Goal: Task Accomplishment & Management: Manage account settings

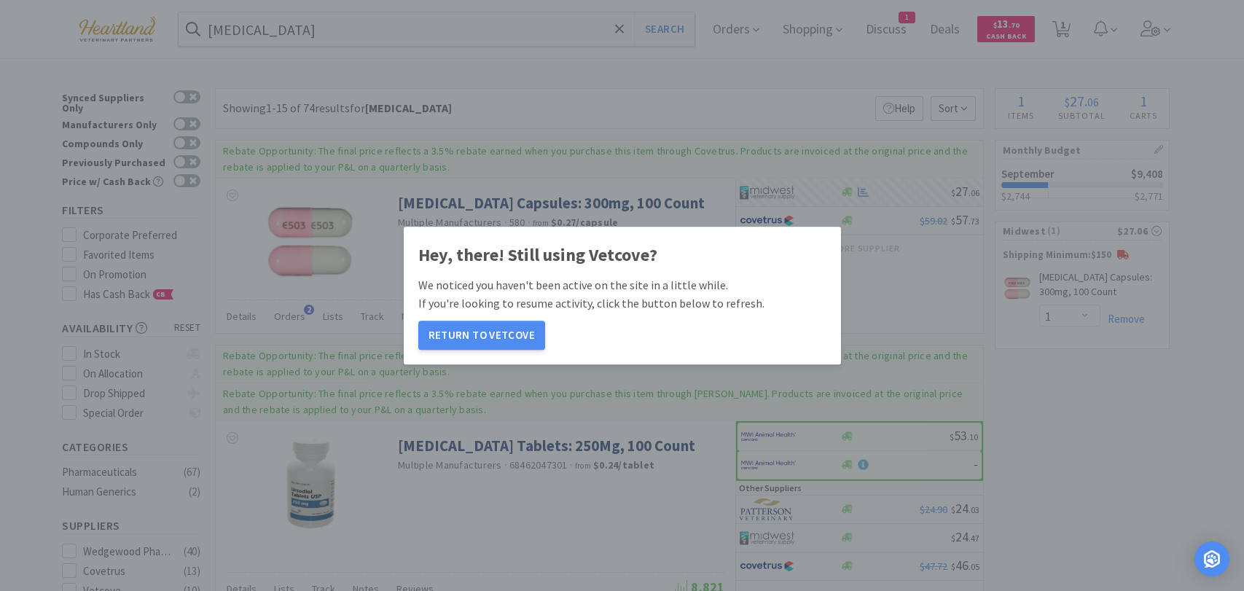
select select "1"
click at [486, 320] on div "Hey, there! Still using Vetcove? We noticed you haven't been active on the site…" at bounding box center [622, 295] width 408 height 109
click at [483, 330] on button "Return to Vetcove" at bounding box center [481, 335] width 127 height 29
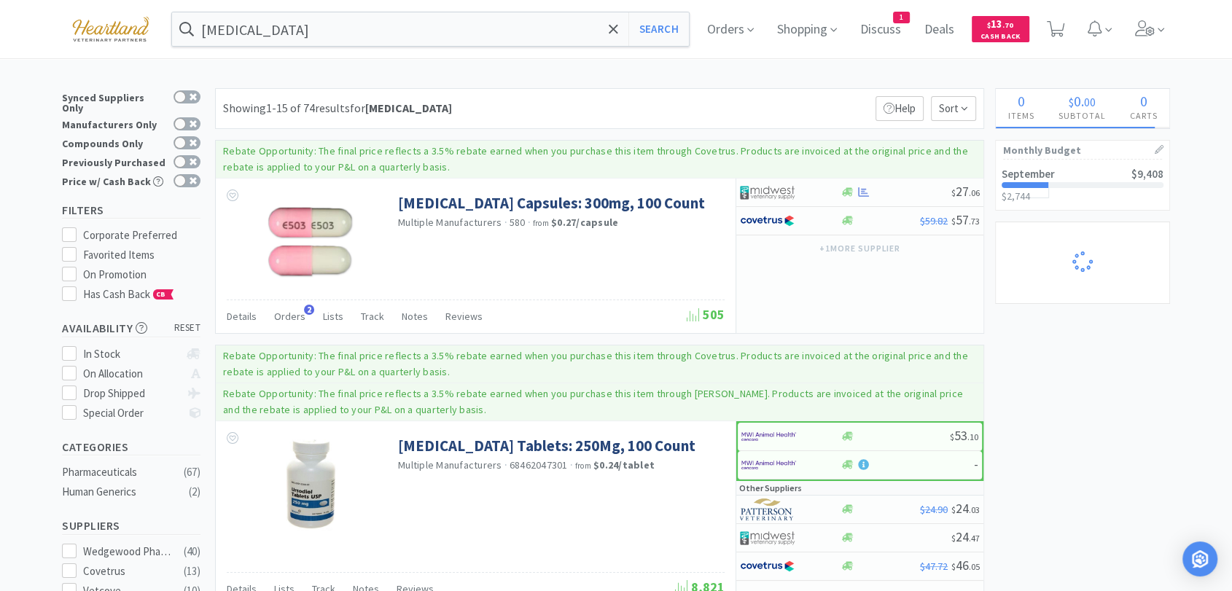
select select "1"
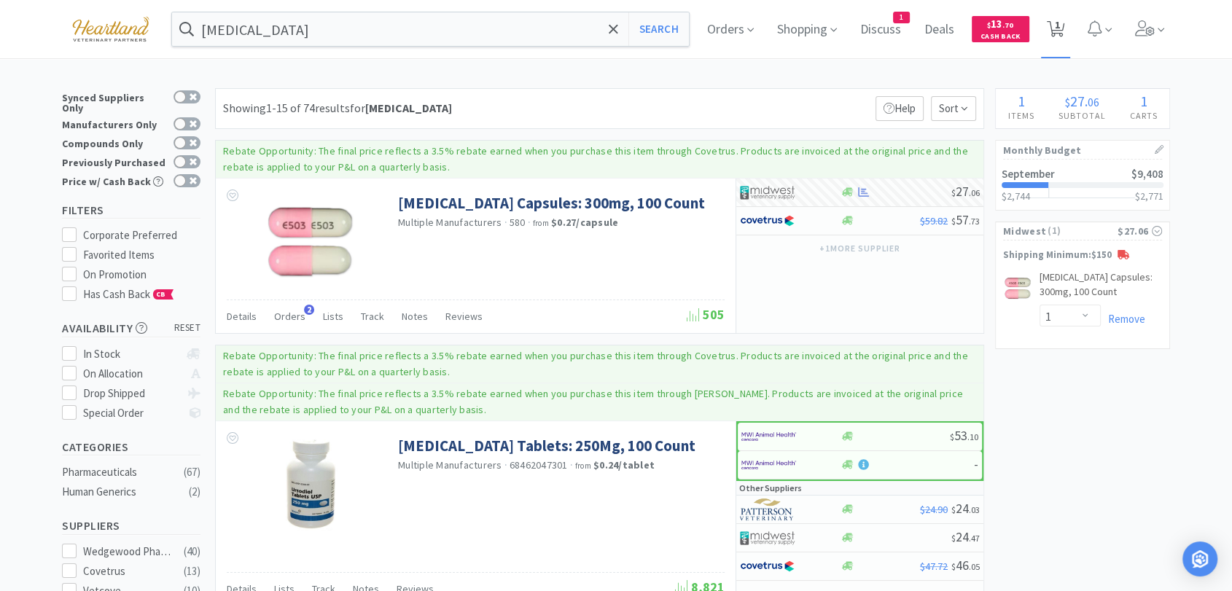
click at [1060, 28] on span "1" at bounding box center [1057, 25] width 5 height 58
select select "1"
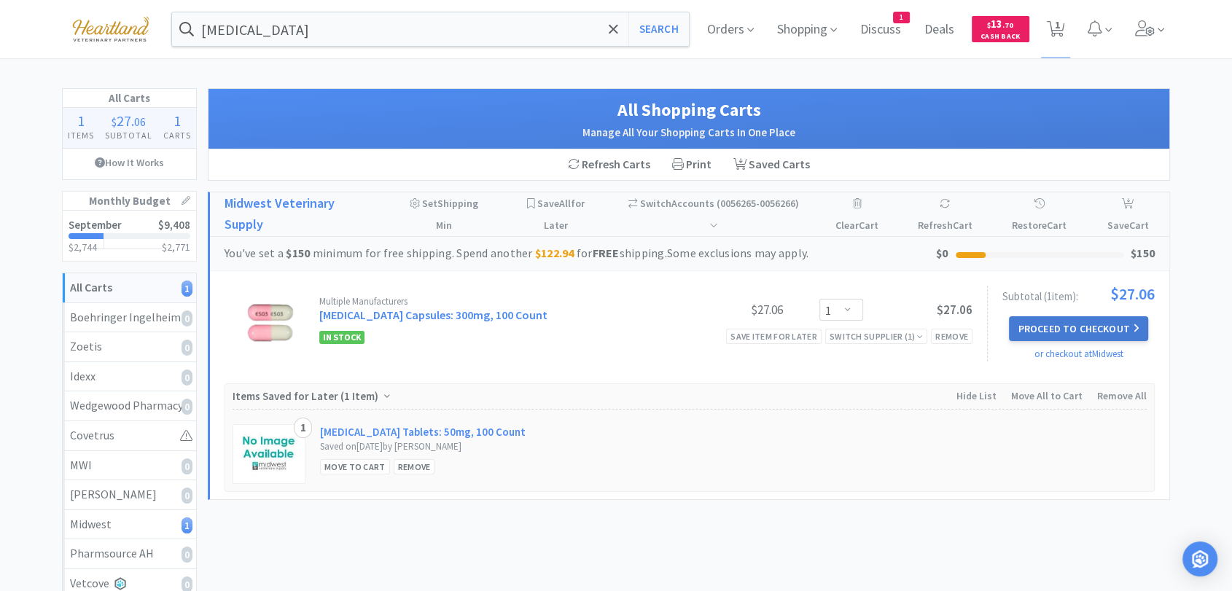
click at [1127, 334] on button "Proceed to Checkout" at bounding box center [1078, 328] width 138 height 25
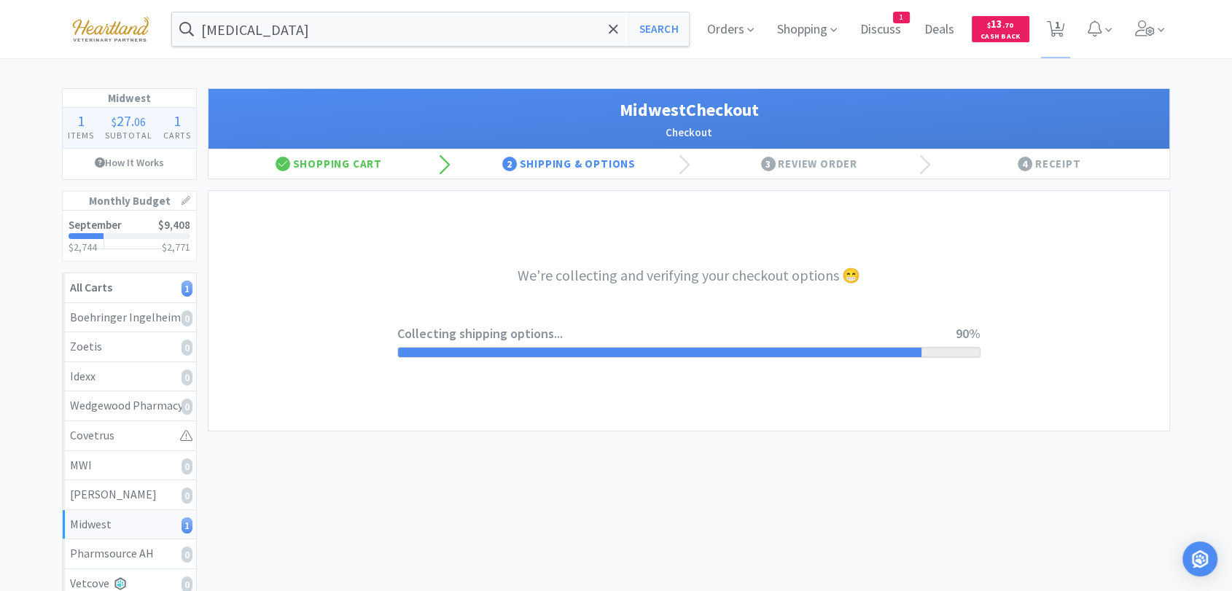
select select "0"
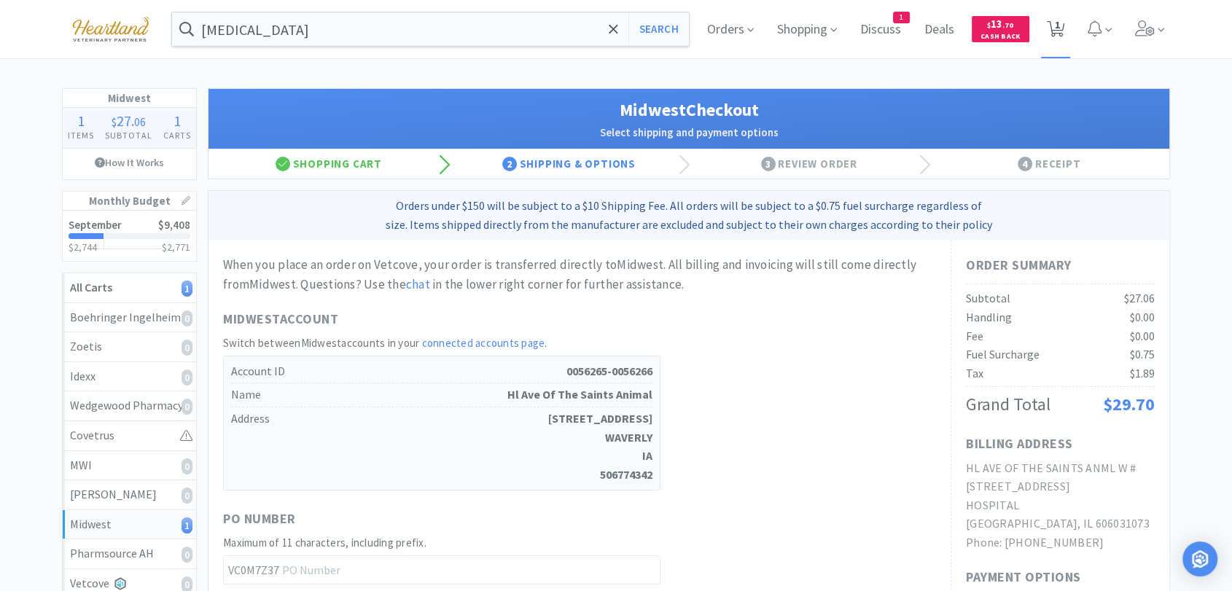
click at [1063, 23] on icon at bounding box center [1056, 29] width 18 height 16
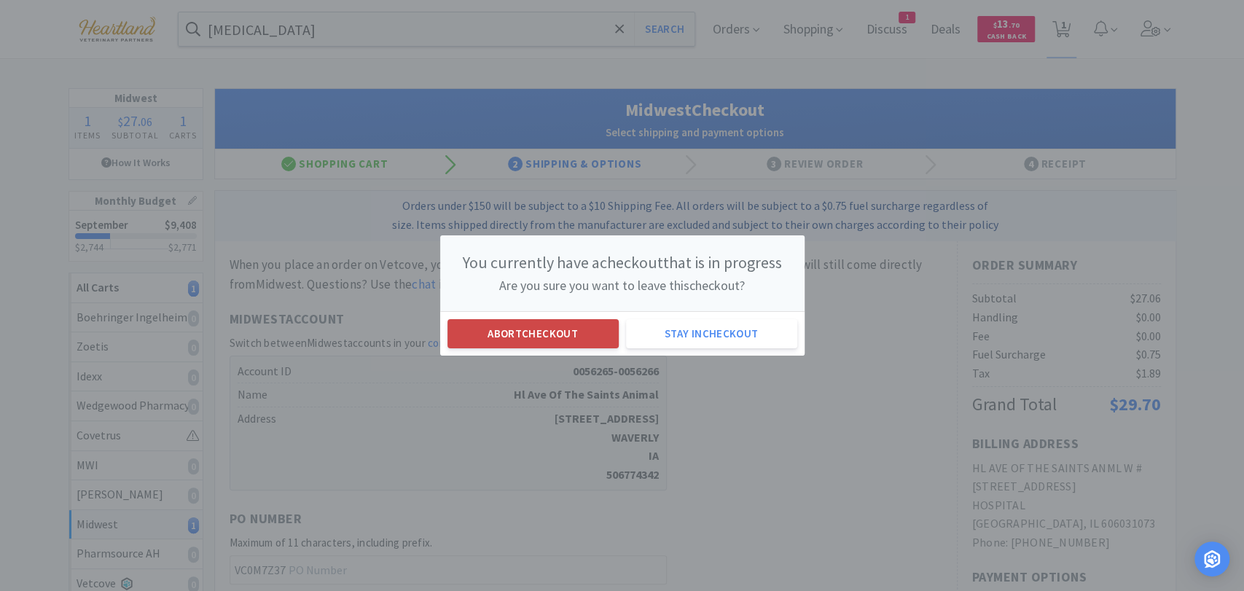
click at [595, 337] on button "Abort checkout" at bounding box center [532, 333] width 171 height 29
select select "1"
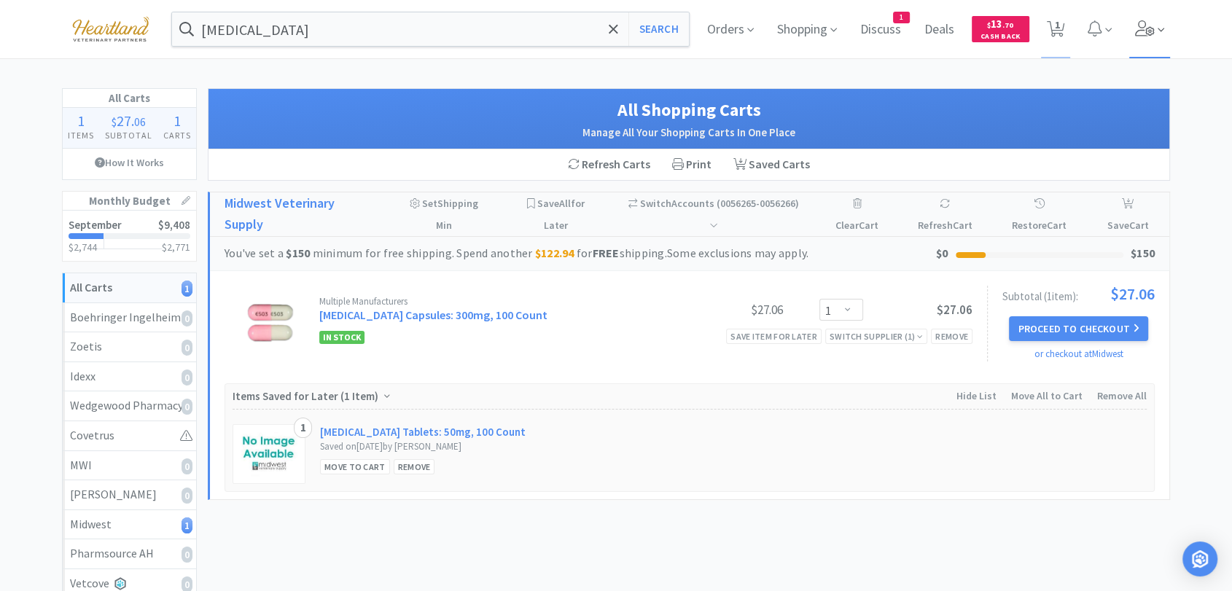
click at [1135, 32] on icon at bounding box center [1145, 28] width 20 height 16
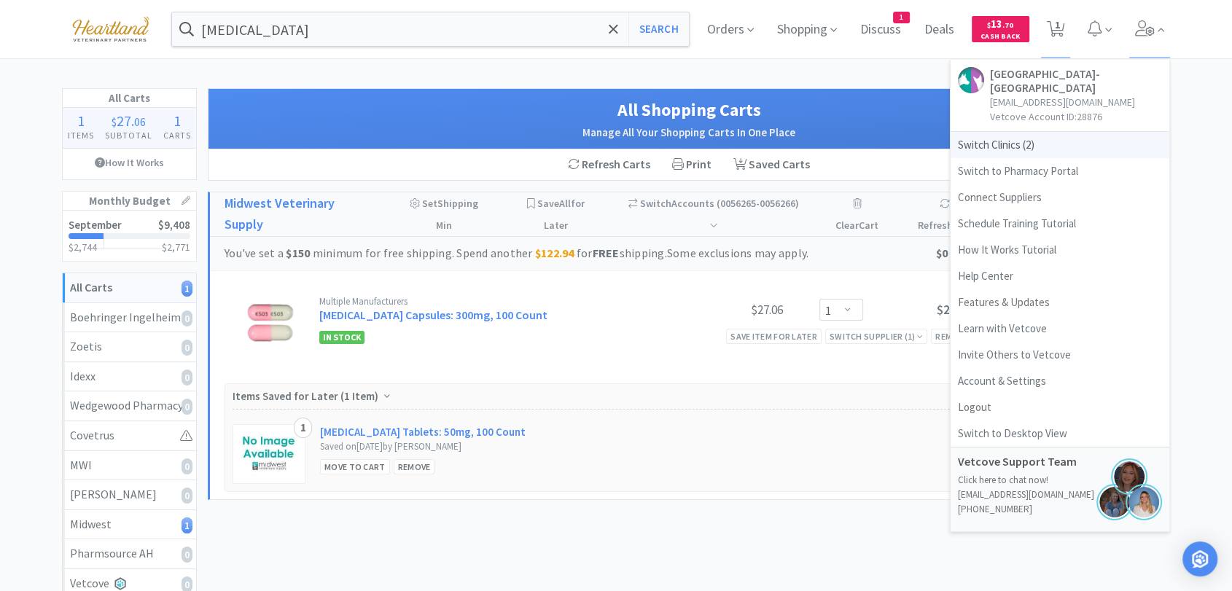
click at [1043, 142] on span "Switch Clinics ( 2 )" at bounding box center [1059, 145] width 219 height 26
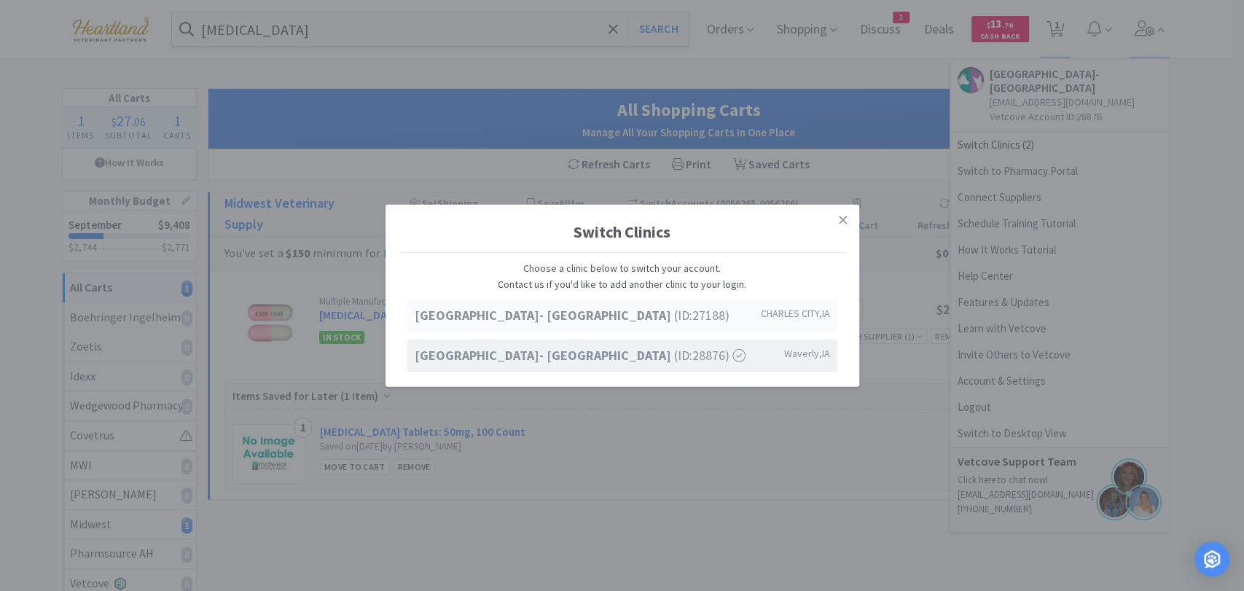
click at [612, 316] on strong "[GEOGRAPHIC_DATA]- [GEOGRAPHIC_DATA]" at bounding box center [544, 315] width 259 height 17
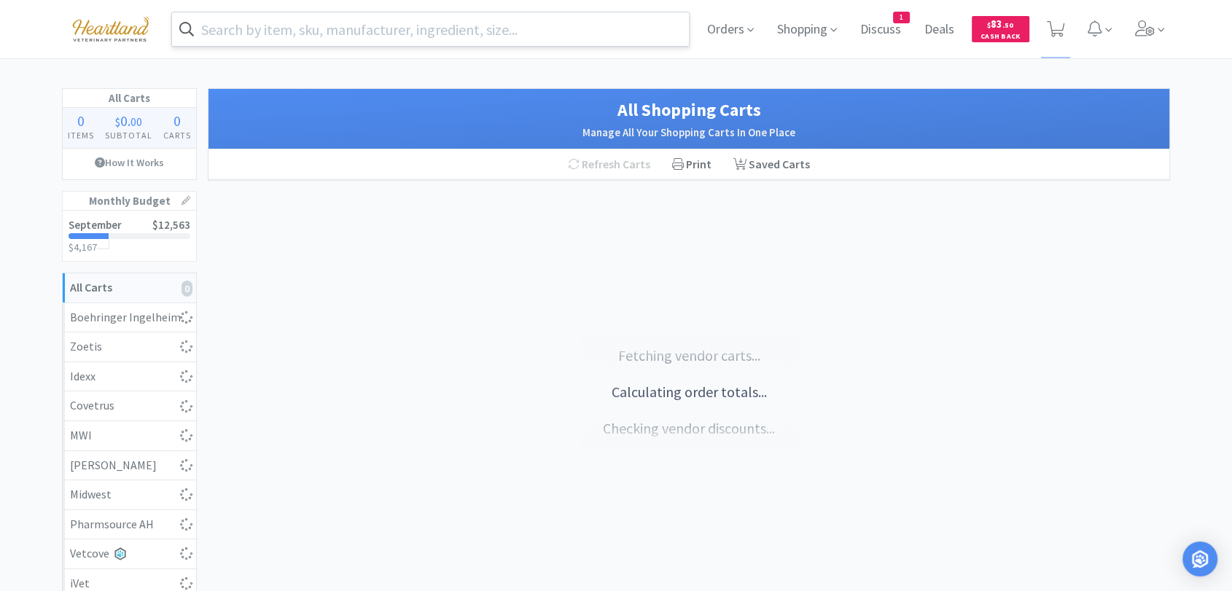
select select "1"
select select "2"
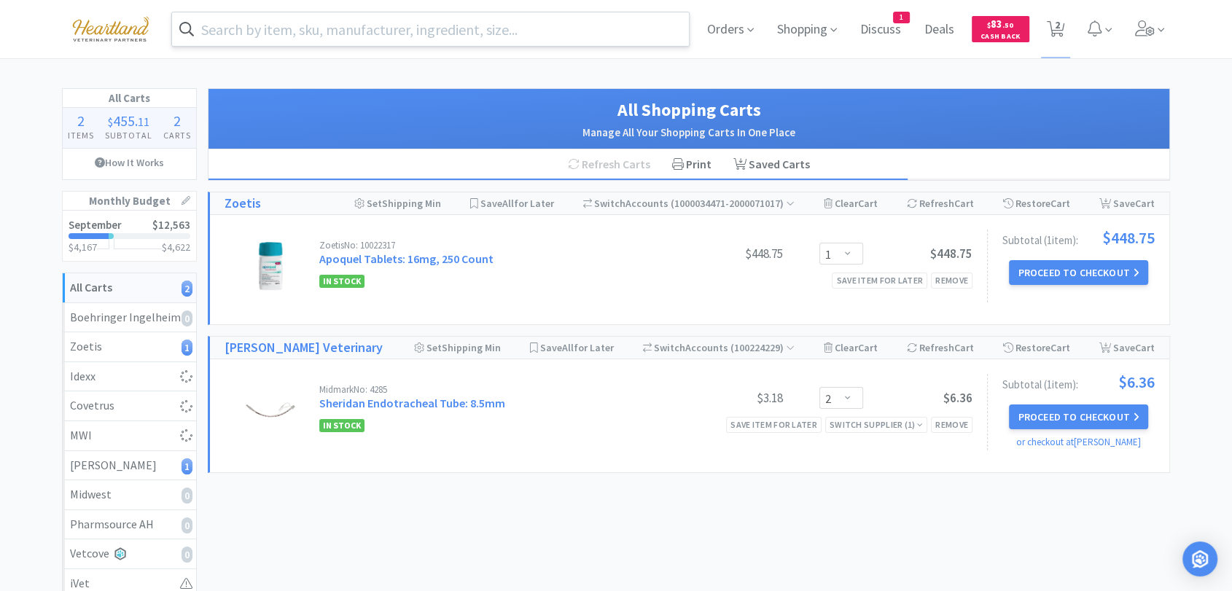
click at [460, 26] on input "text" at bounding box center [430, 29] width 517 height 34
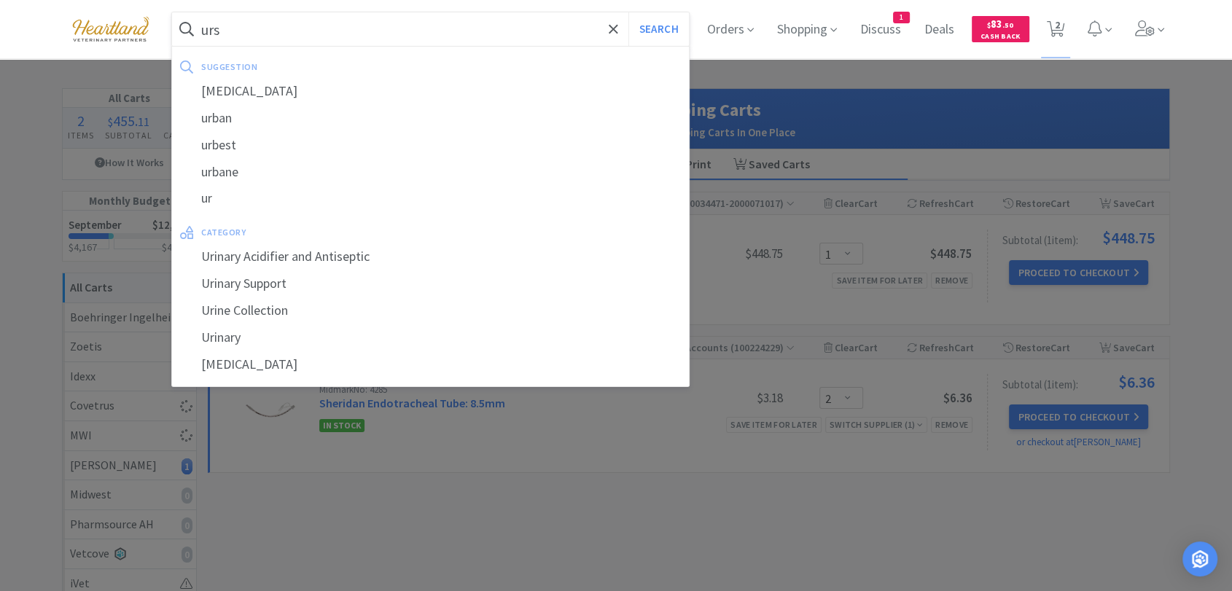
type input "[PERSON_NAME]"
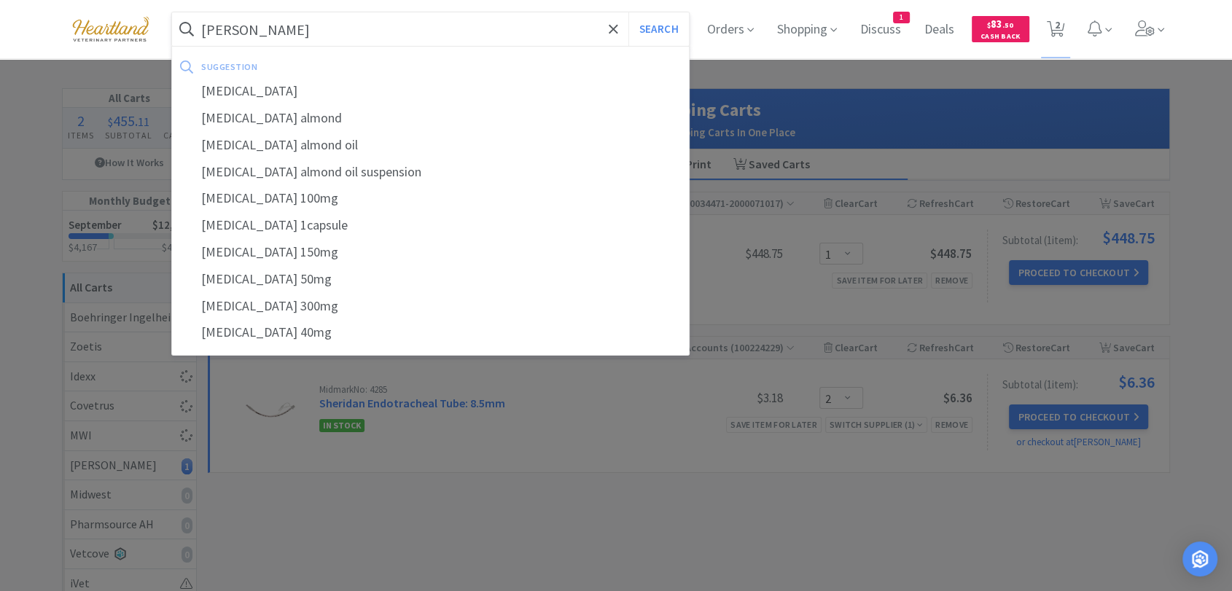
select select "1"
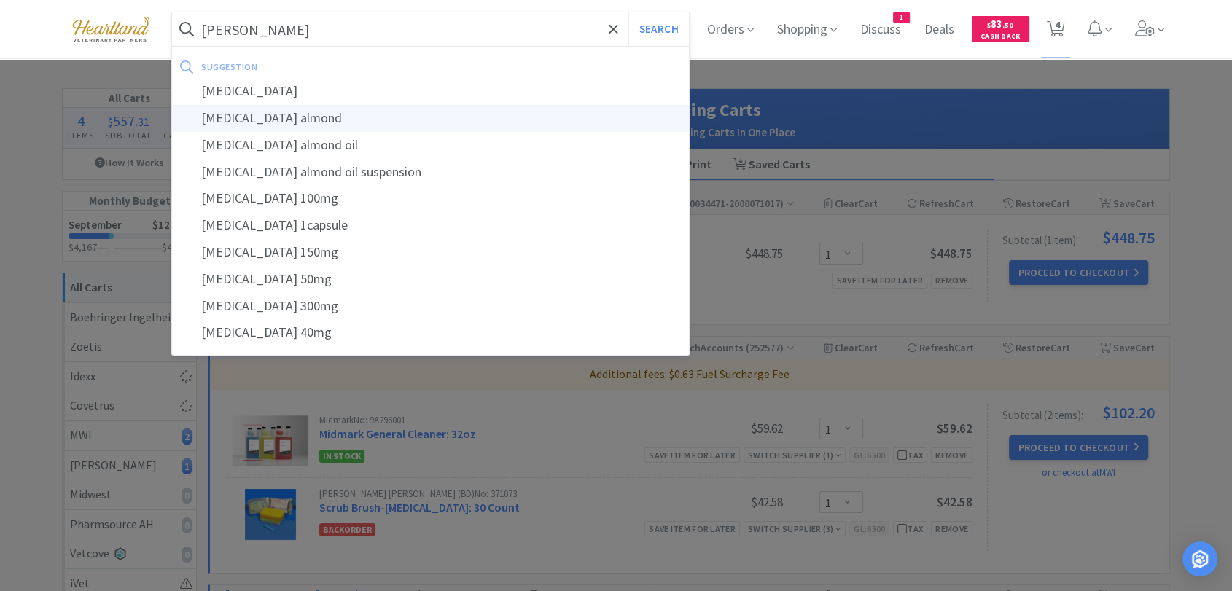
click at [419, 105] on div "[MEDICAL_DATA] almond" at bounding box center [430, 118] width 517 height 27
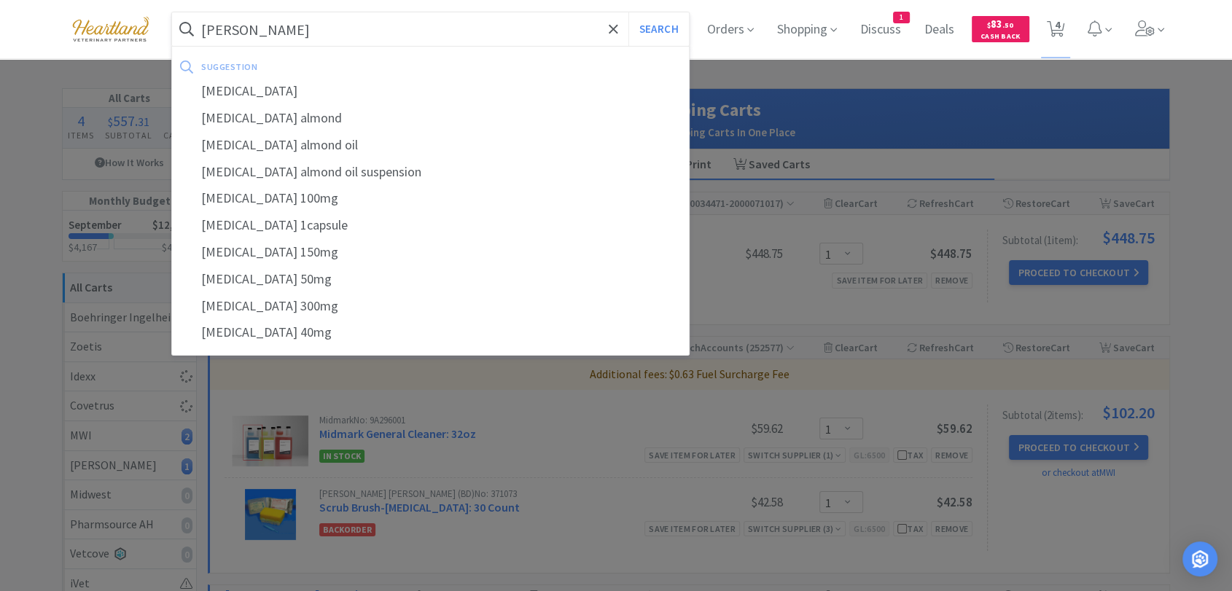
type input "[MEDICAL_DATA] almond"
select select "1"
select select "2"
select select "1"
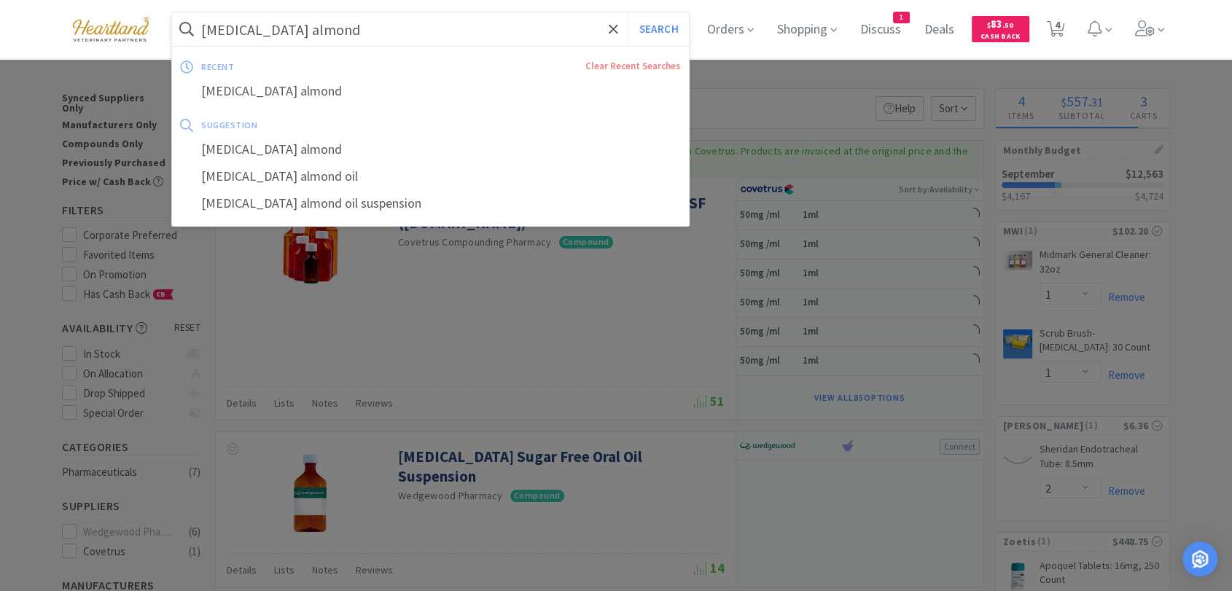
click at [418, 32] on input "[MEDICAL_DATA] almond" at bounding box center [430, 29] width 517 height 34
select select "1"
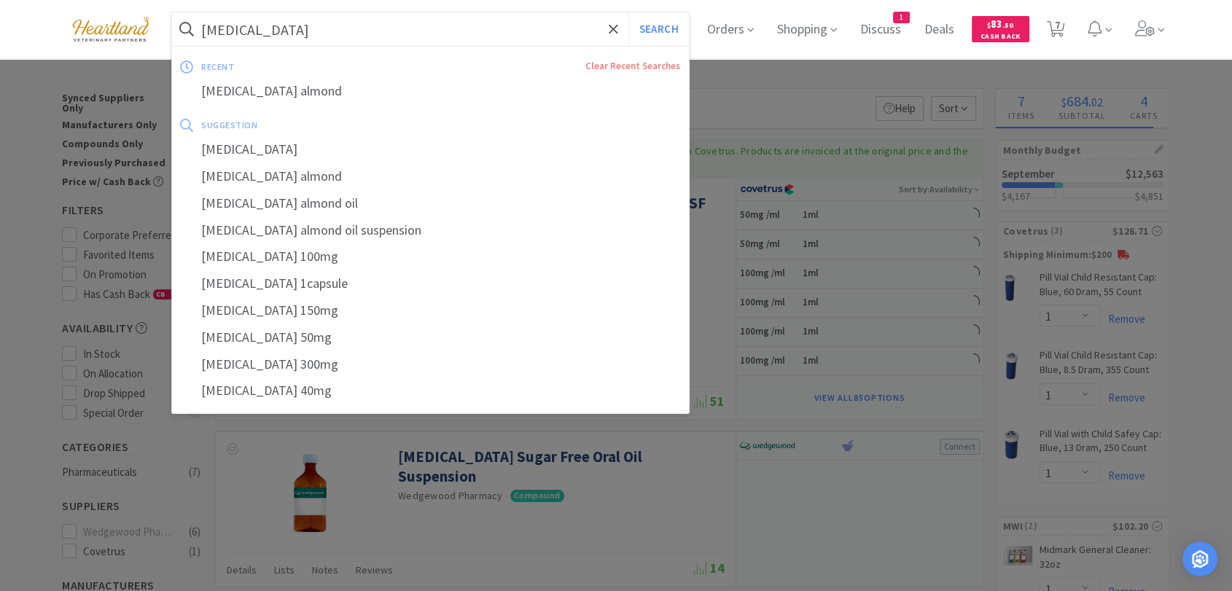
type input "[MEDICAL_DATA]"
click at [628, 12] on button "Search" at bounding box center [658, 29] width 60 height 34
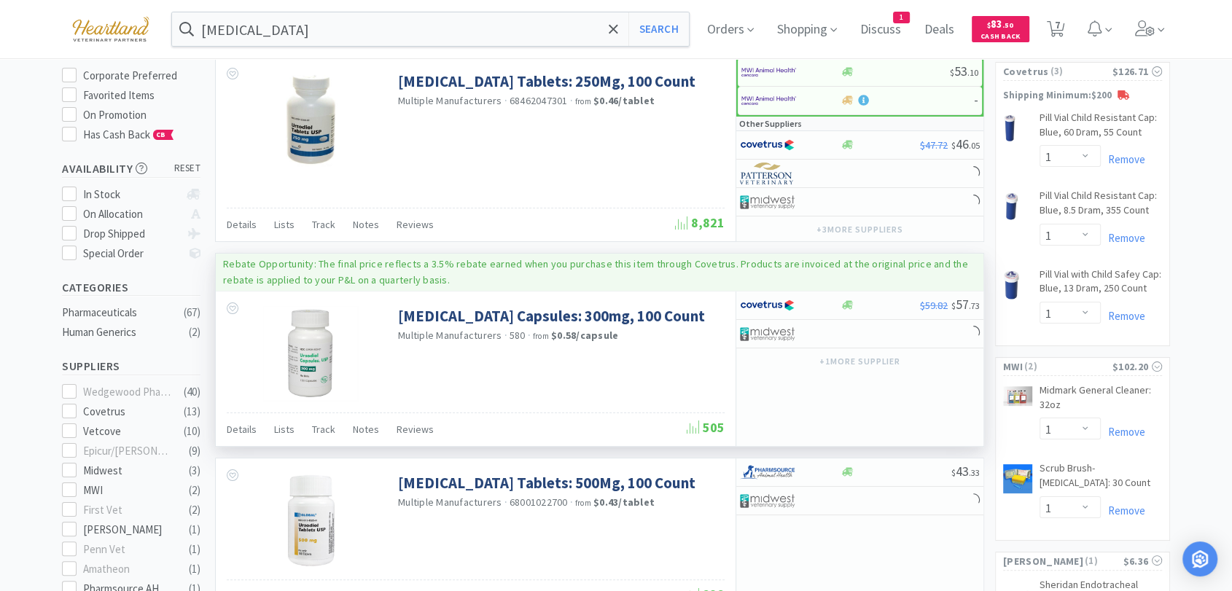
scroll to position [162, 0]
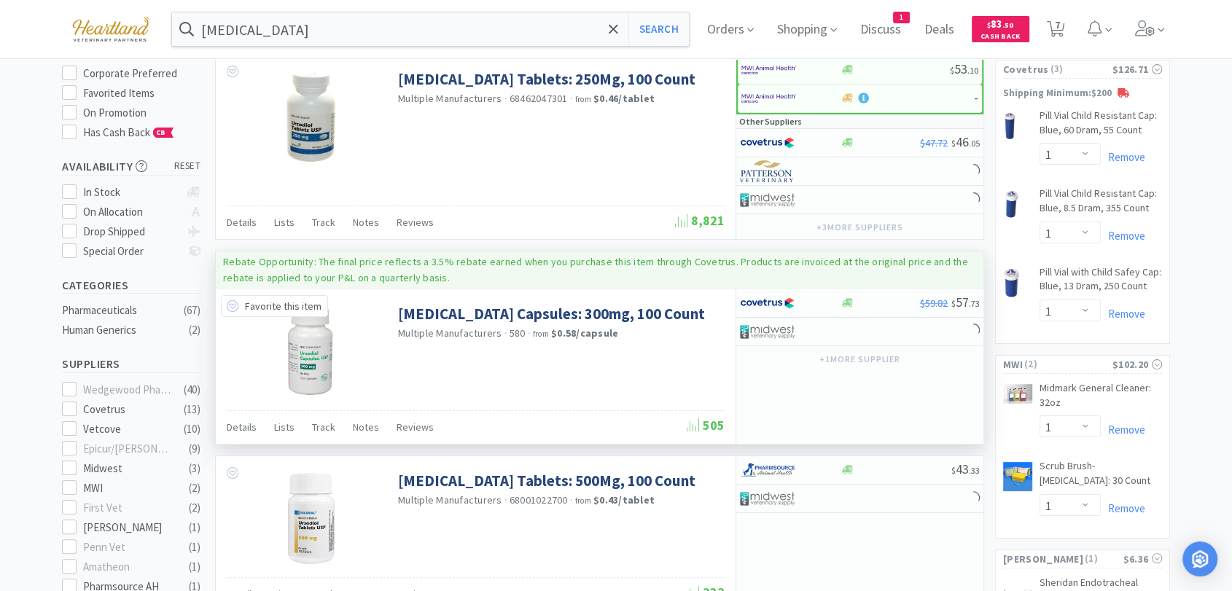
click at [232, 305] on icon at bounding box center [233, 306] width 12 height 12
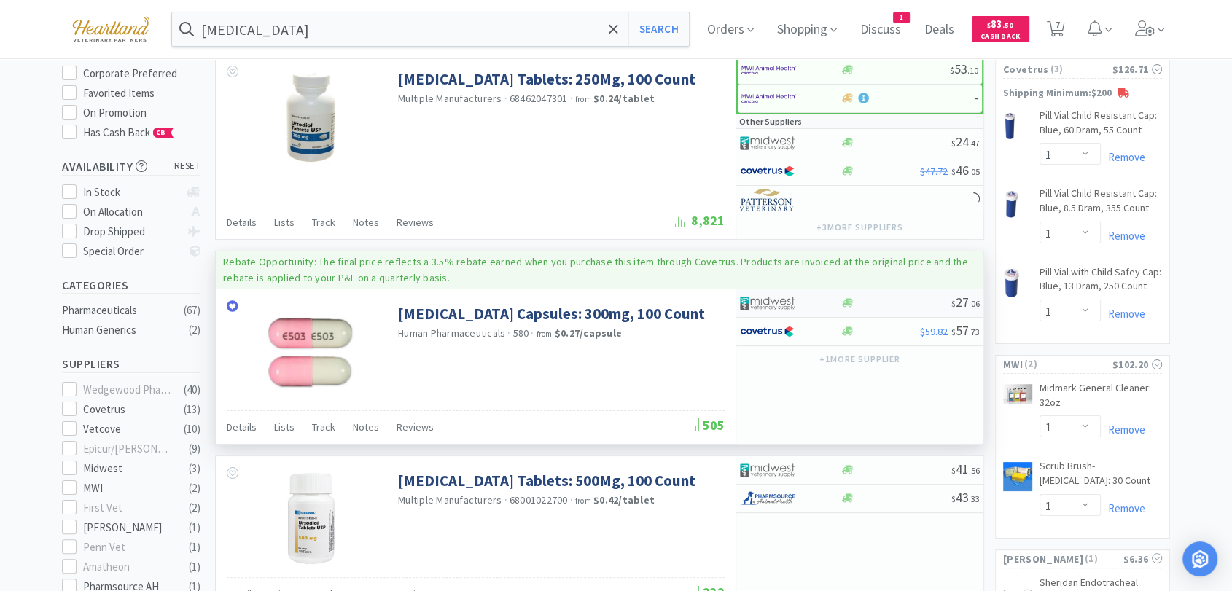
click at [810, 302] on div at bounding box center [780, 303] width 80 height 25
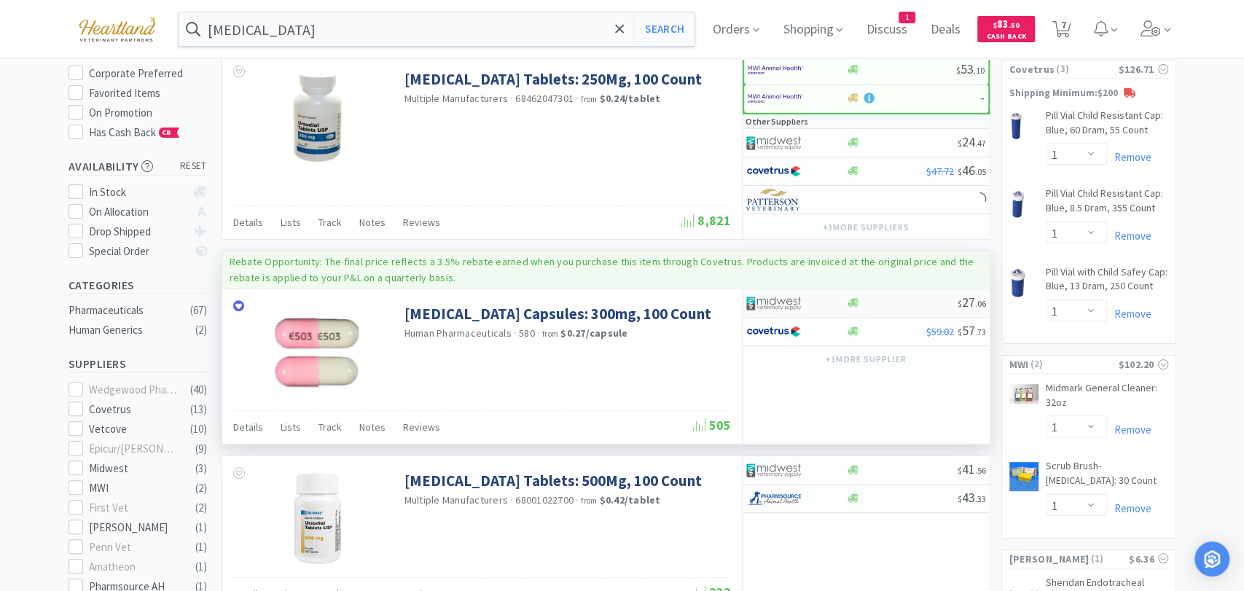
select select "1"
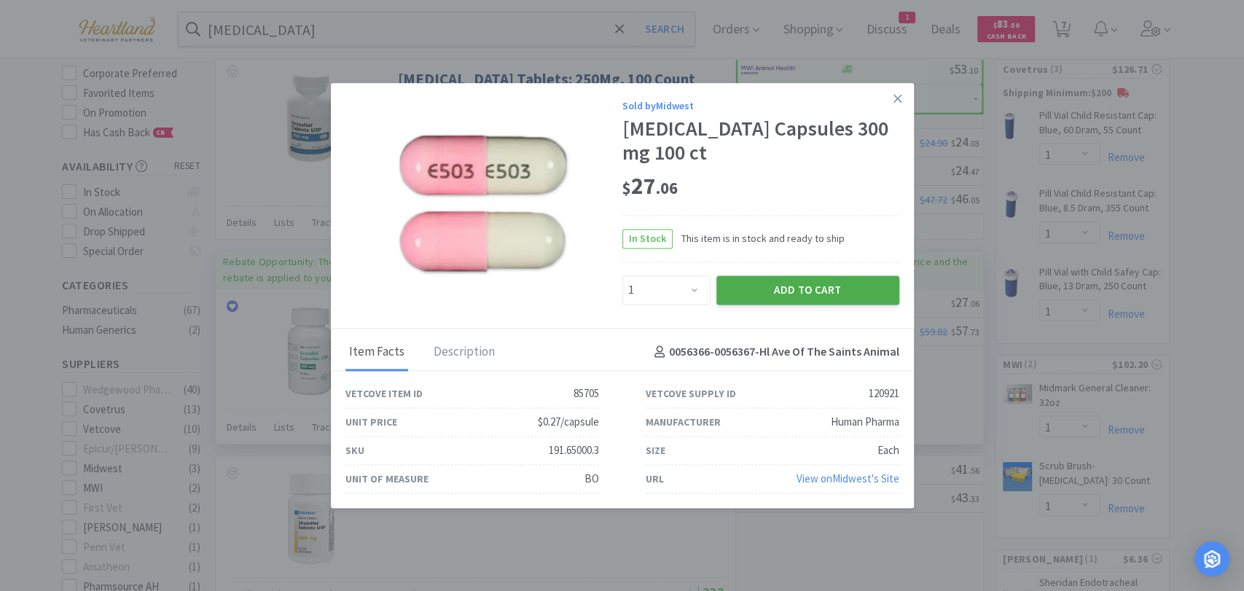
click at [823, 292] on button "Add to Cart" at bounding box center [807, 289] width 183 height 29
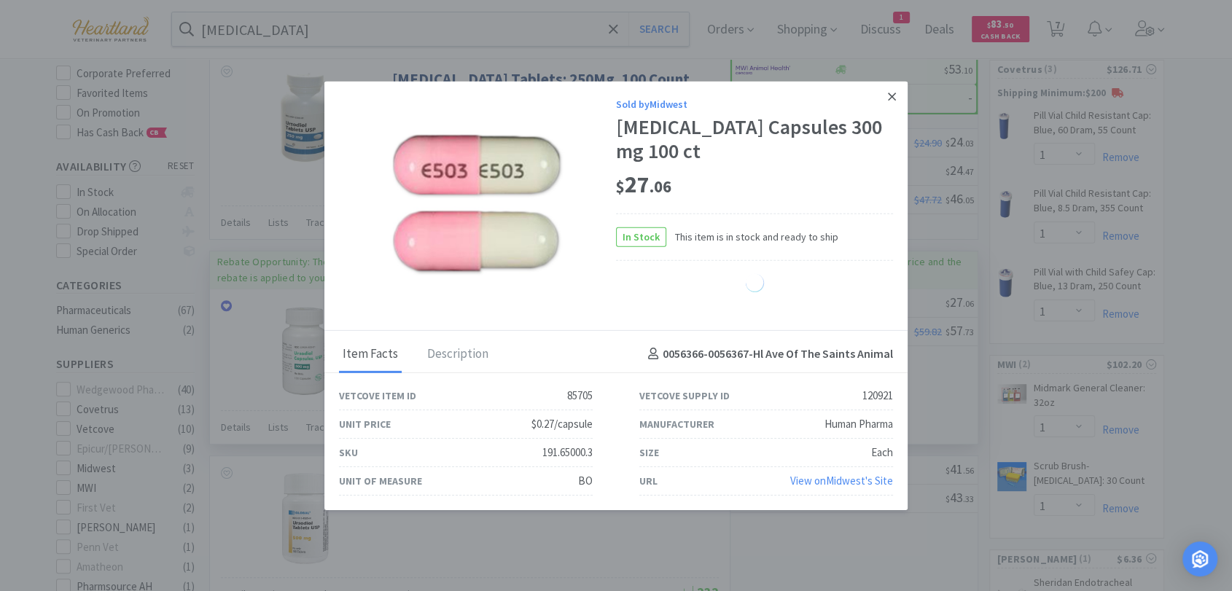
select select "1"
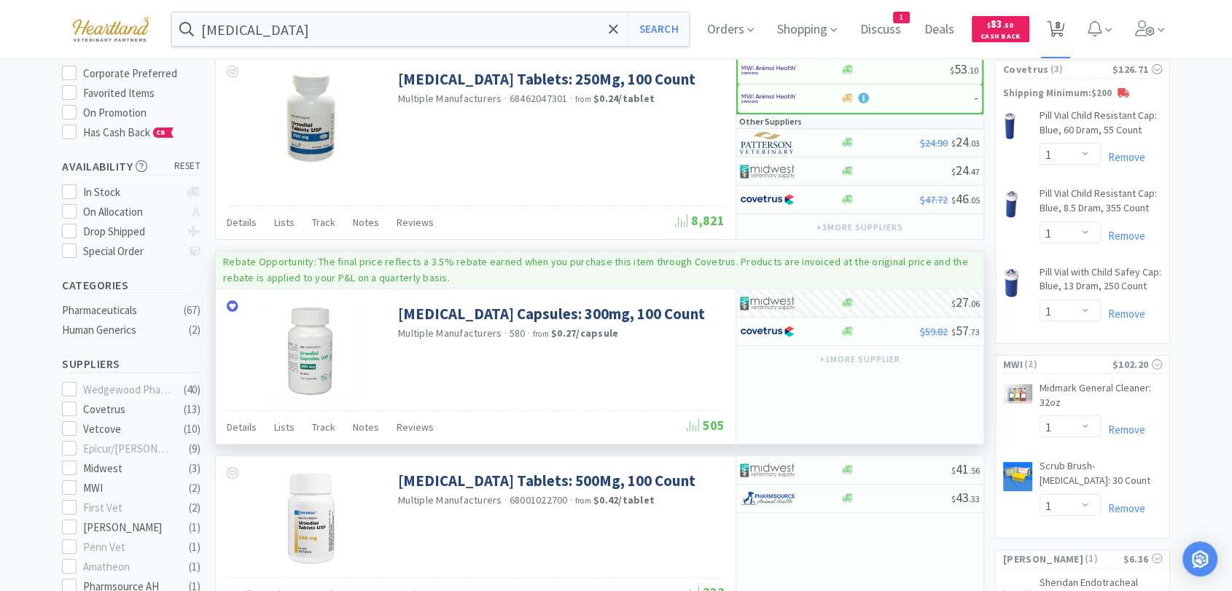
click at [1065, 31] on icon at bounding box center [1056, 29] width 18 height 16
select select "1"
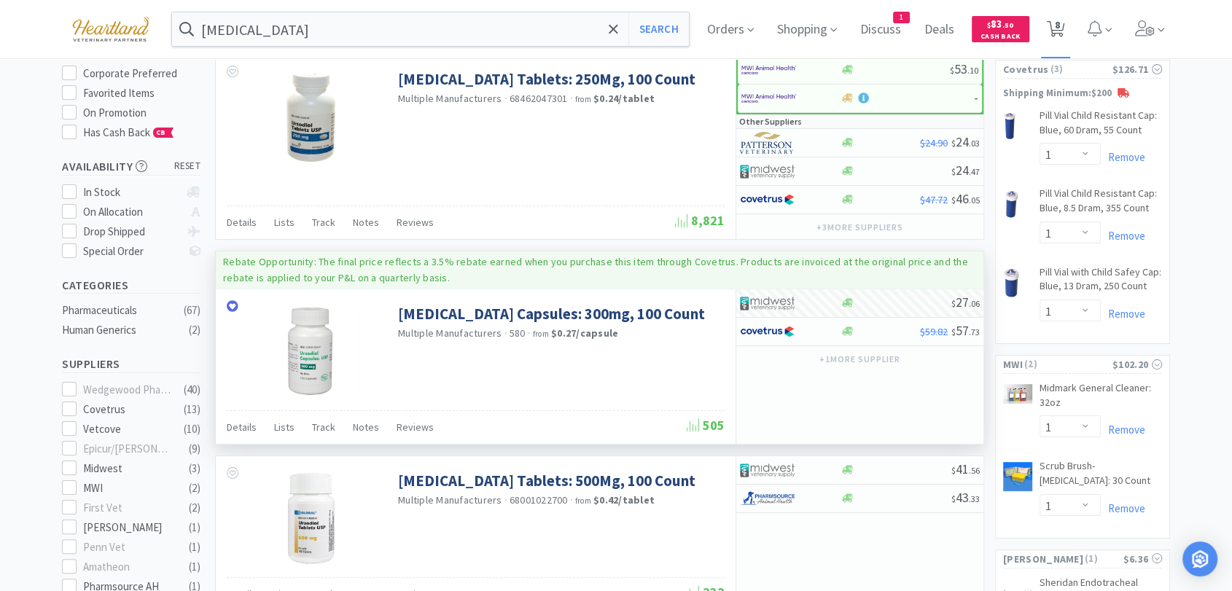
select select "1"
select select "2"
select select "1"
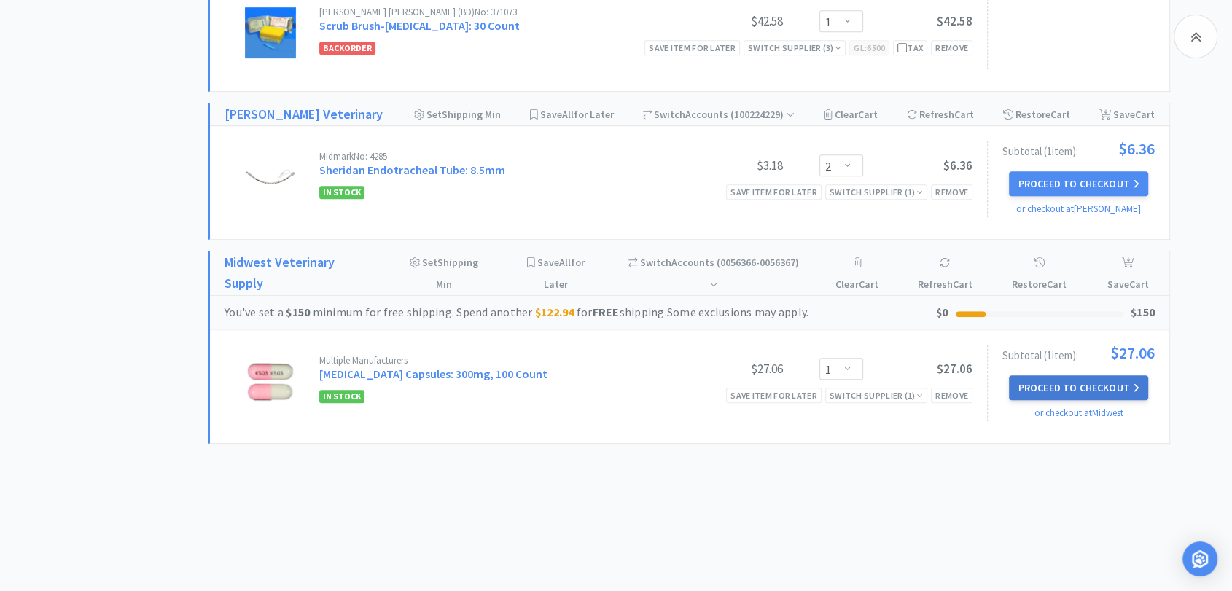
click at [1071, 378] on button "Proceed to Checkout" at bounding box center [1078, 387] width 138 height 25
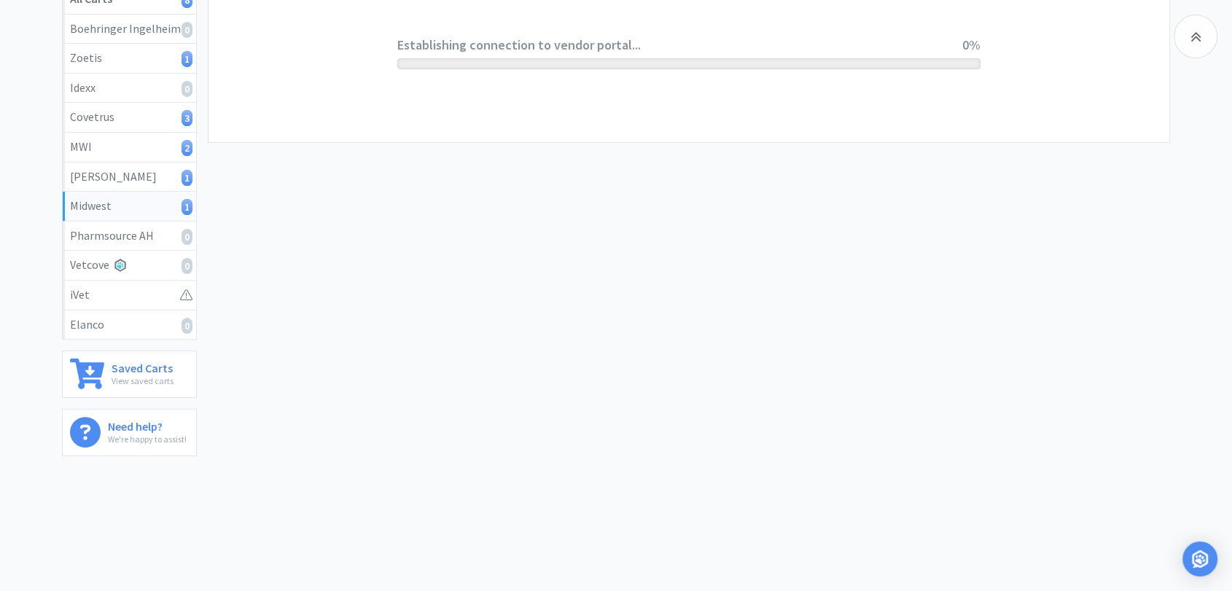
scroll to position [287, 0]
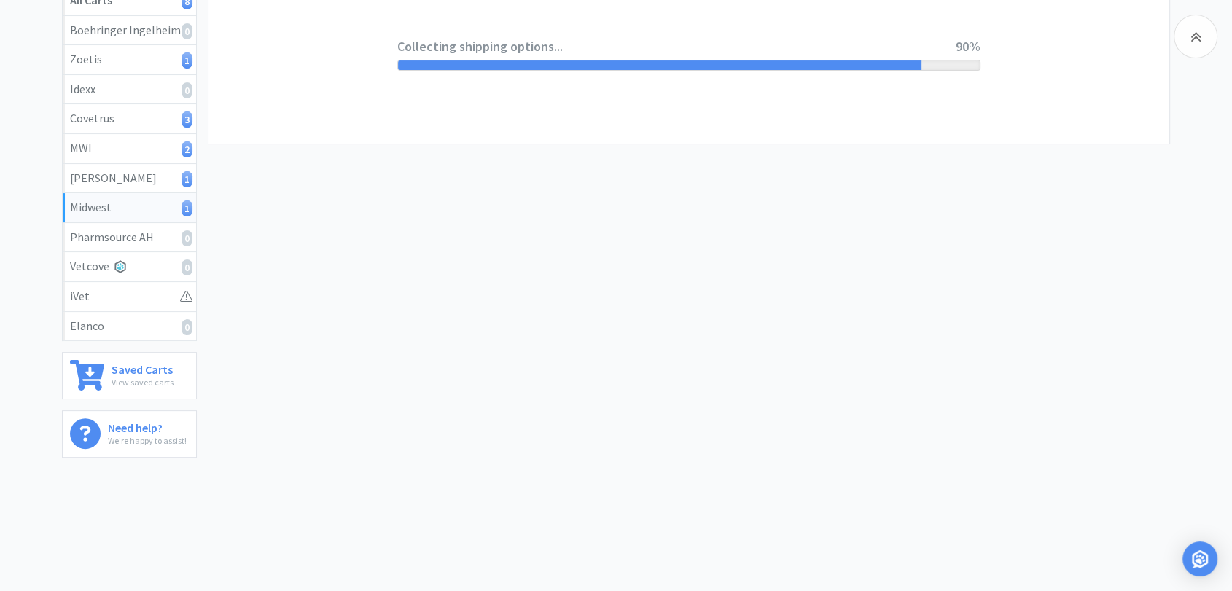
select select "0"
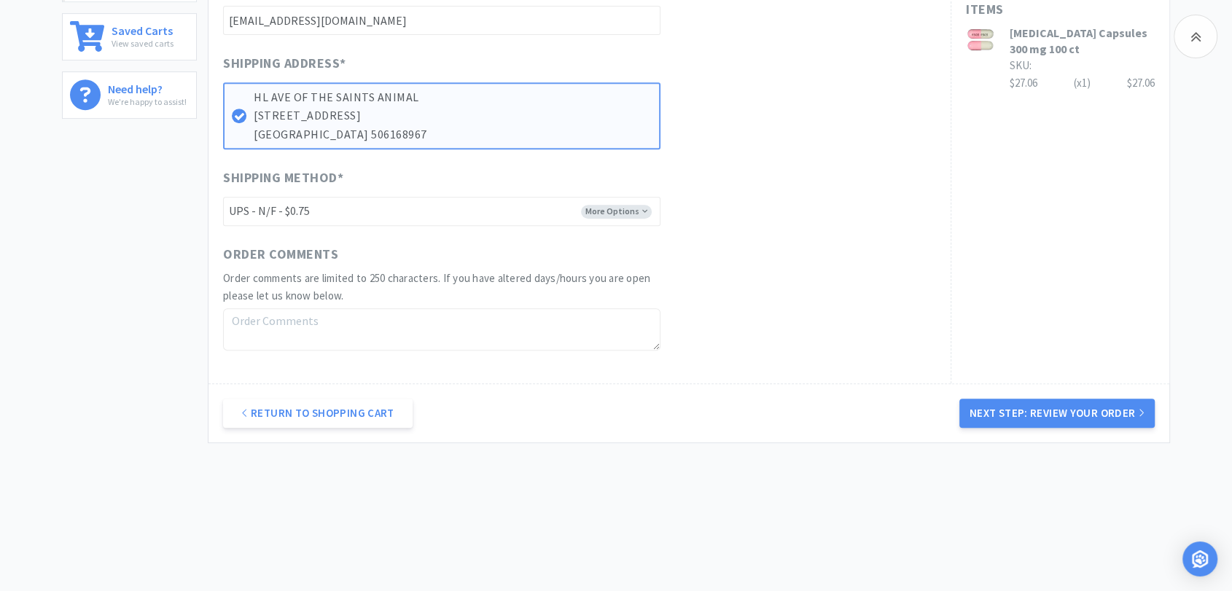
scroll to position [383, 0]
click at [1063, 404] on button "Next Step: Review Your Order" at bounding box center [1056, 413] width 195 height 29
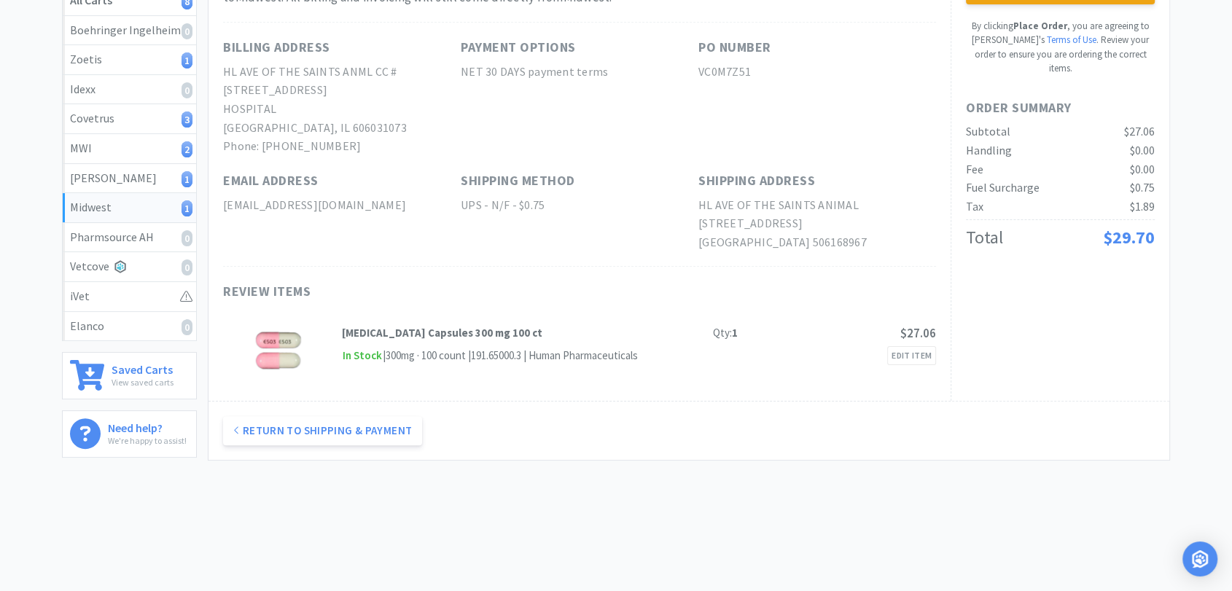
scroll to position [0, 0]
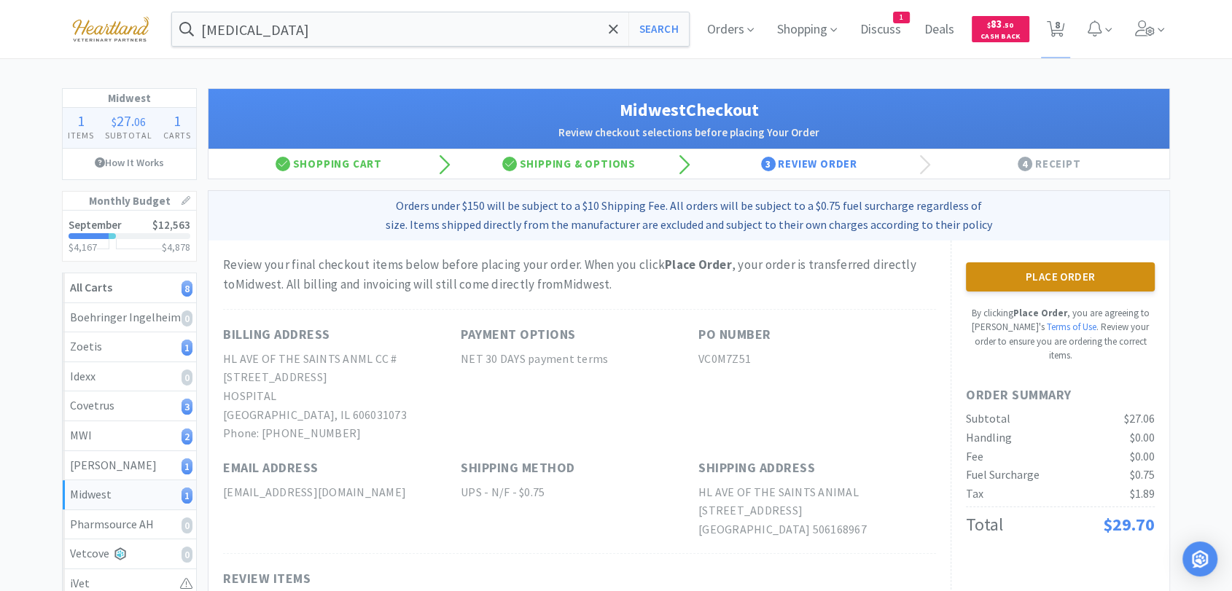
click at [1014, 270] on button "Place Order" at bounding box center [1060, 276] width 189 height 29
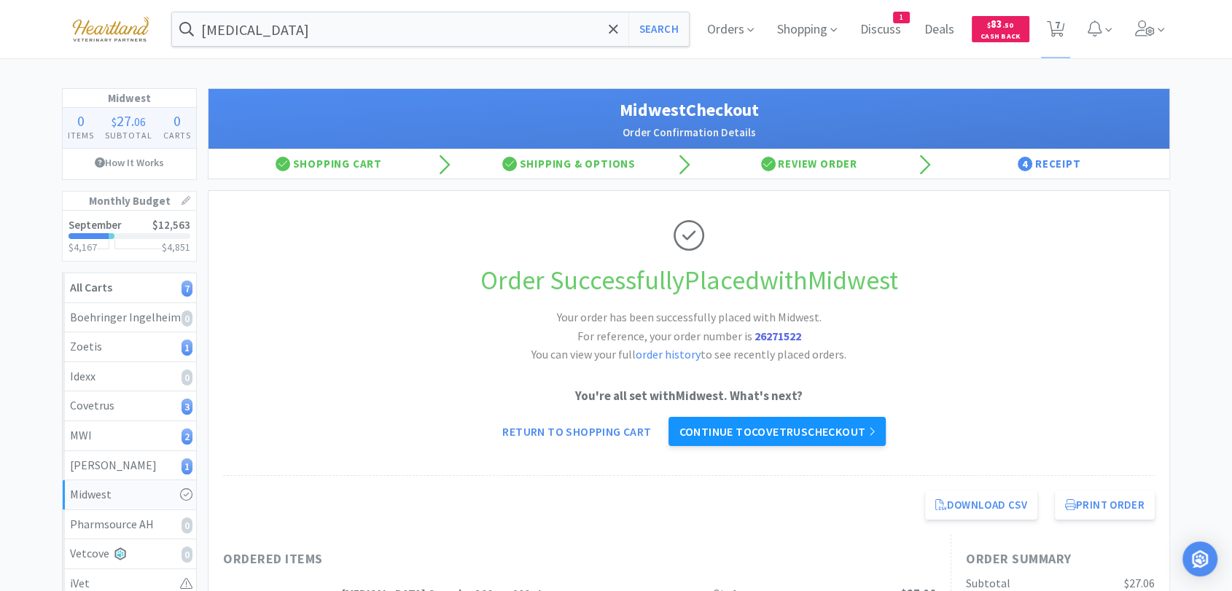
click at [767, 434] on link "Continue to Covetrus checkout" at bounding box center [776, 431] width 216 height 29
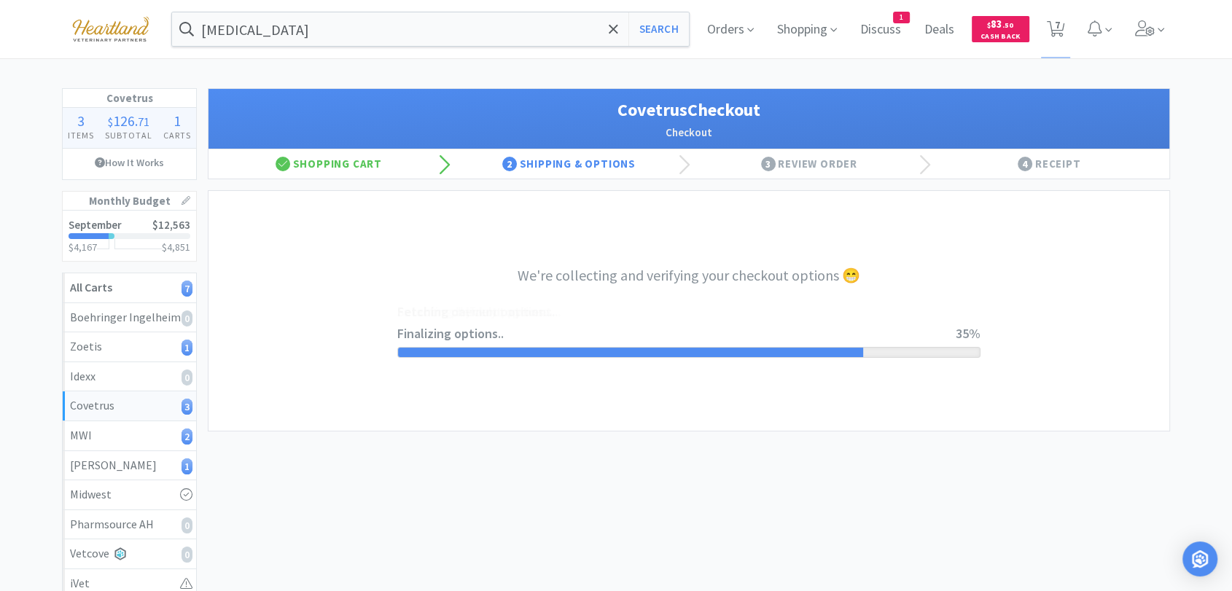
select select "ACCOUNT"
select select "cvt-standard-net"
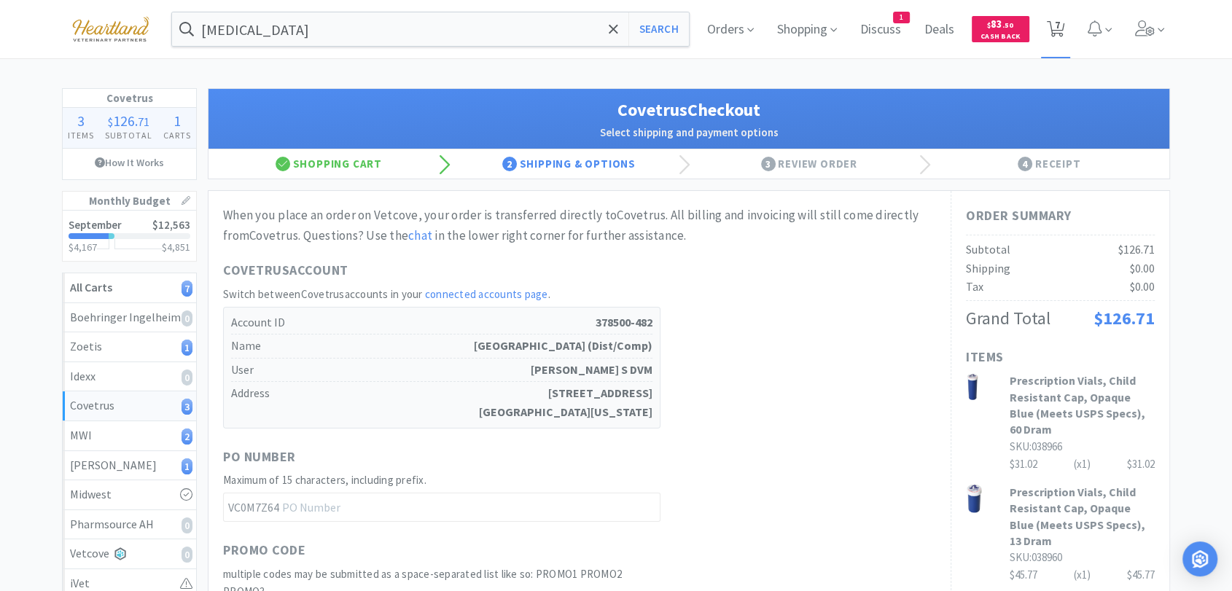
click at [1052, 22] on icon at bounding box center [1056, 29] width 18 height 16
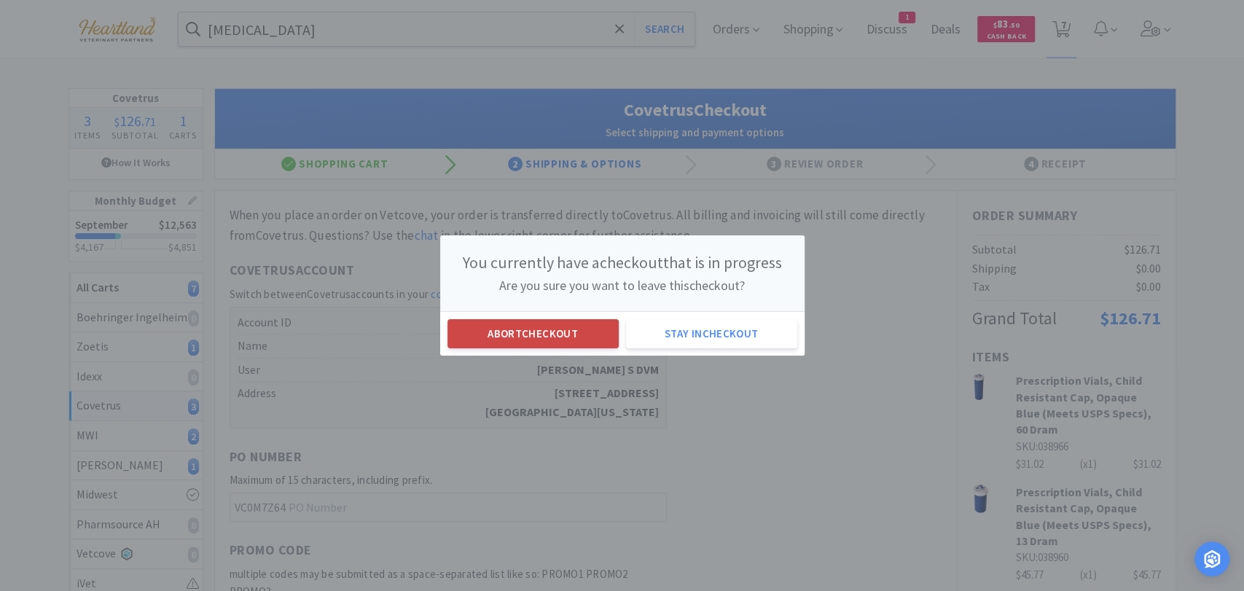
click at [543, 334] on button "Abort checkout" at bounding box center [532, 333] width 171 height 29
select select "1"
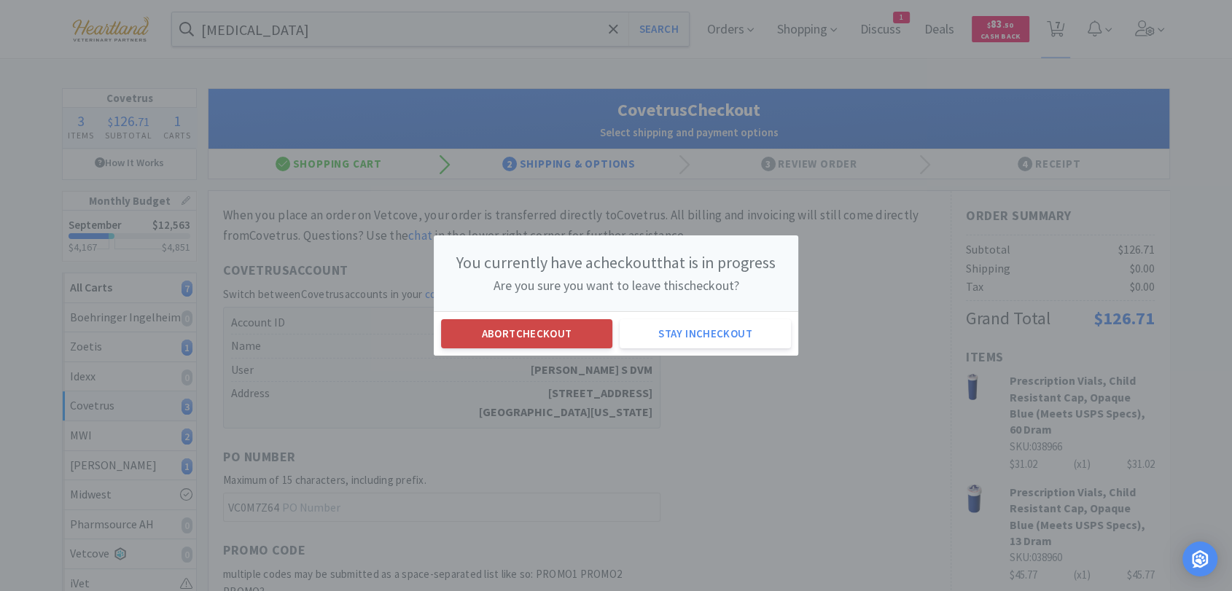
select select "1"
select select "2"
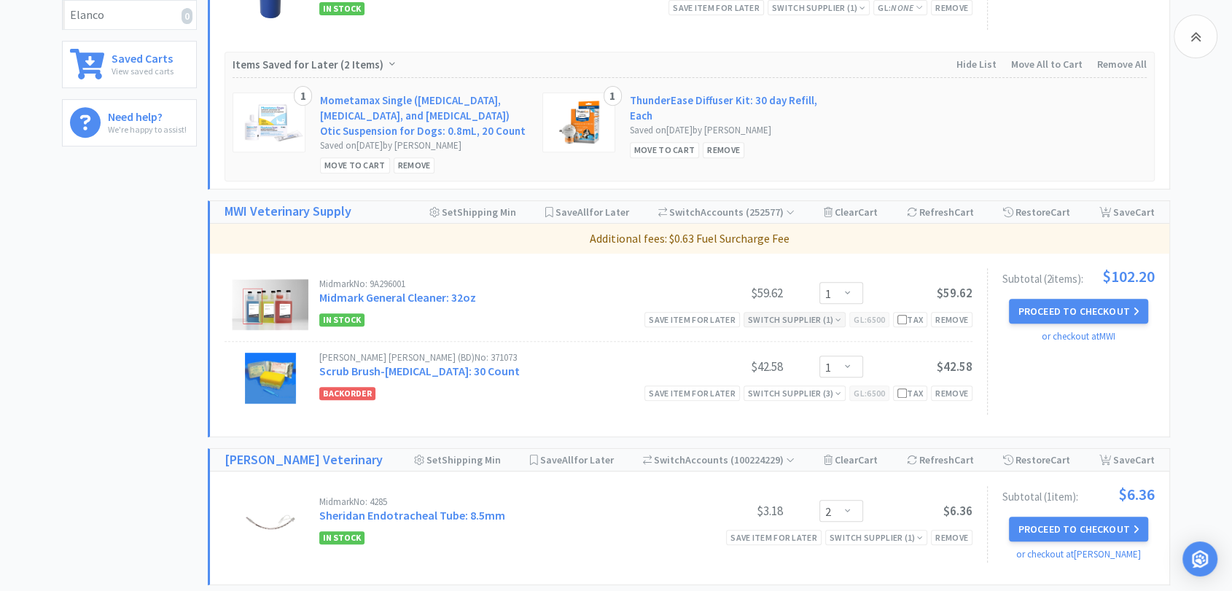
scroll to position [647, 0]
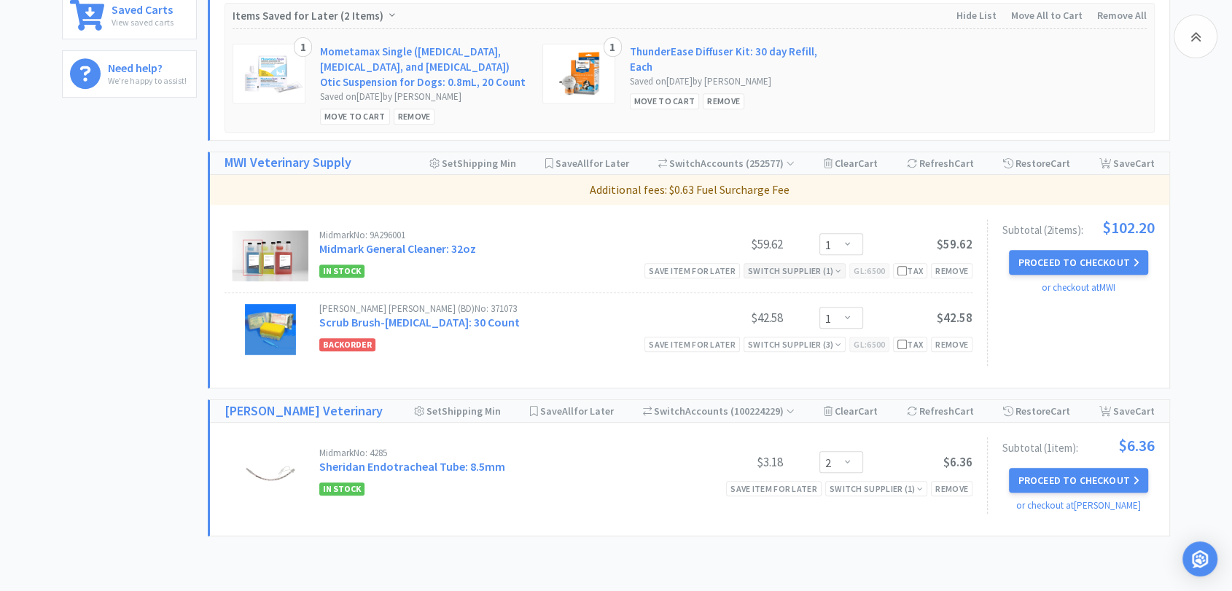
click at [829, 270] on div "Switch Supplier ( 1 )" at bounding box center [794, 271] width 93 height 14
click at [619, 223] on div "Midmark No: 9A296001 Midmark General Cleaner: 32oz $59.62 Enter Quantity 1 2 3 …" at bounding box center [598, 255] width 748 height 73
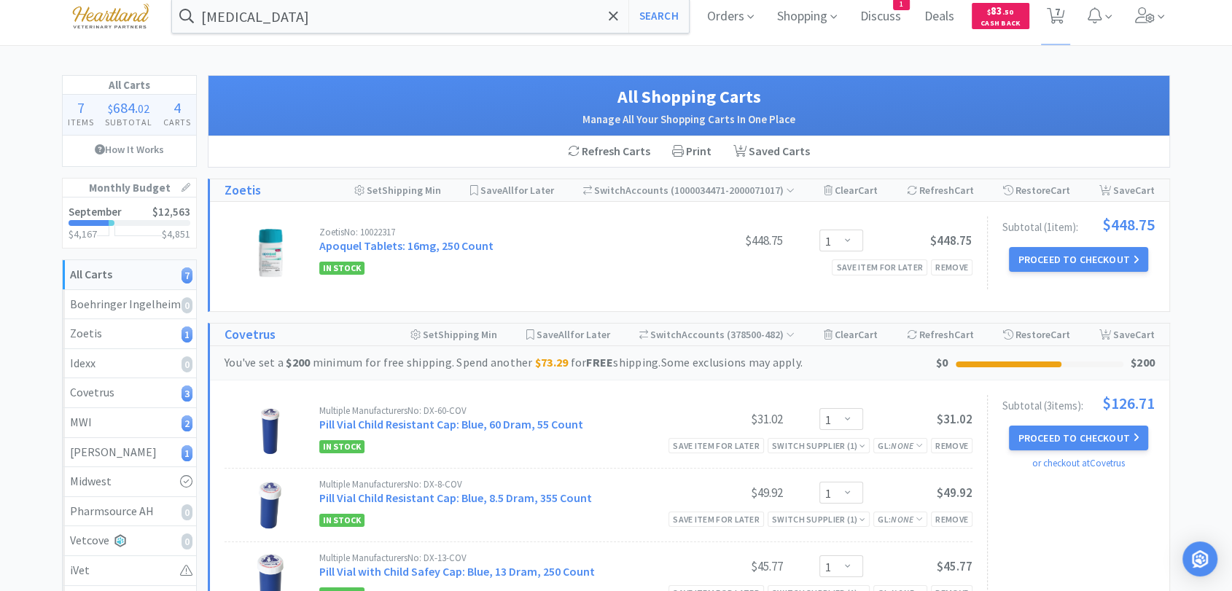
scroll to position [0, 0]
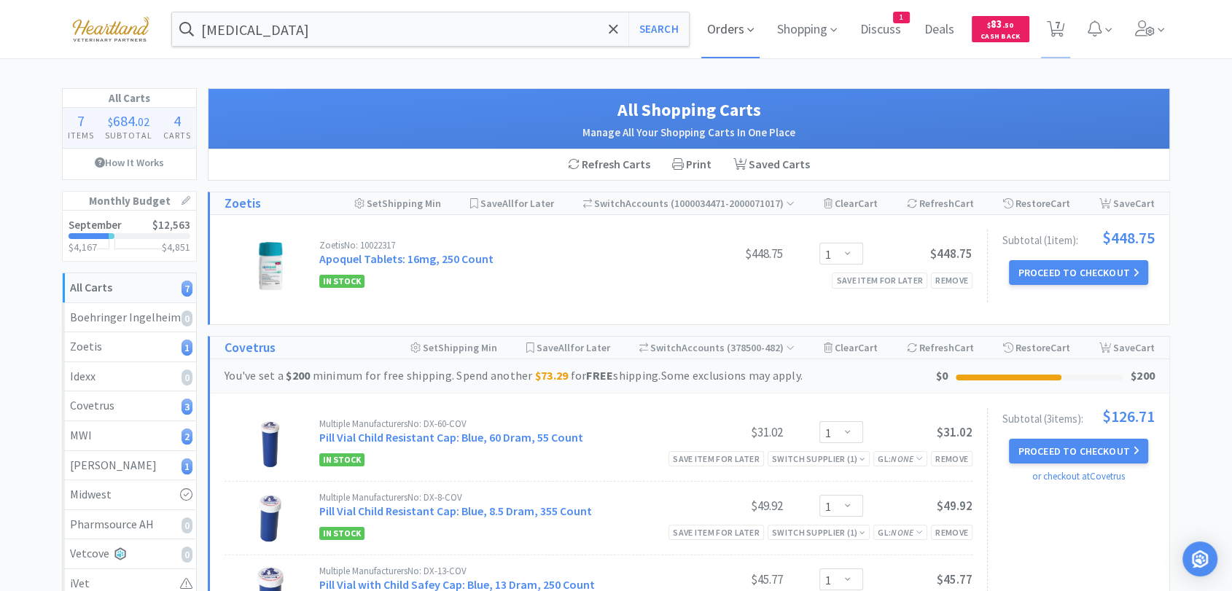
click at [735, 31] on span "Orders" at bounding box center [730, 29] width 58 height 58
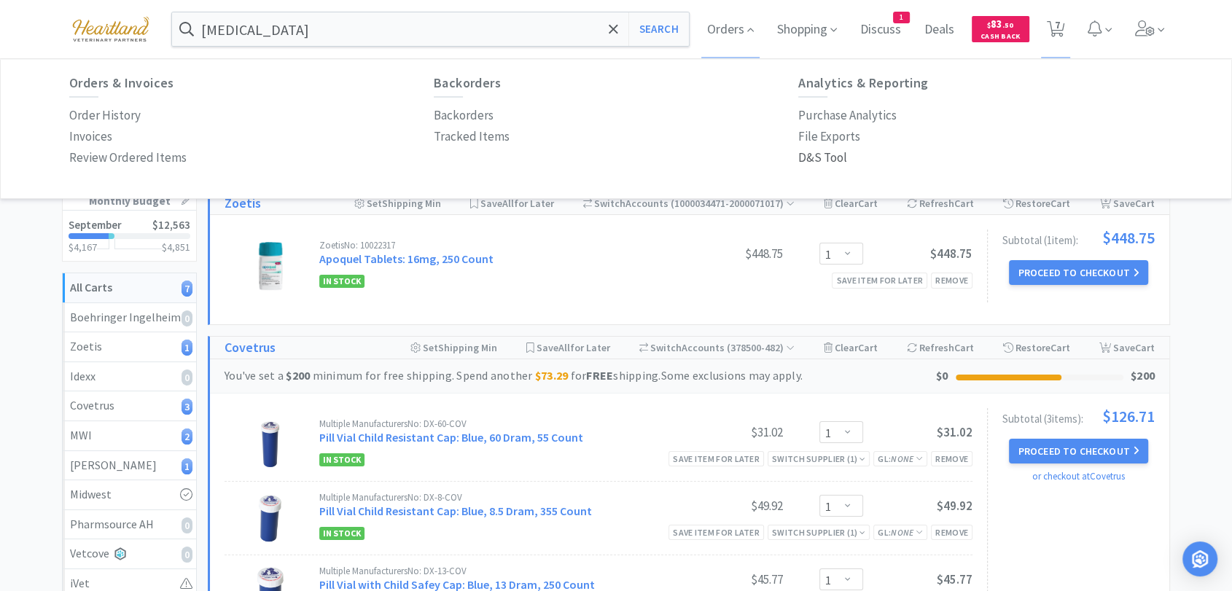
click at [840, 157] on p "D&S Tool" at bounding box center [822, 158] width 49 height 20
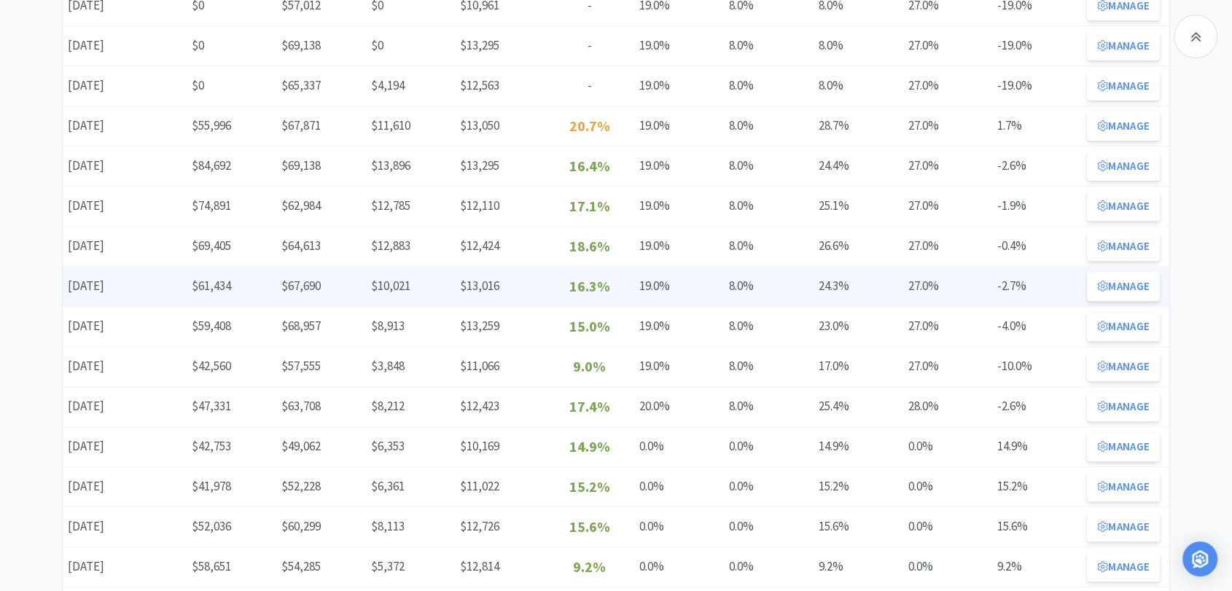
scroll to position [485, 0]
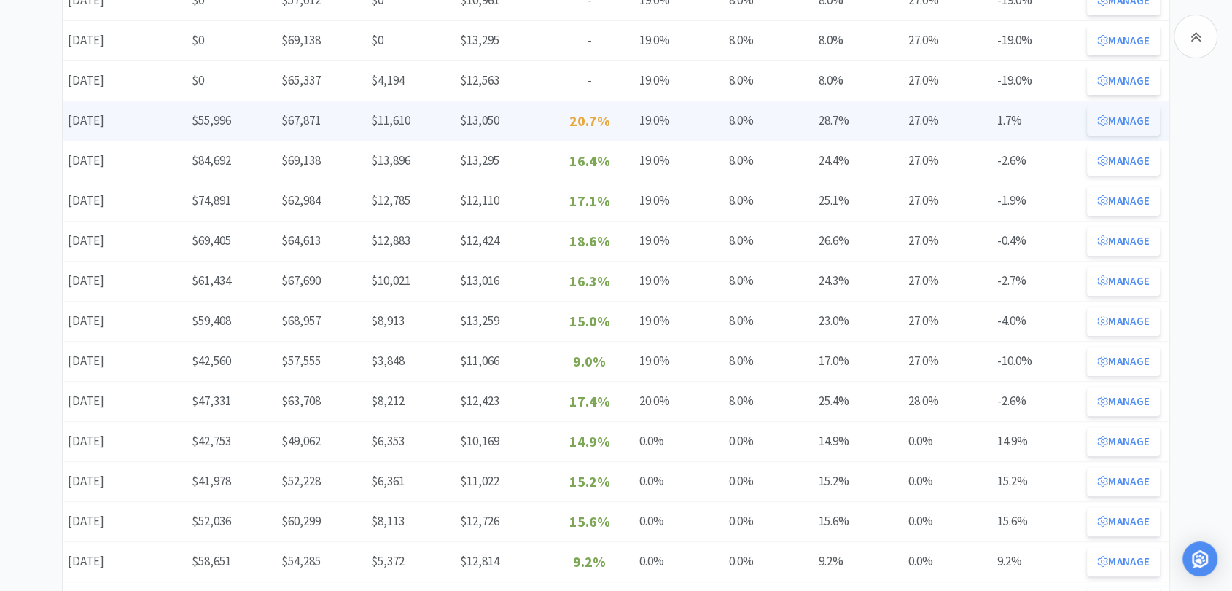
click at [1098, 122] on icon at bounding box center [1102, 120] width 11 height 11
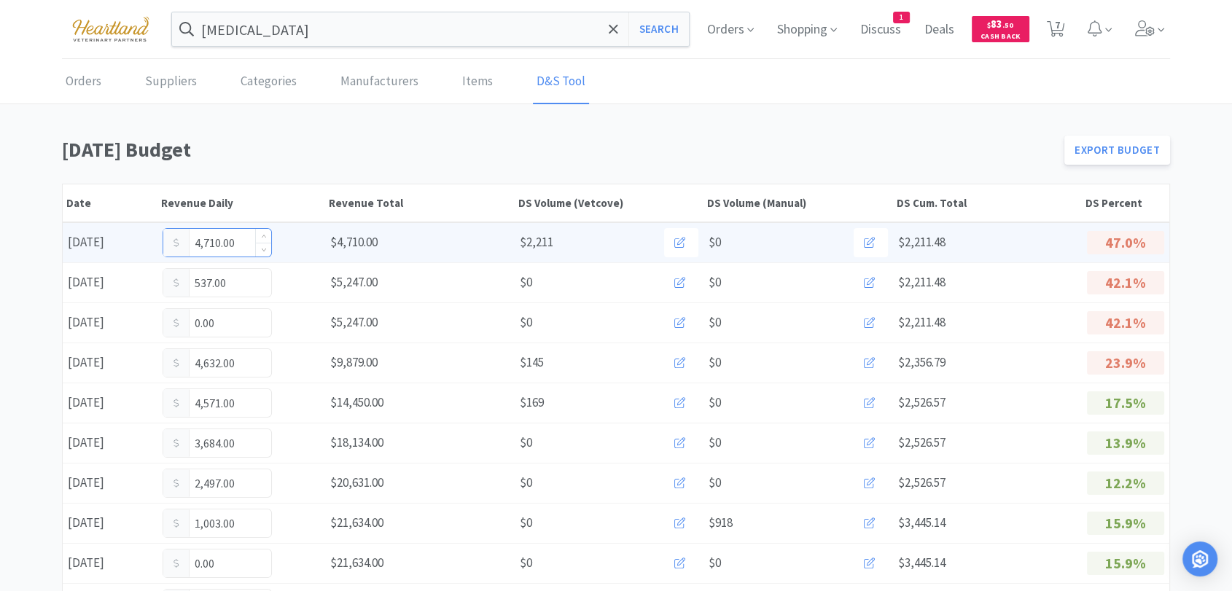
click at [251, 240] on input "4,710.00" at bounding box center [217, 243] width 108 height 28
type input "4"
type input "8,220"
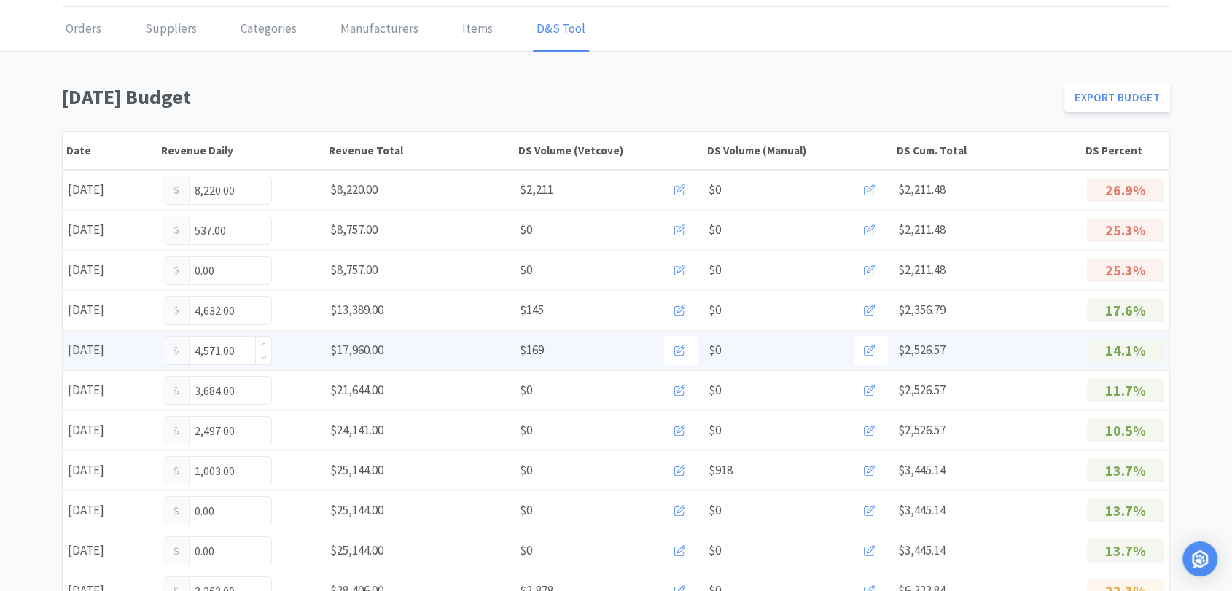
scroll to position [81, 0]
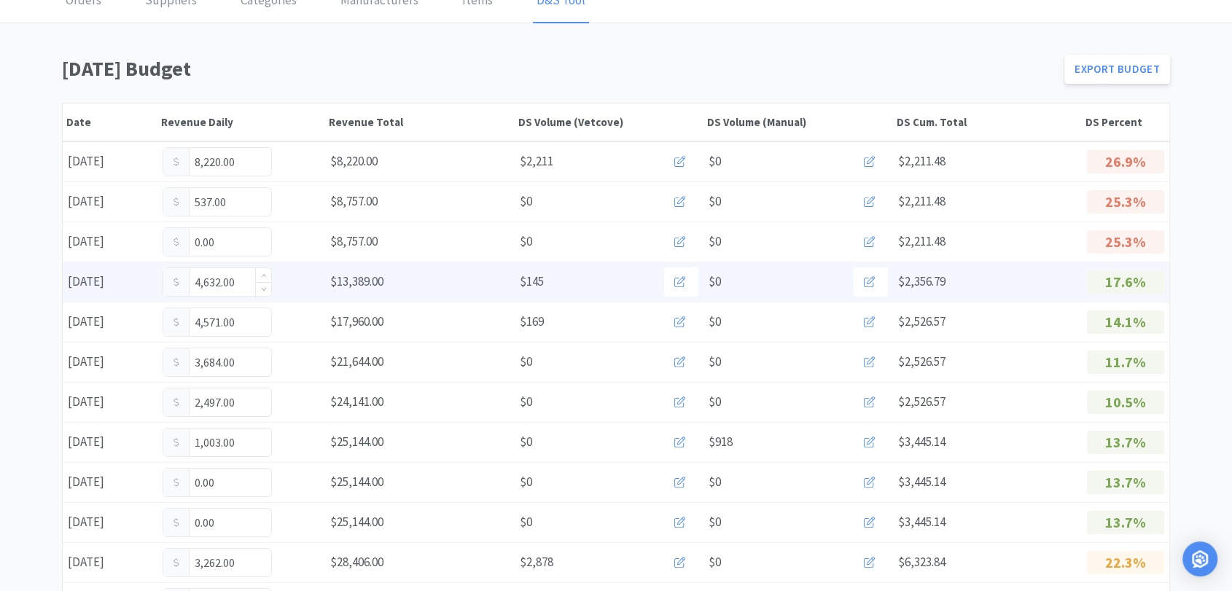
click at [242, 281] on input "4,632.00" at bounding box center [217, 282] width 108 height 28
type input "4,645"
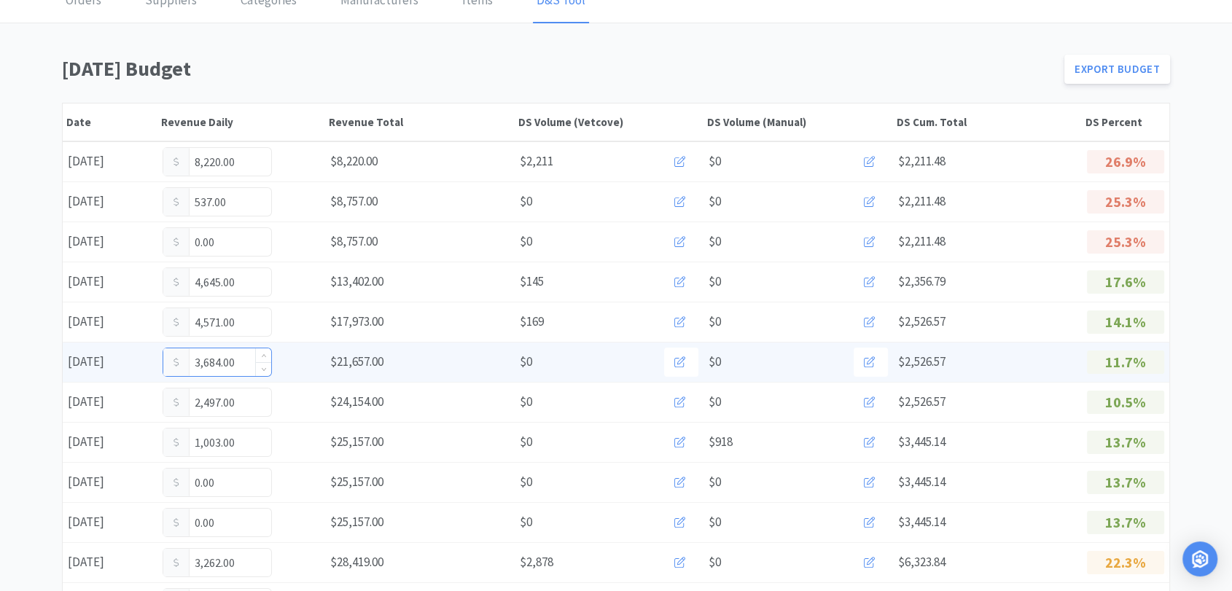
click at [240, 361] on input "3,684.00" at bounding box center [217, 362] width 108 height 28
type input "3,942"
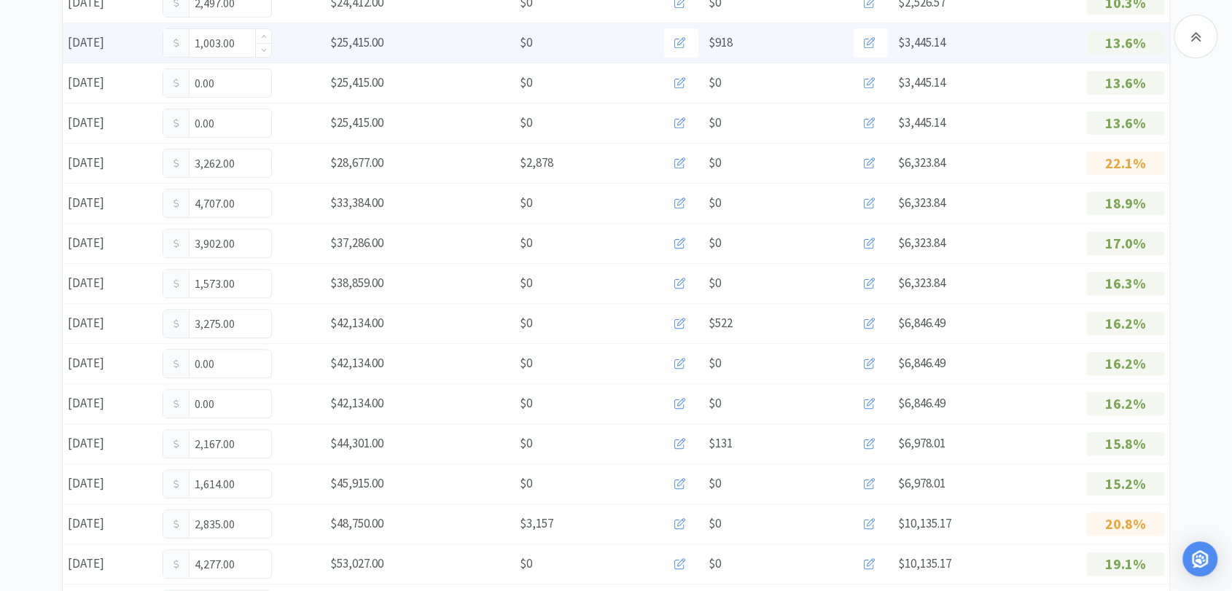
scroll to position [566, 0]
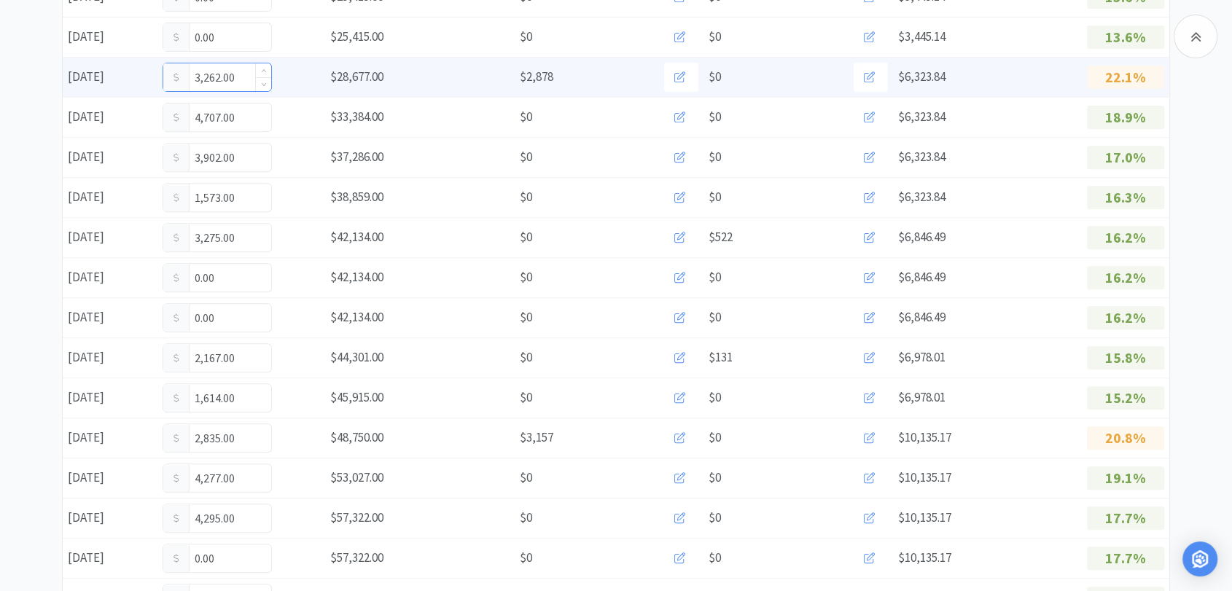
click at [240, 79] on input "3,262.00" at bounding box center [217, 77] width 108 height 28
type input "3,558"
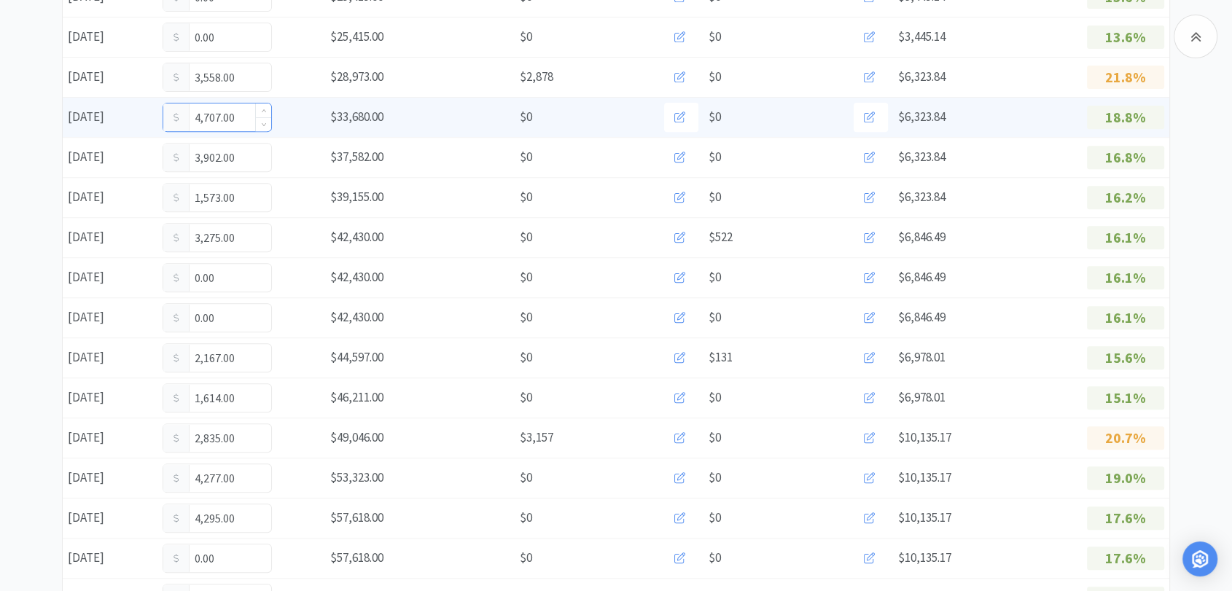
click at [243, 115] on input "4,707.00" at bounding box center [217, 117] width 108 height 28
type input "4"
type input "5,579"
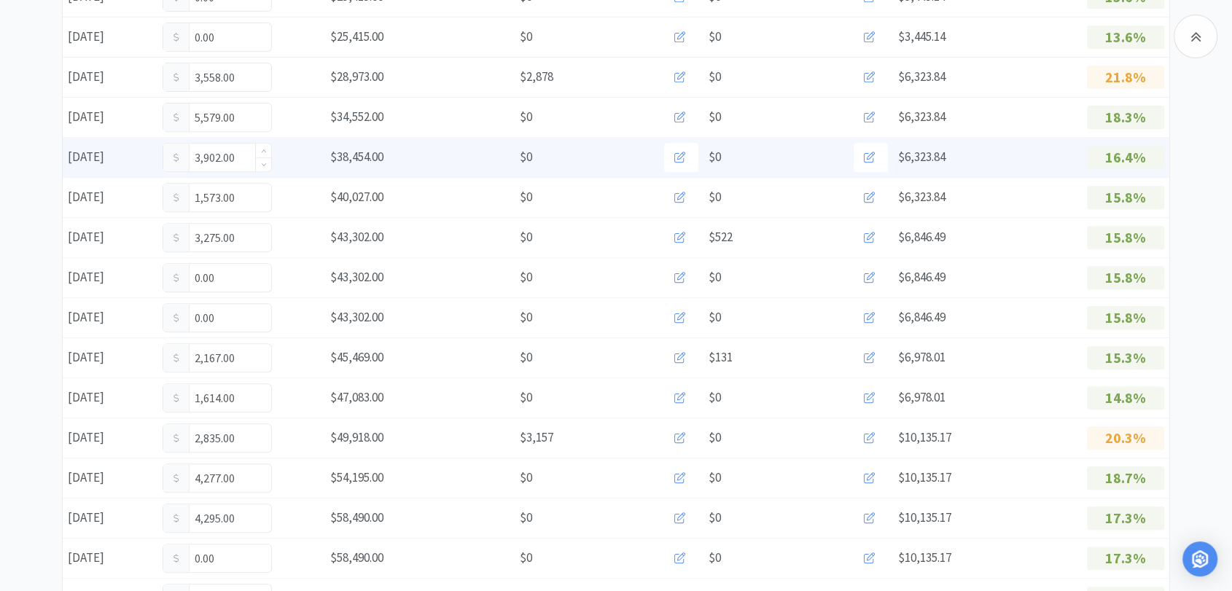
click at [239, 163] on input "3,902.00" at bounding box center [217, 158] width 108 height 28
type input "3"
type input "4,848"
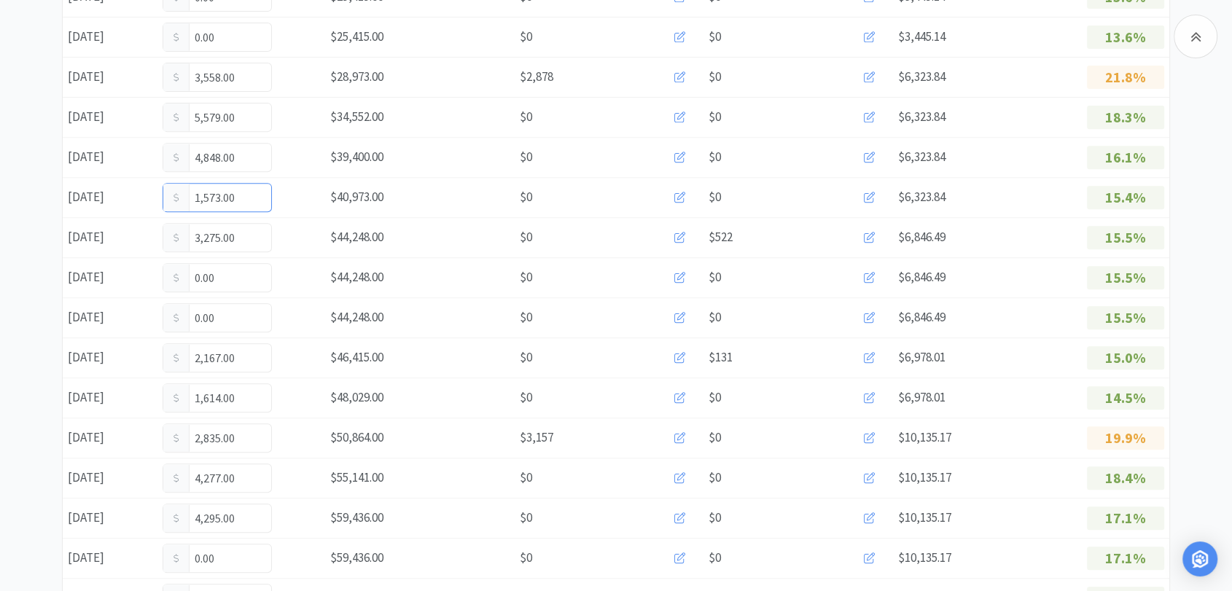
click at [236, 199] on input "1,573.00" at bounding box center [217, 198] width 108 height 28
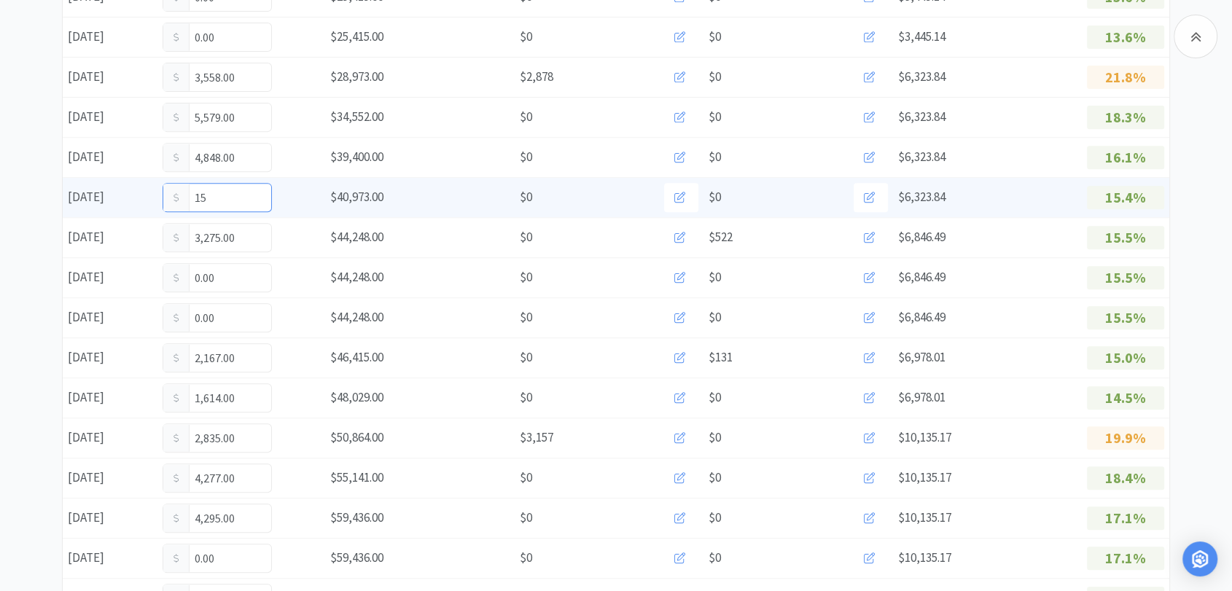
type input "1"
type input "1,908"
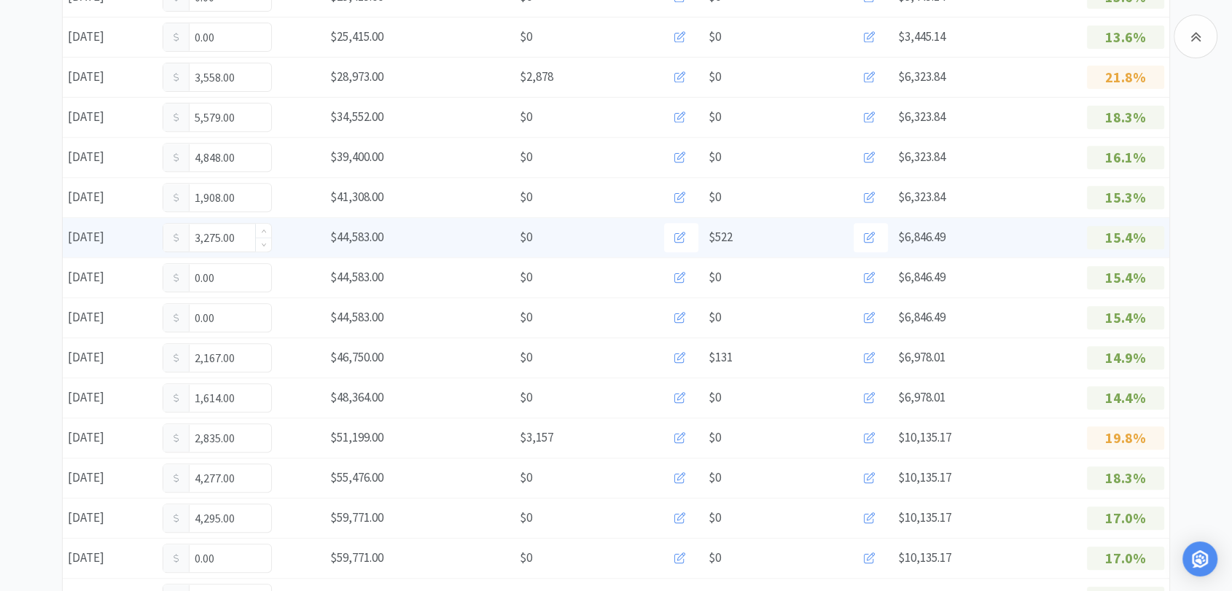
click at [245, 246] on input "3,275.00" at bounding box center [217, 238] width 108 height 28
type input "3,445"
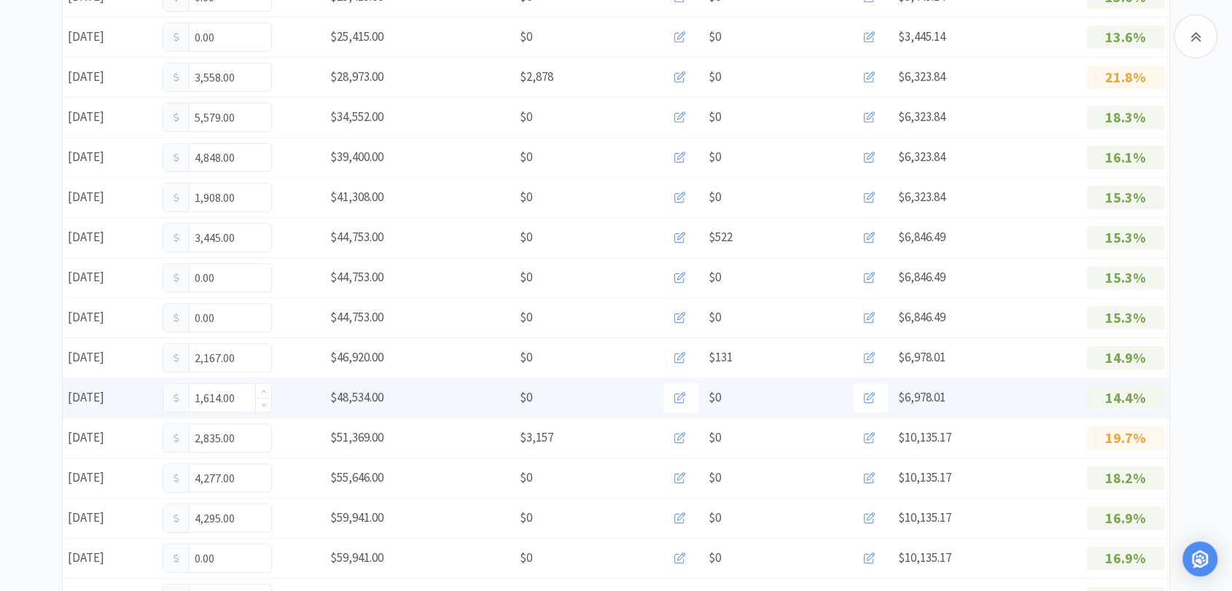
click at [240, 396] on input "1,614.00" at bounding box center [217, 398] width 108 height 28
type input "1,730"
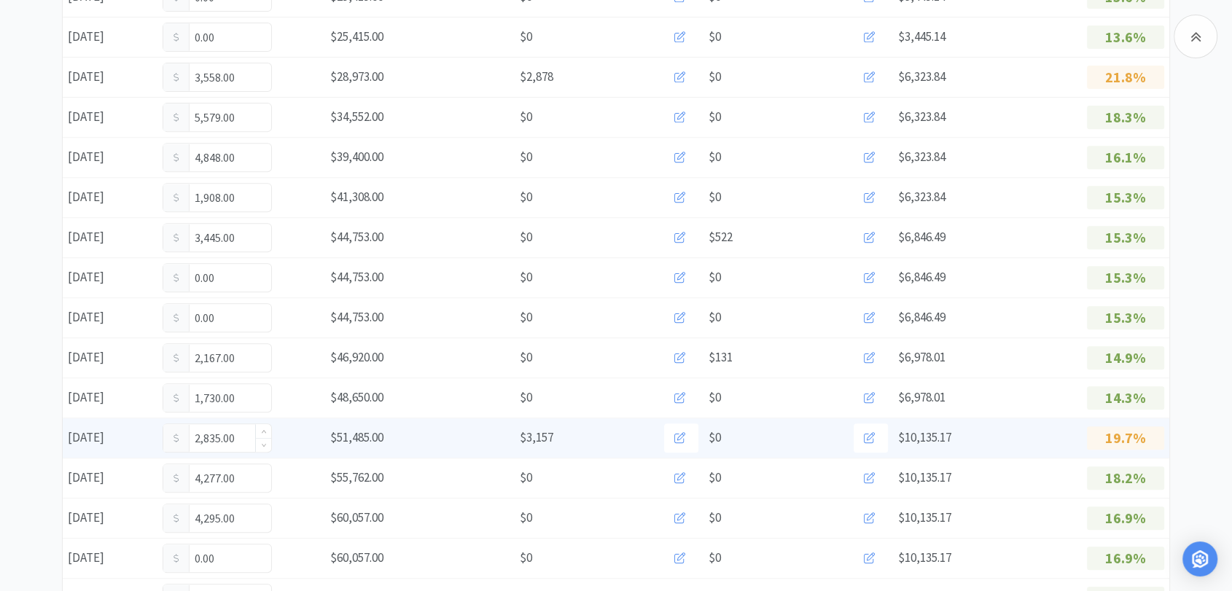
click at [233, 433] on input "2,835.00" at bounding box center [217, 438] width 108 height 28
type input "2"
type input "3,022"
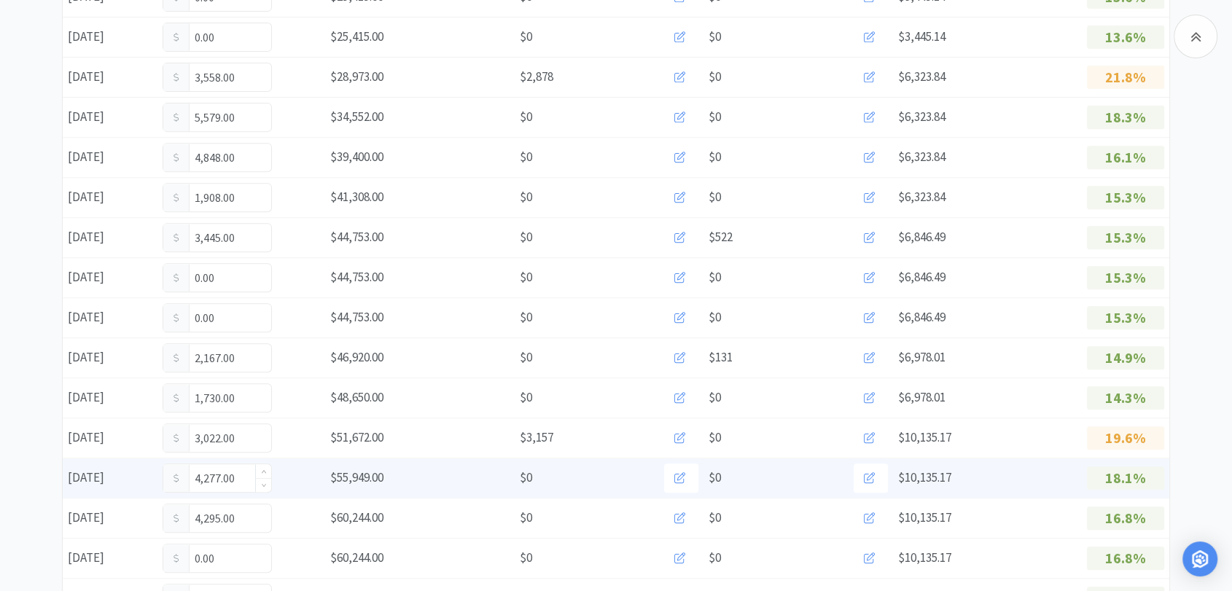
click at [252, 482] on input "4,277.00" at bounding box center [217, 478] width 108 height 28
type input "4,282"
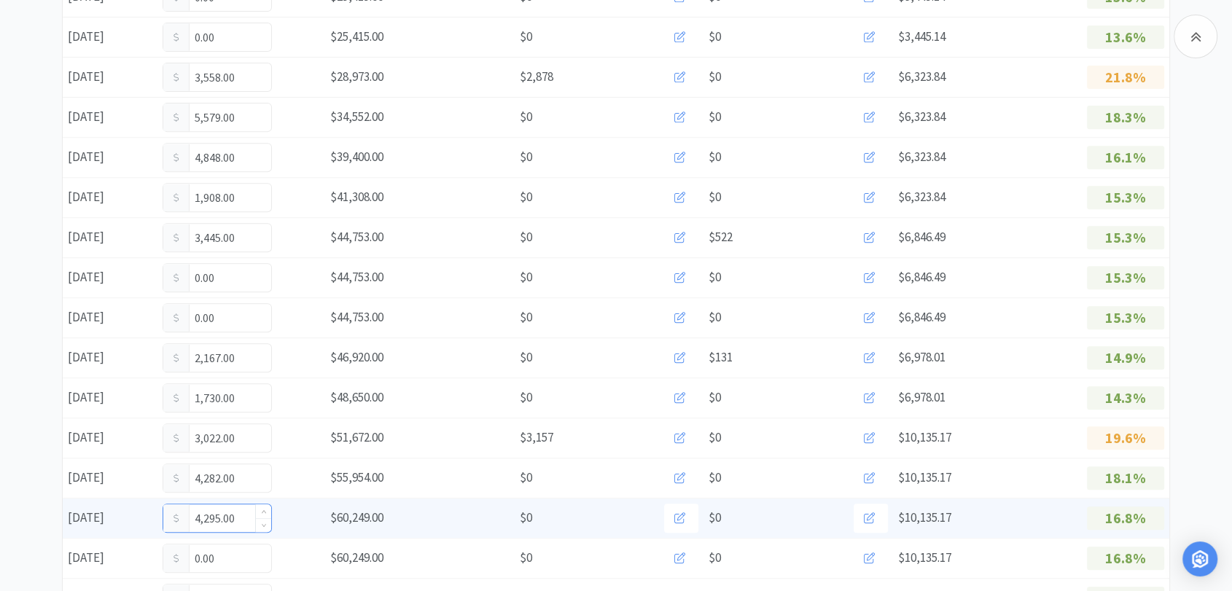
click at [243, 519] on input "4,295.00" at bounding box center [217, 518] width 108 height 28
type input "4,485"
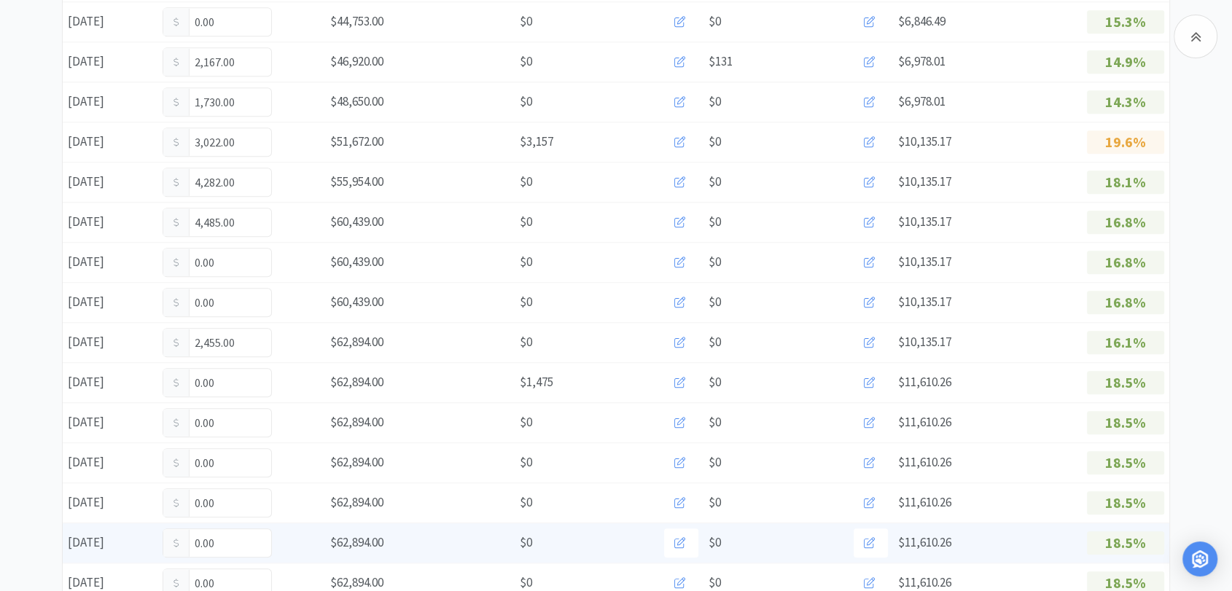
scroll to position [891, 0]
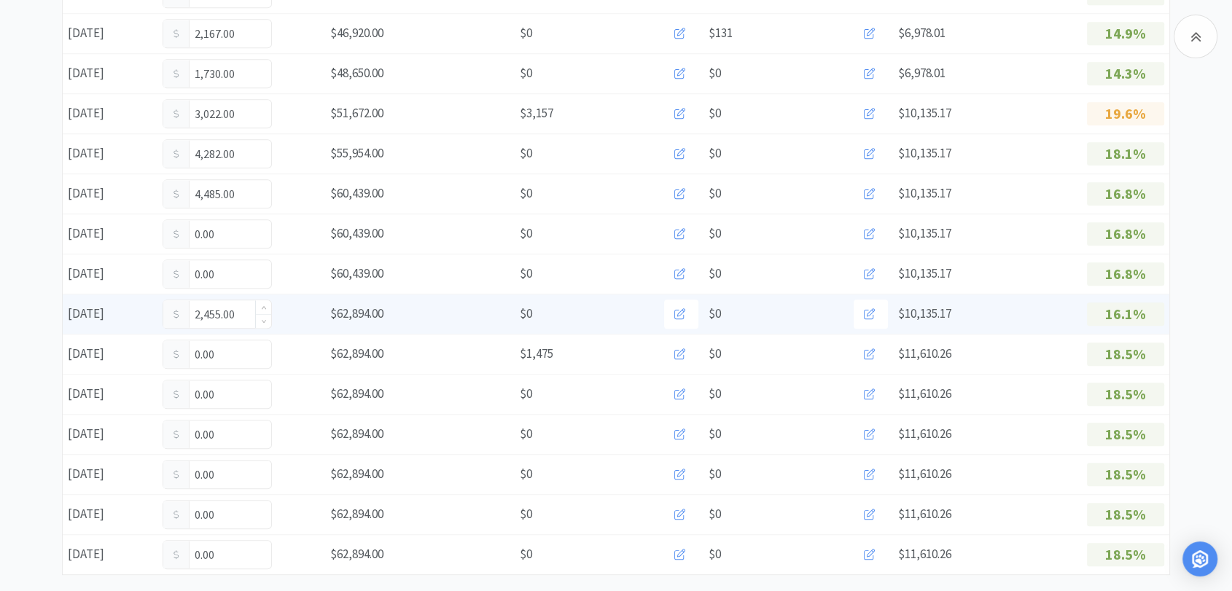
click at [251, 314] on input "2,455.00" at bounding box center [217, 314] width 108 height 28
type input "2,589"
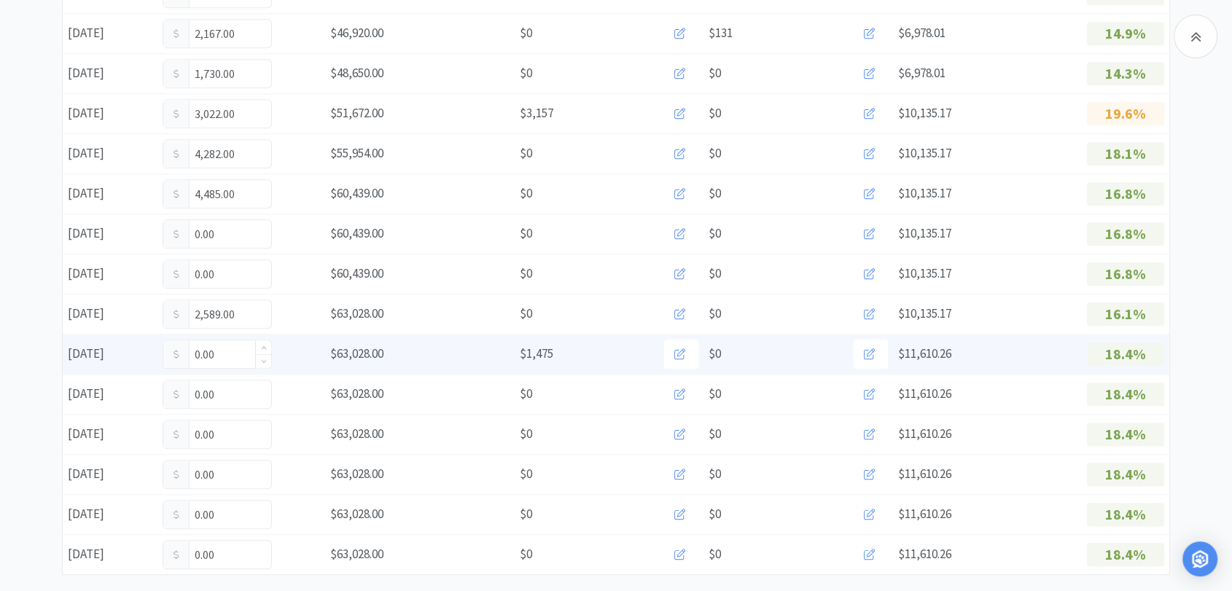
click at [232, 350] on input "0.00" at bounding box center [217, 354] width 108 height 28
type input "0"
type input "5,630"
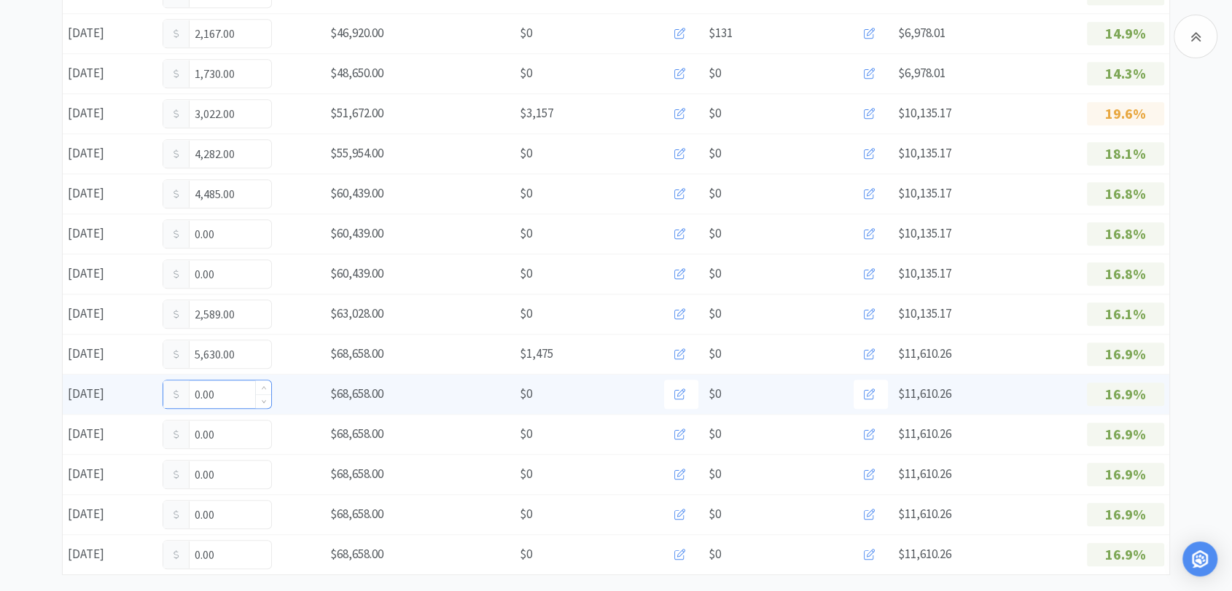
click at [224, 393] on input "0.00" at bounding box center [217, 394] width 108 height 28
type input "0"
type input "1,501"
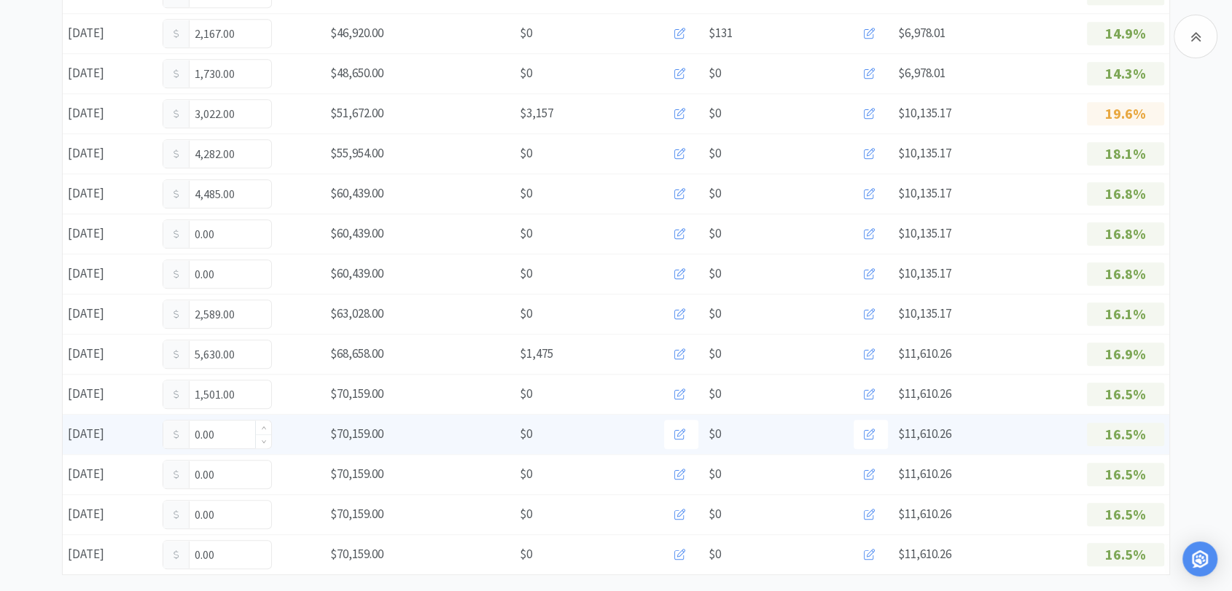
click at [230, 439] on input "0.00" at bounding box center [217, 435] width 108 height 28
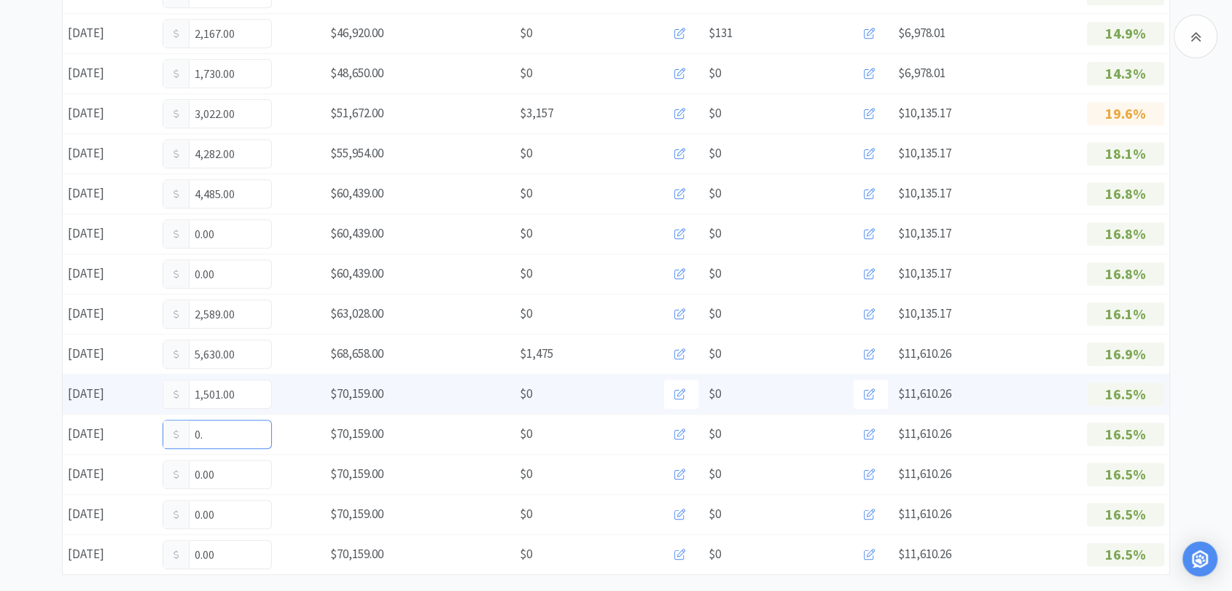
type input "0"
type input "2,893"
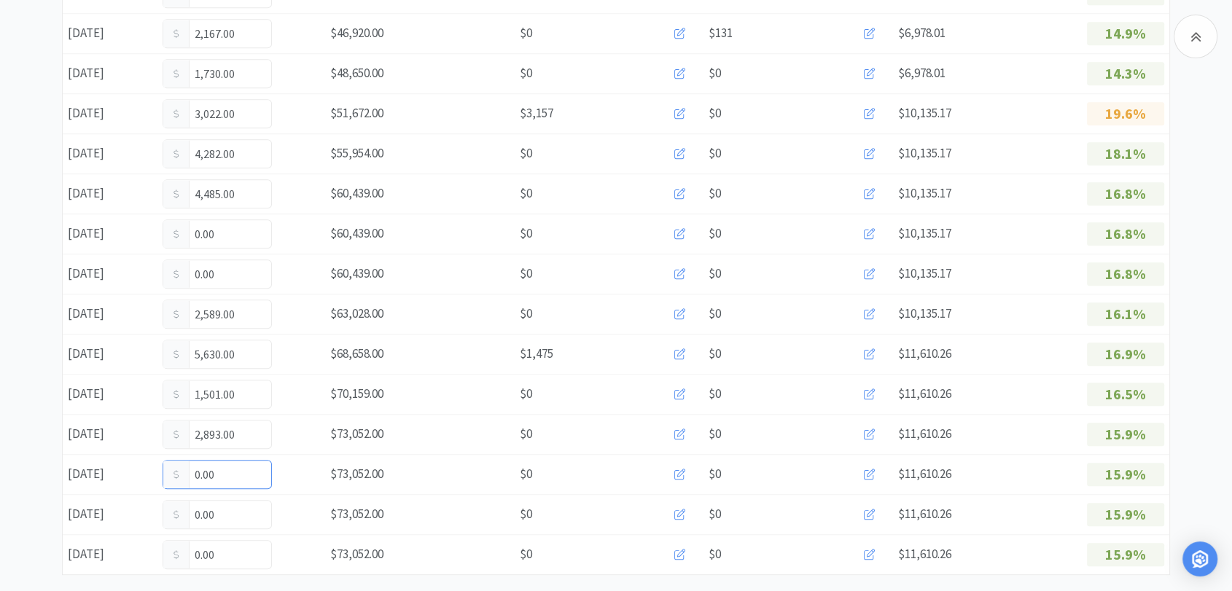
click at [232, 475] on input "0.00" at bounding box center [217, 475] width 108 height 28
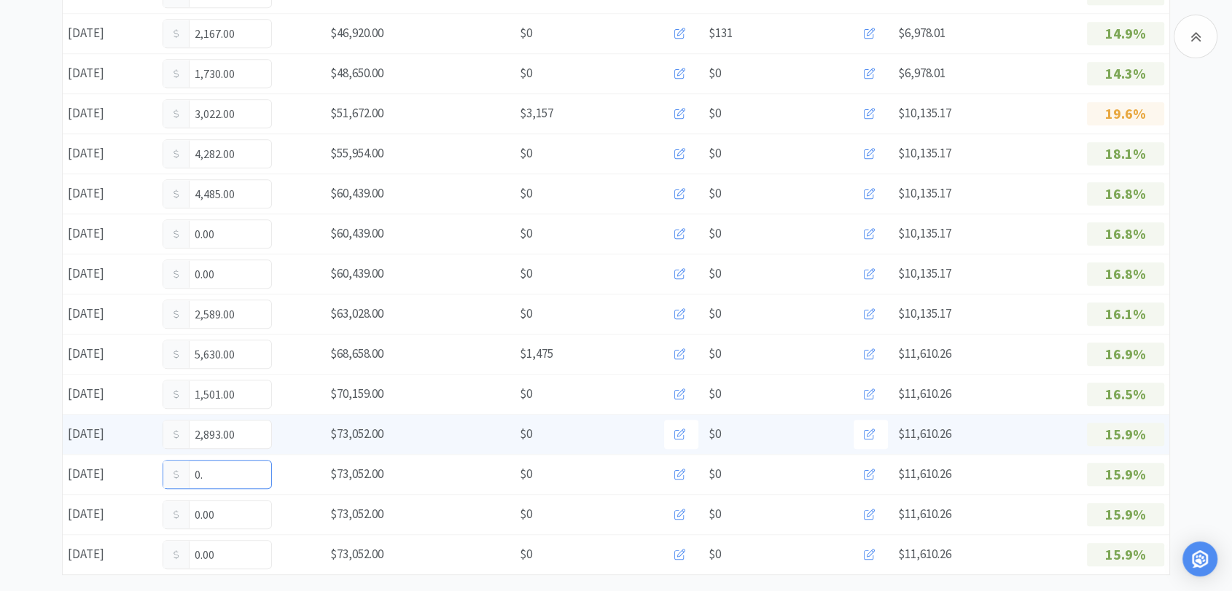
type input "0"
type input "4,928"
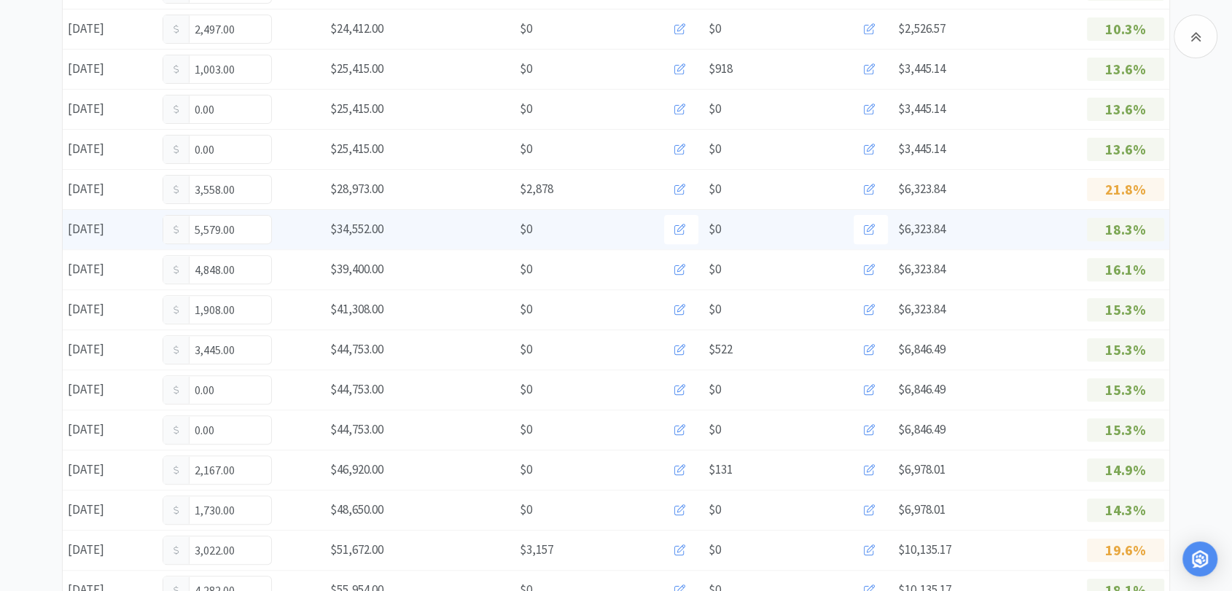
scroll to position [25, 0]
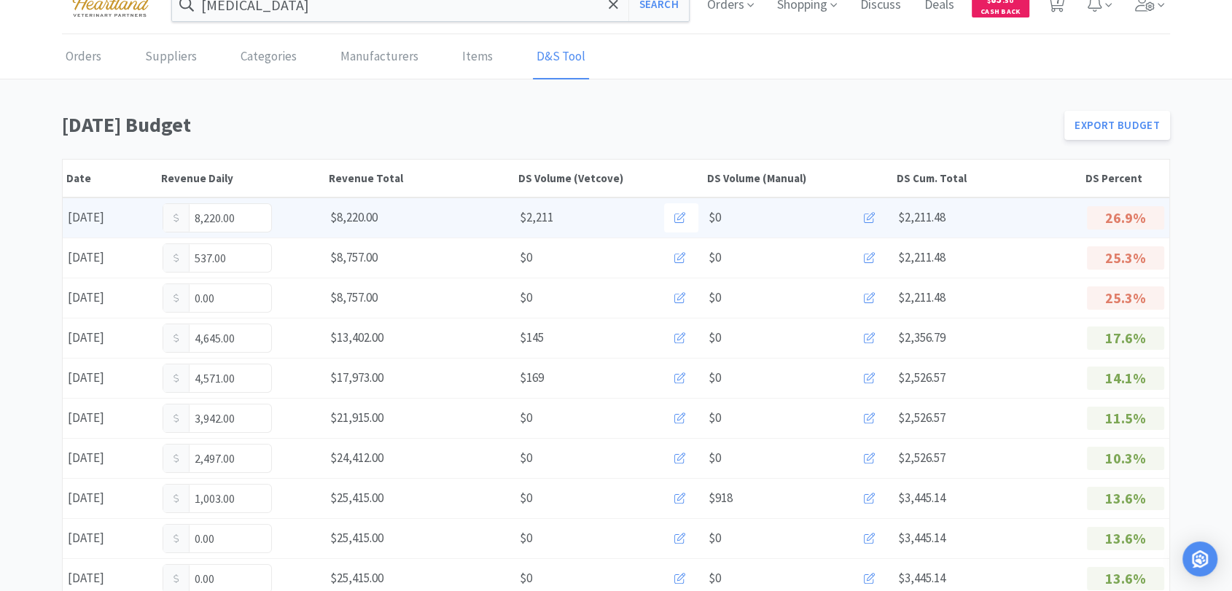
click at [872, 212] on icon at bounding box center [869, 217] width 11 height 11
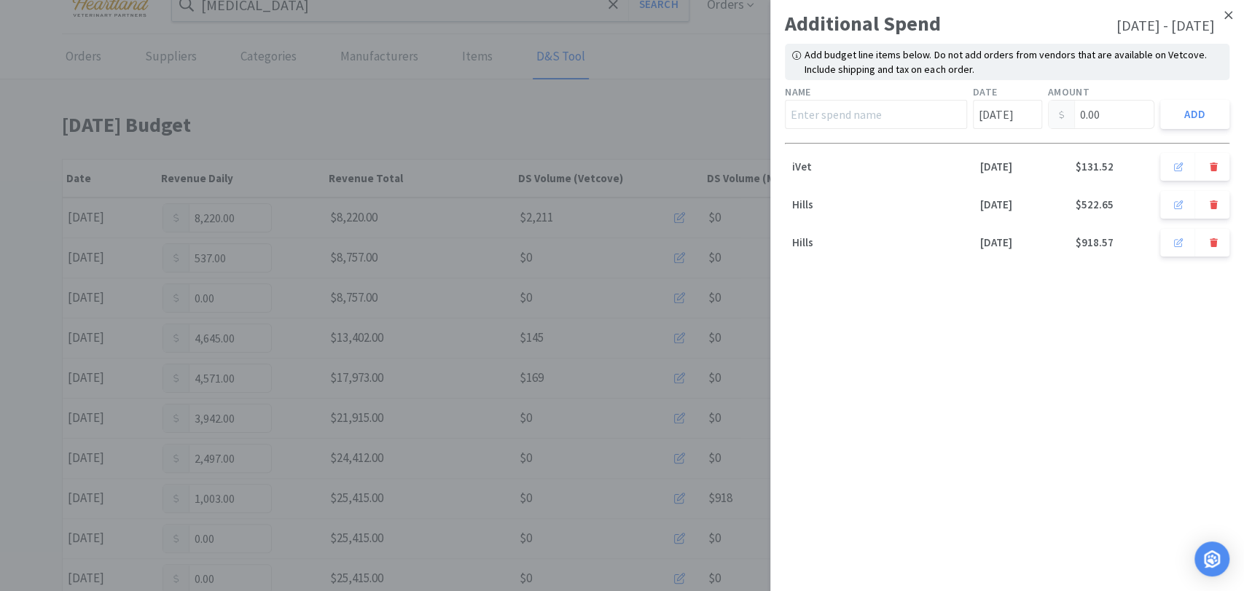
drag, startPoint x: 1229, startPoint y: 20, endPoint x: 1220, endPoint y: 19, distance: 8.9
click at [1229, 19] on icon at bounding box center [1228, 15] width 8 height 13
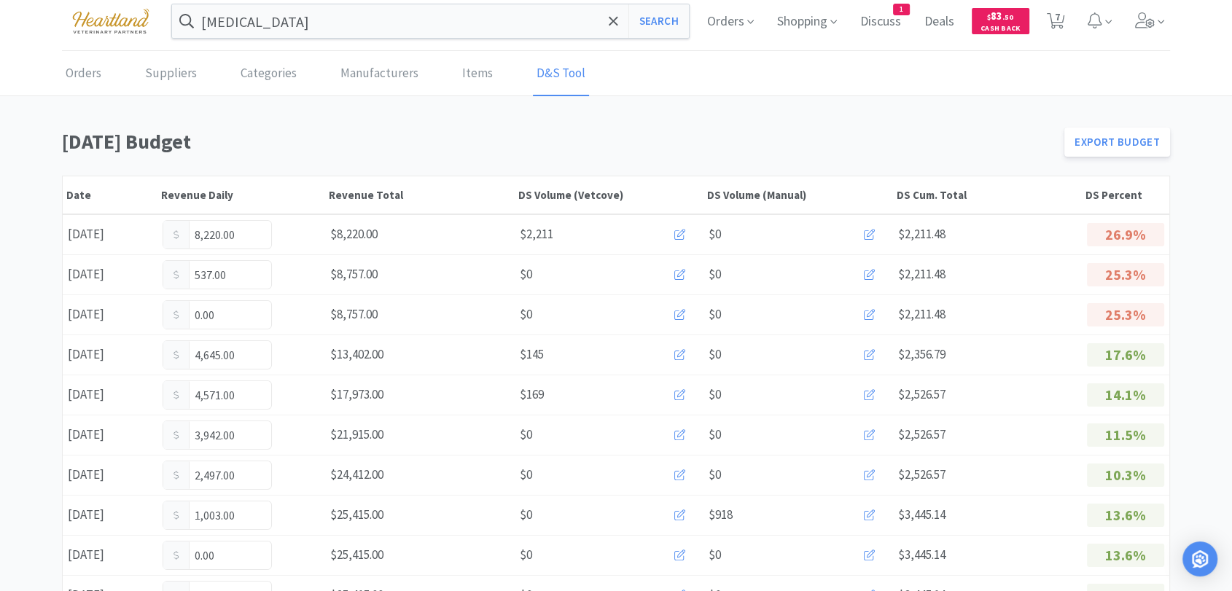
scroll to position [0, 0]
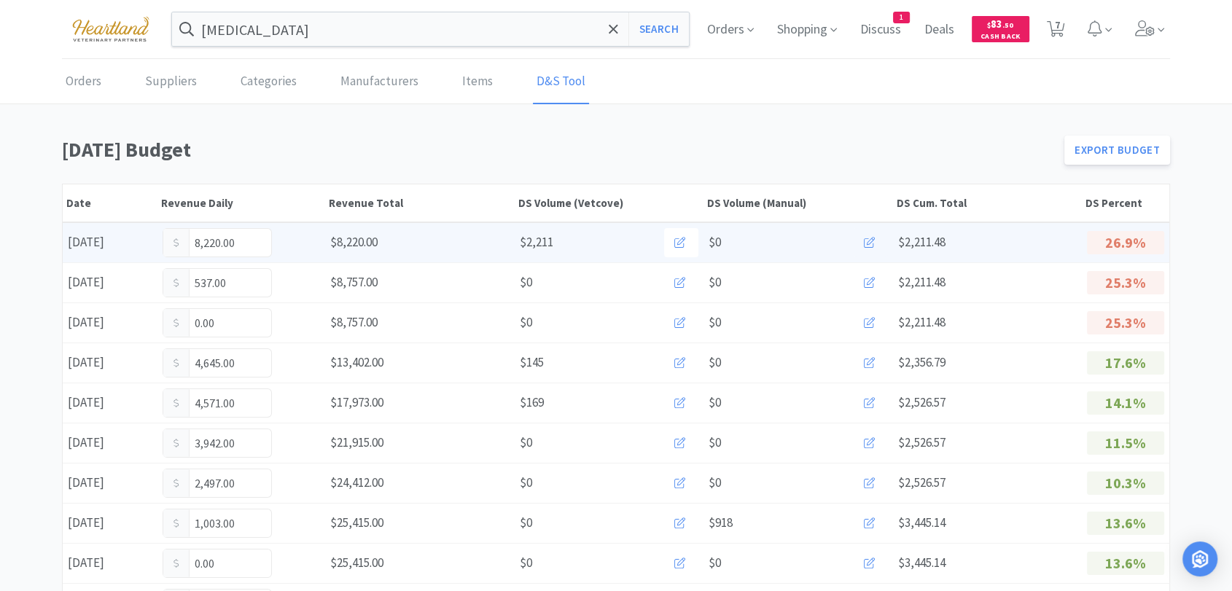
click at [869, 243] on icon at bounding box center [869, 242] width 11 height 11
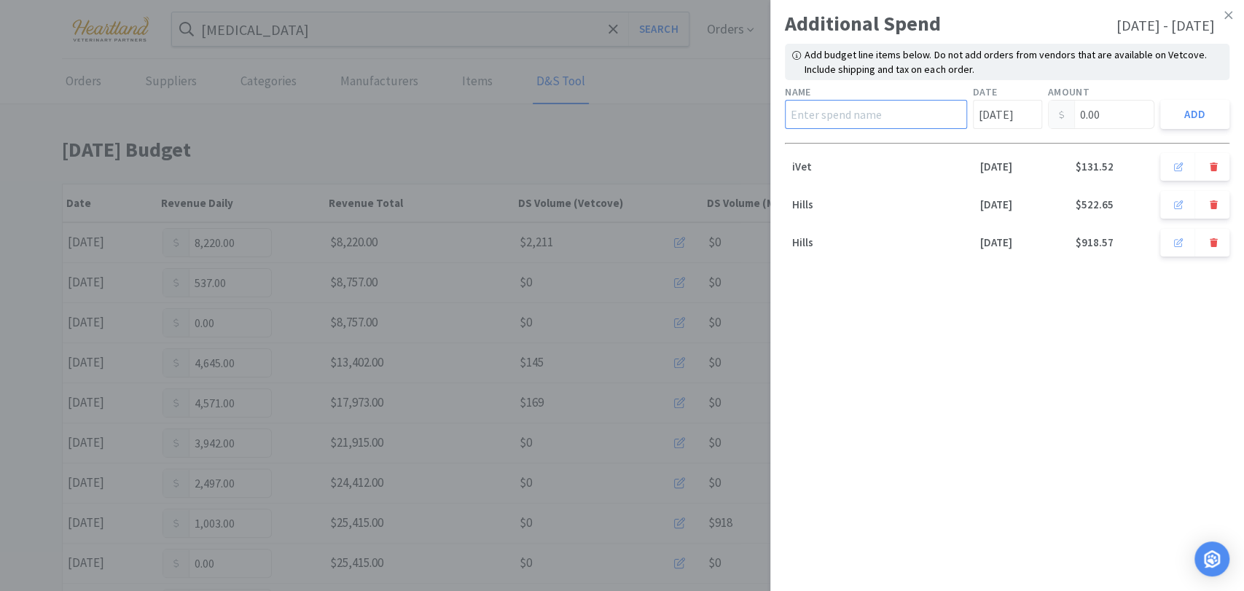
click at [926, 122] on input "text" at bounding box center [876, 114] width 182 height 29
type input "Hills"
click at [1008, 117] on input "[DATE]" at bounding box center [1007, 114] width 69 height 29
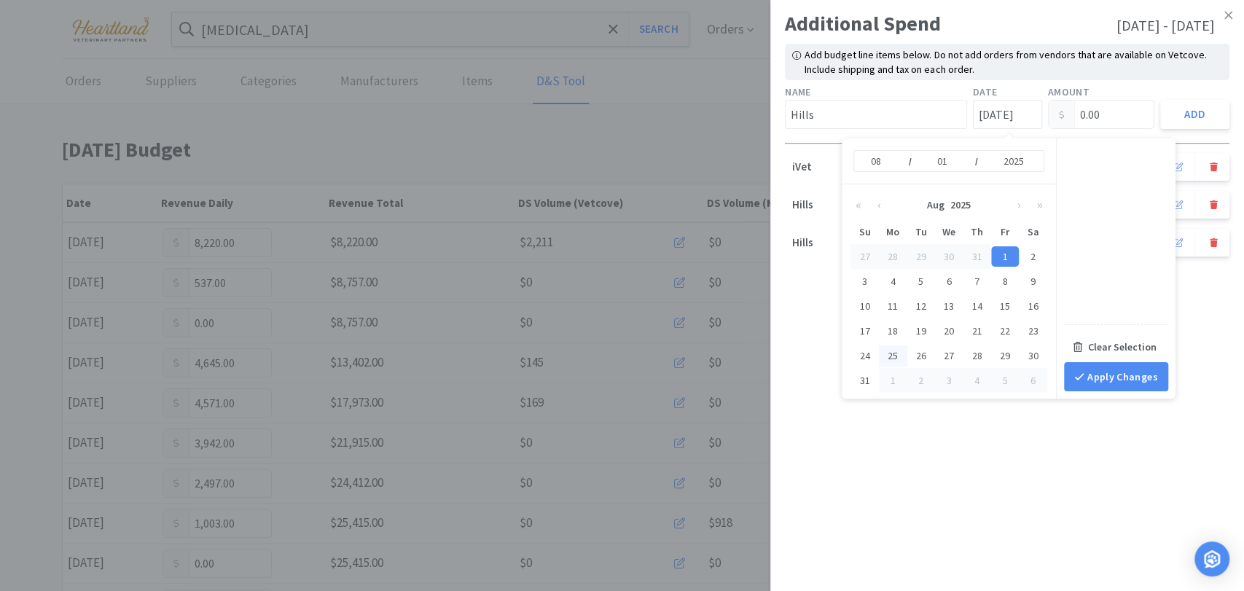
click at [891, 356] on div "25" at bounding box center [893, 355] width 28 height 20
type input "[DATE]"
type input "25"
click at [1097, 112] on input "0.00" at bounding box center [1102, 115] width 106 height 28
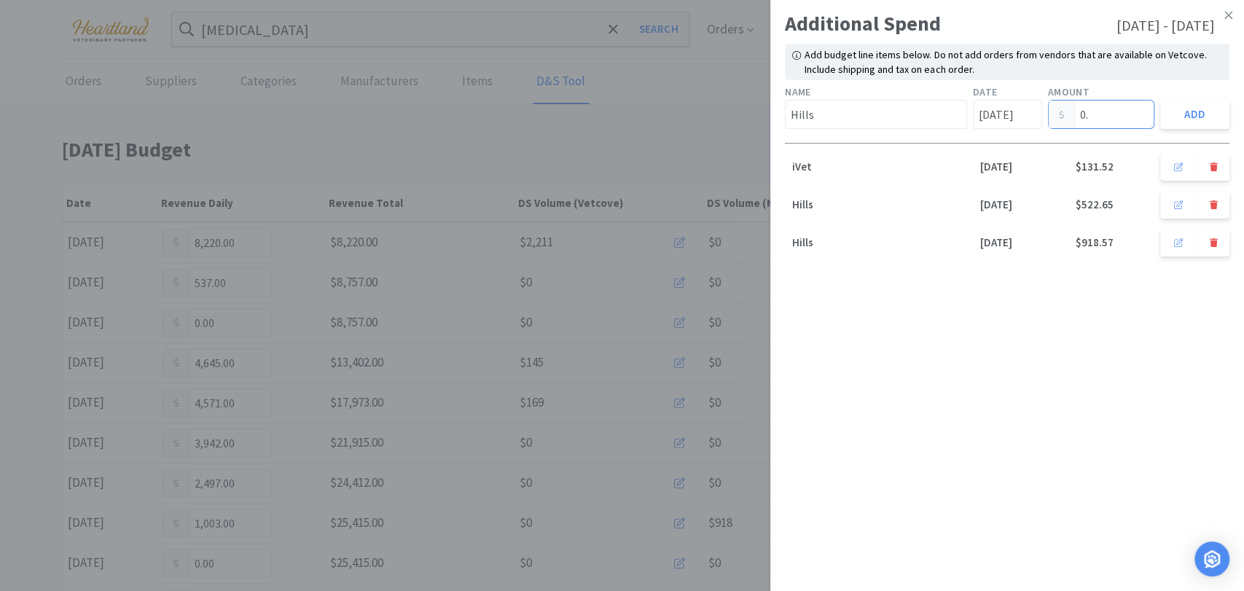
type input "0"
type input "-24.32"
click at [1195, 109] on button "Add" at bounding box center [1194, 114] width 69 height 29
type input "[DATE]"
type input "0.00"
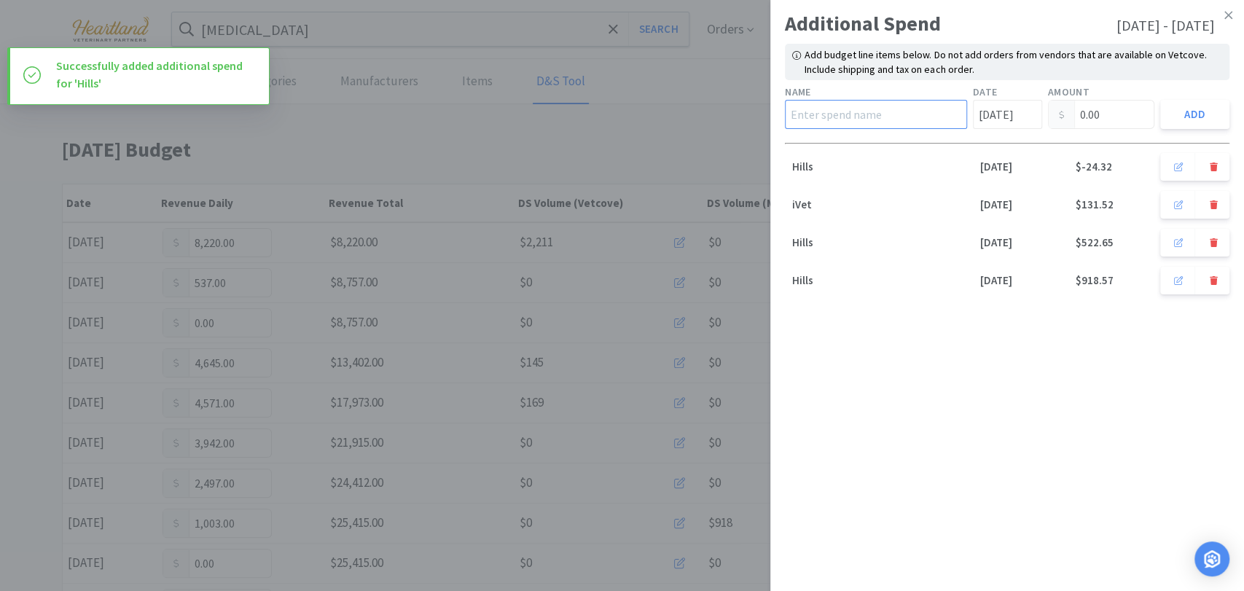
click at [908, 114] on input "text" at bounding box center [876, 114] width 182 height 29
type input "Hills"
click at [1022, 106] on input "[DATE]" at bounding box center [1007, 114] width 69 height 29
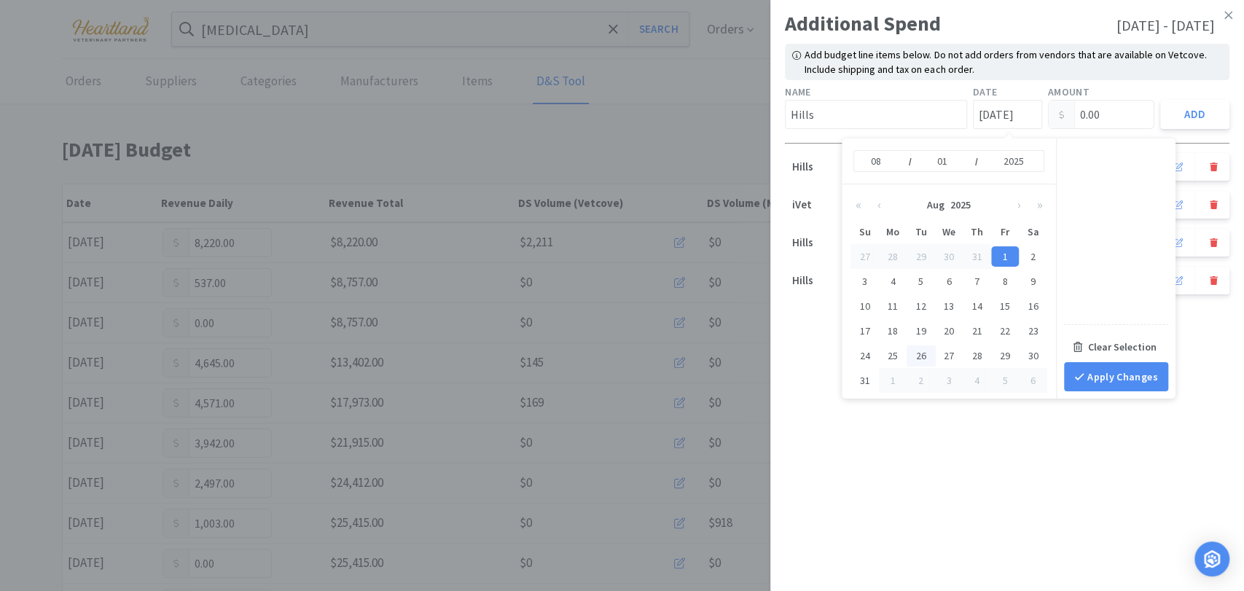
click at [919, 356] on div "26" at bounding box center [921, 355] width 28 height 20
type input "[DATE]"
type input "26"
click at [1107, 115] on input "0.00" at bounding box center [1102, 115] width 106 height 28
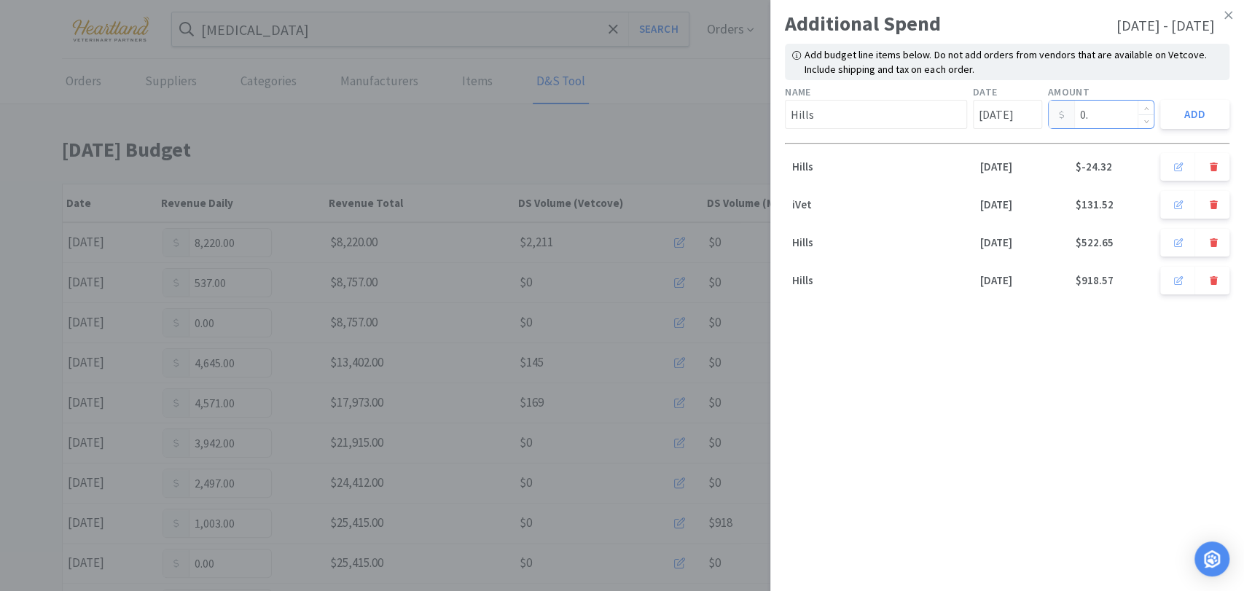
type input "0"
type input "-26.81"
click at [1183, 116] on button "Add" at bounding box center [1194, 114] width 69 height 29
type input "[DATE]"
type input "0.00"
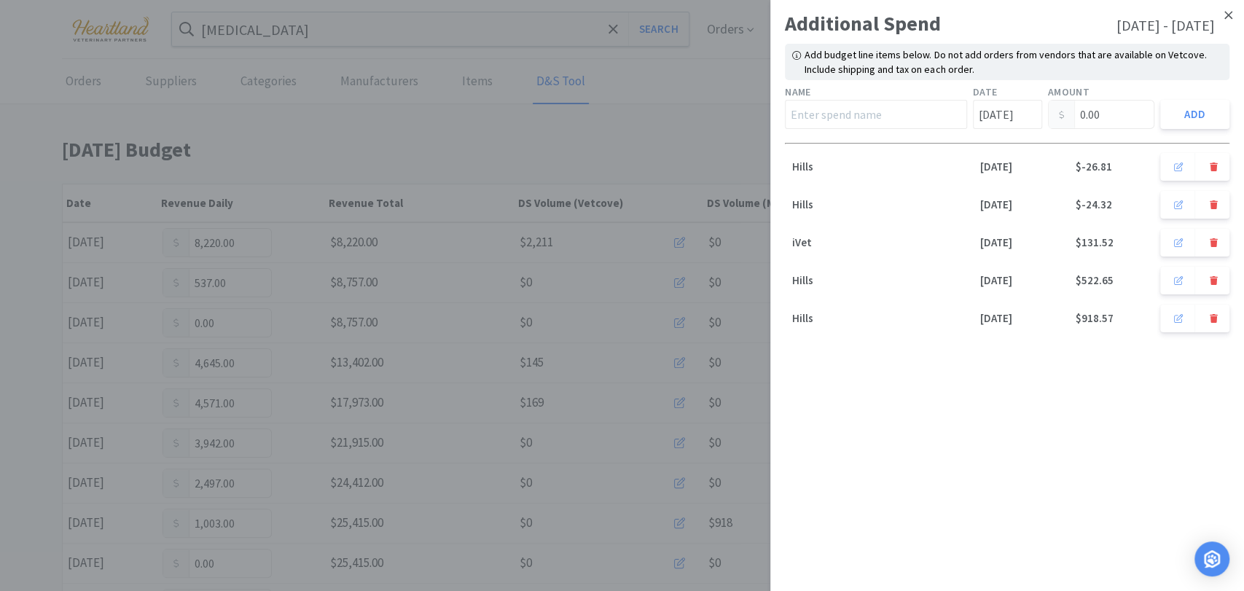
click at [1227, 16] on icon at bounding box center [1228, 15] width 8 height 8
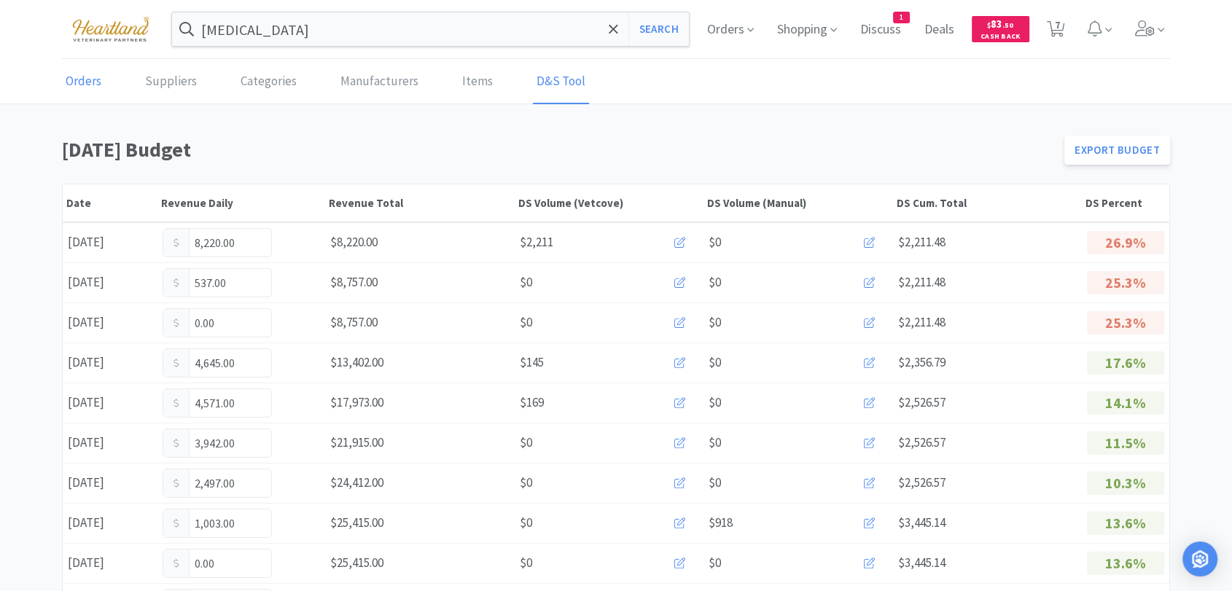
click at [85, 71] on link "Orders" at bounding box center [83, 82] width 43 height 44
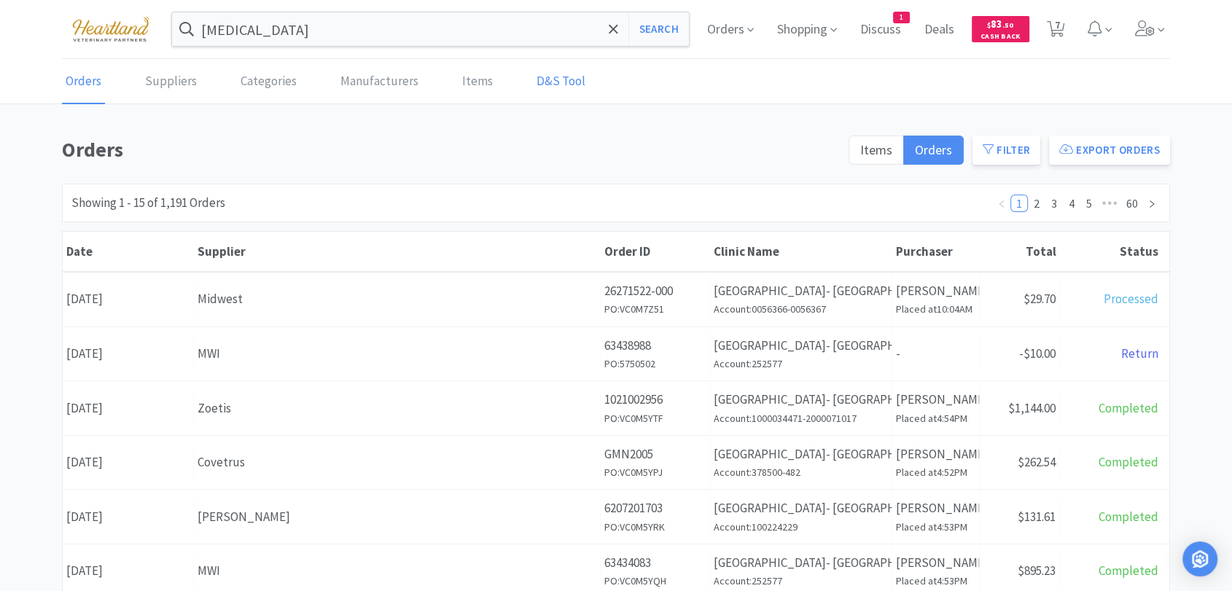
click at [542, 71] on link "D&S Tool" at bounding box center [561, 82] width 56 height 44
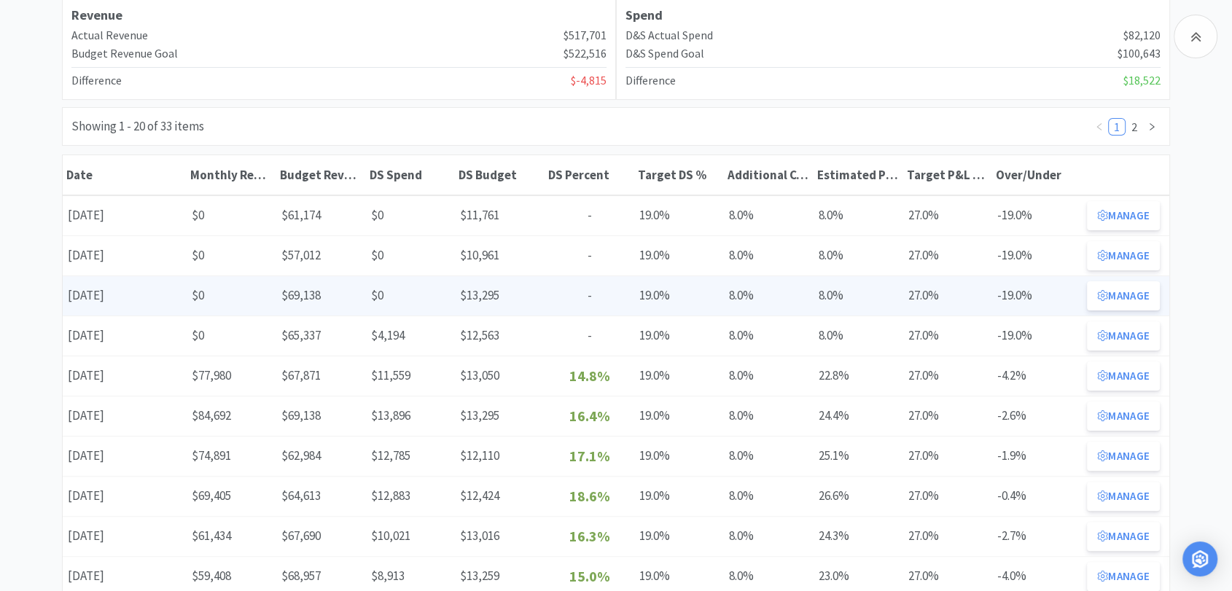
scroll to position [243, 0]
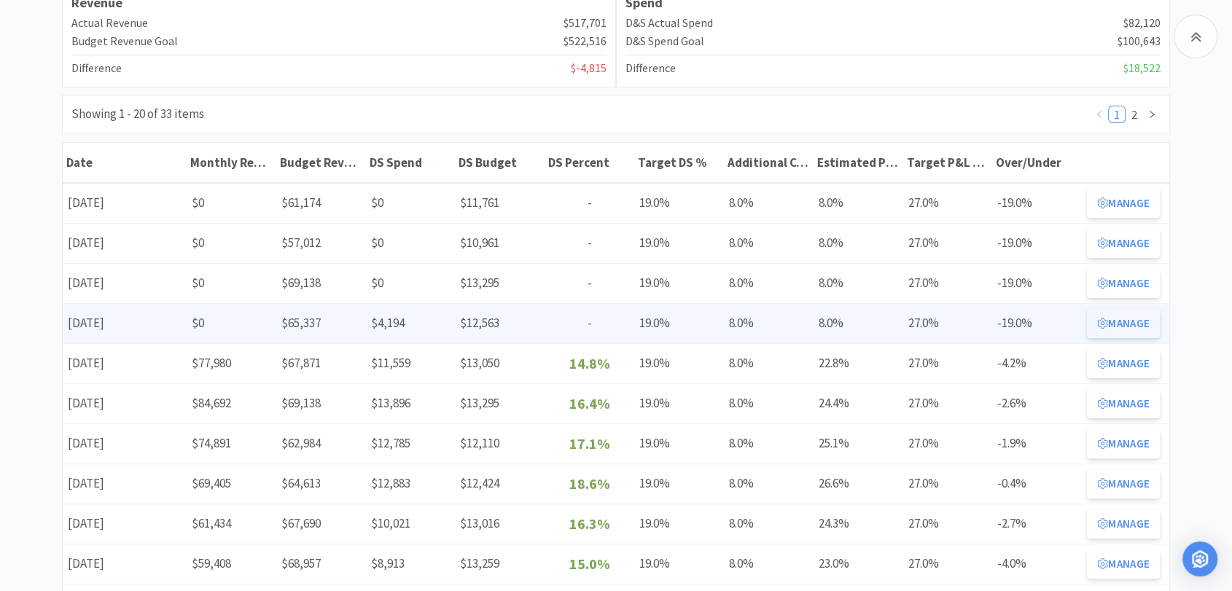
click at [1127, 318] on button "Manage" at bounding box center [1123, 323] width 73 height 29
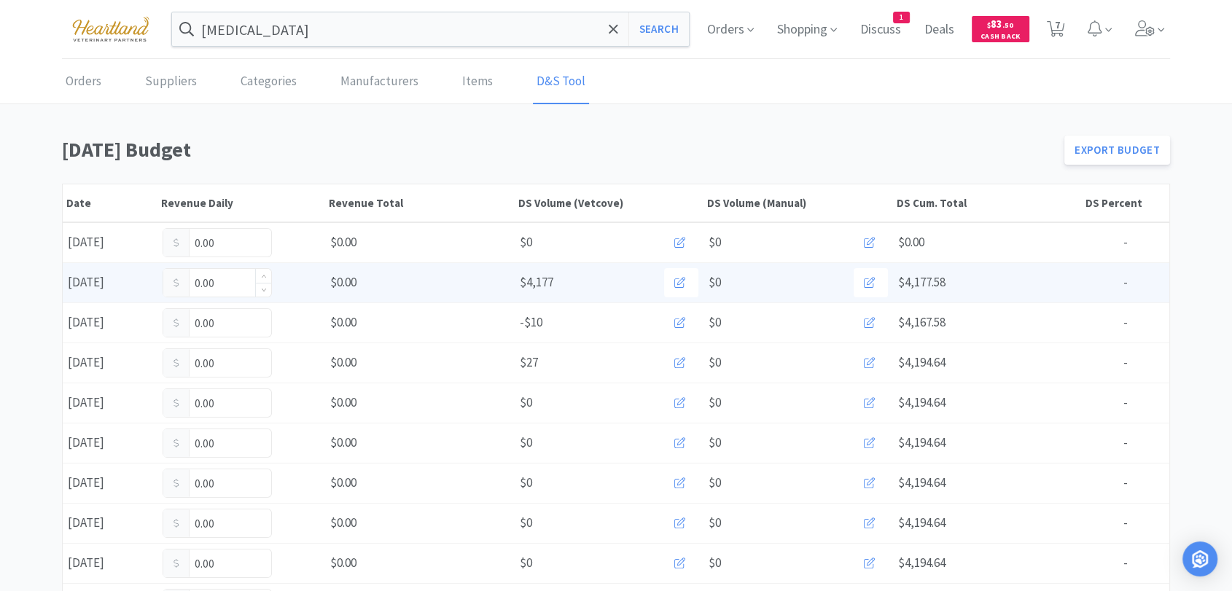
click at [235, 283] on input "0.00" at bounding box center [217, 283] width 108 height 28
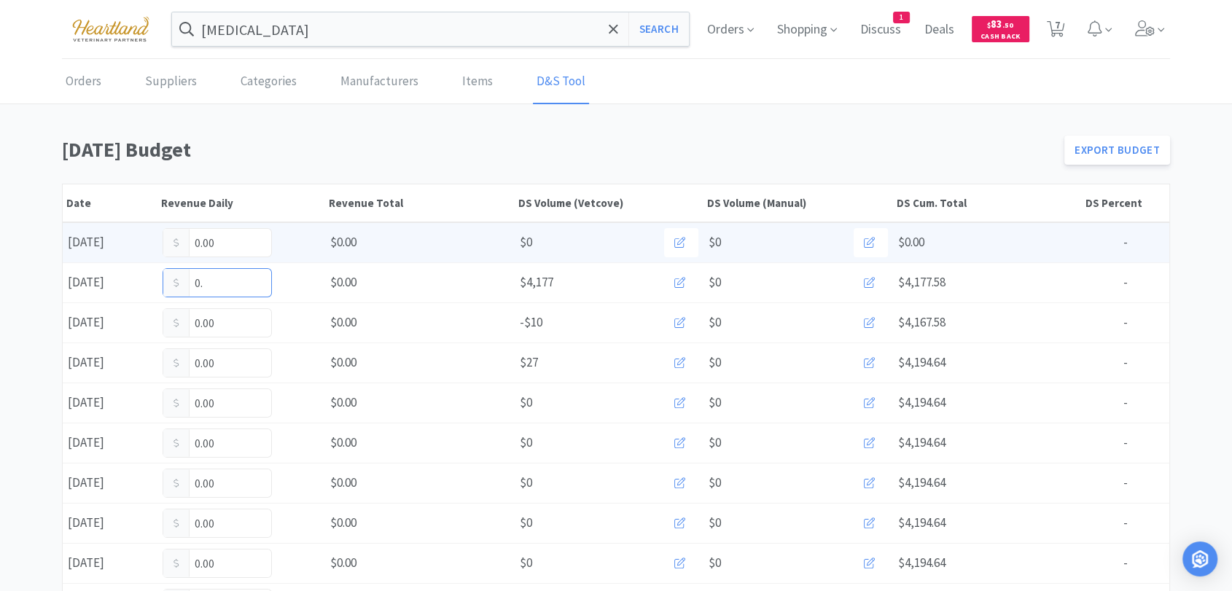
type input "0"
type input "4,493"
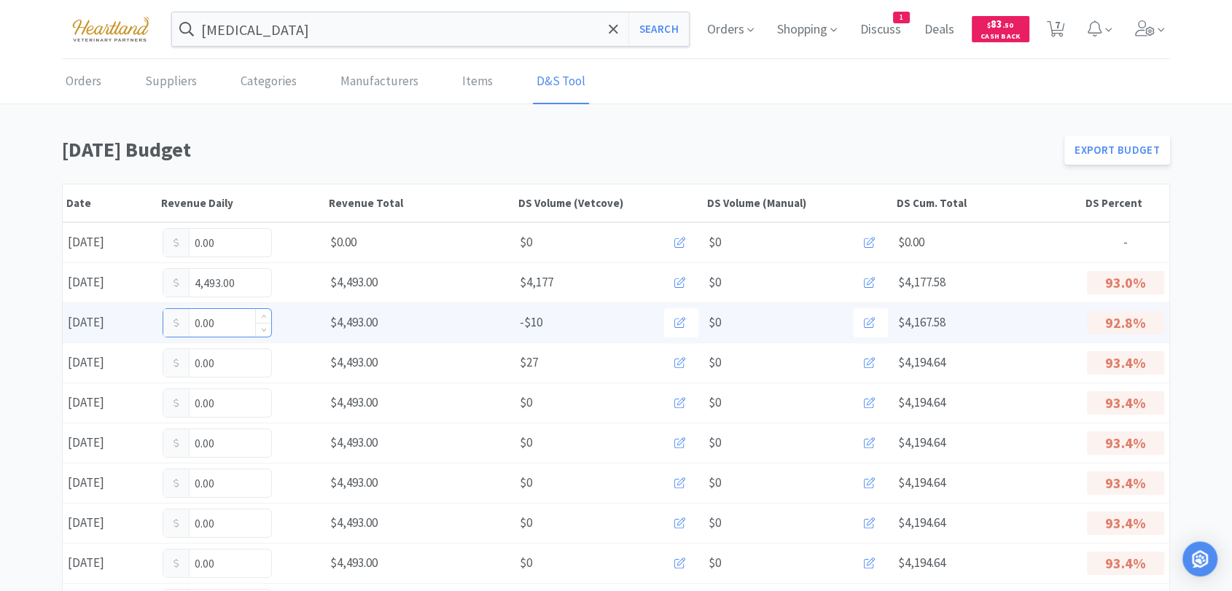
click at [224, 325] on input "0.00" at bounding box center [217, 323] width 108 height 28
type input "0"
type input "1,486"
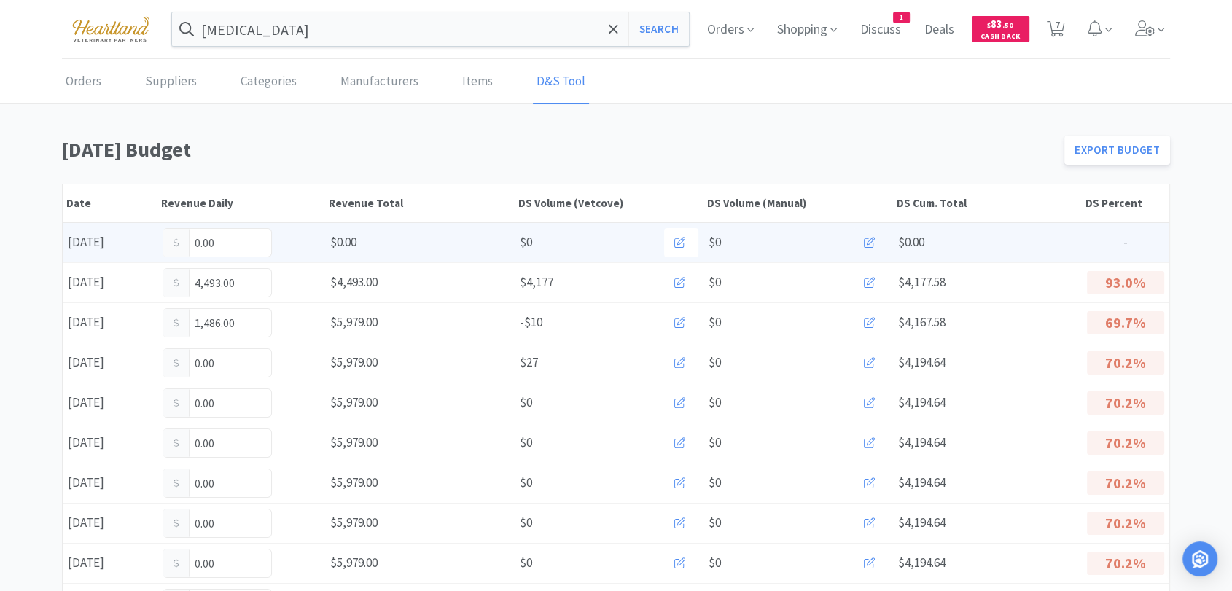
click at [872, 239] on icon at bounding box center [869, 242] width 11 height 11
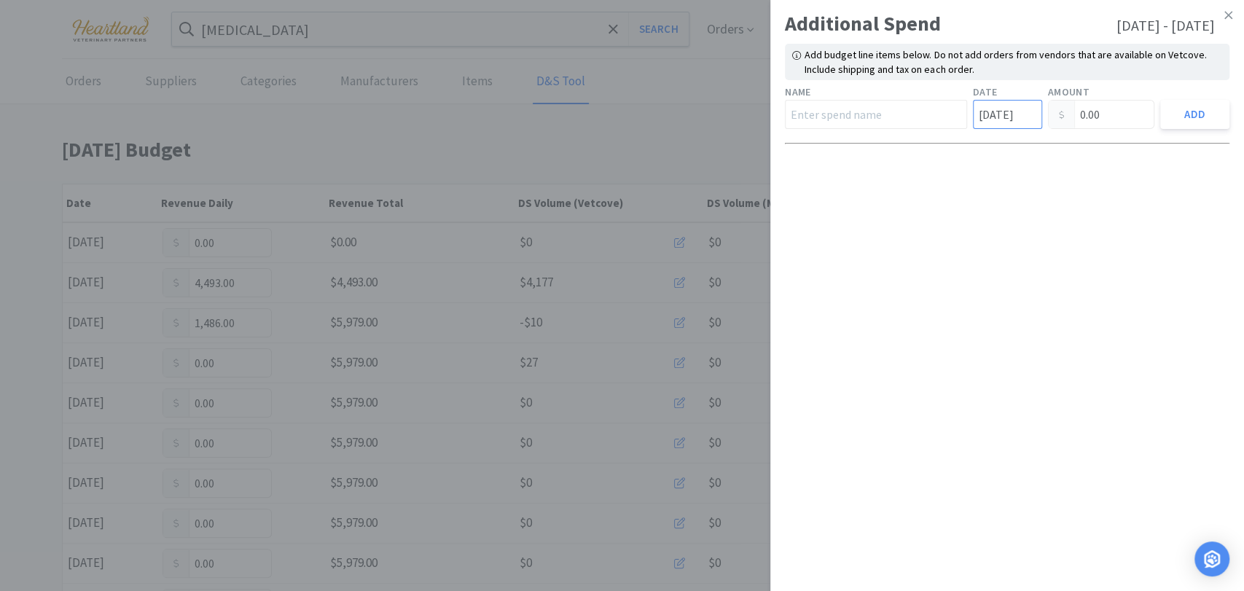
click at [1004, 125] on input "[DATE]" at bounding box center [1007, 114] width 69 height 29
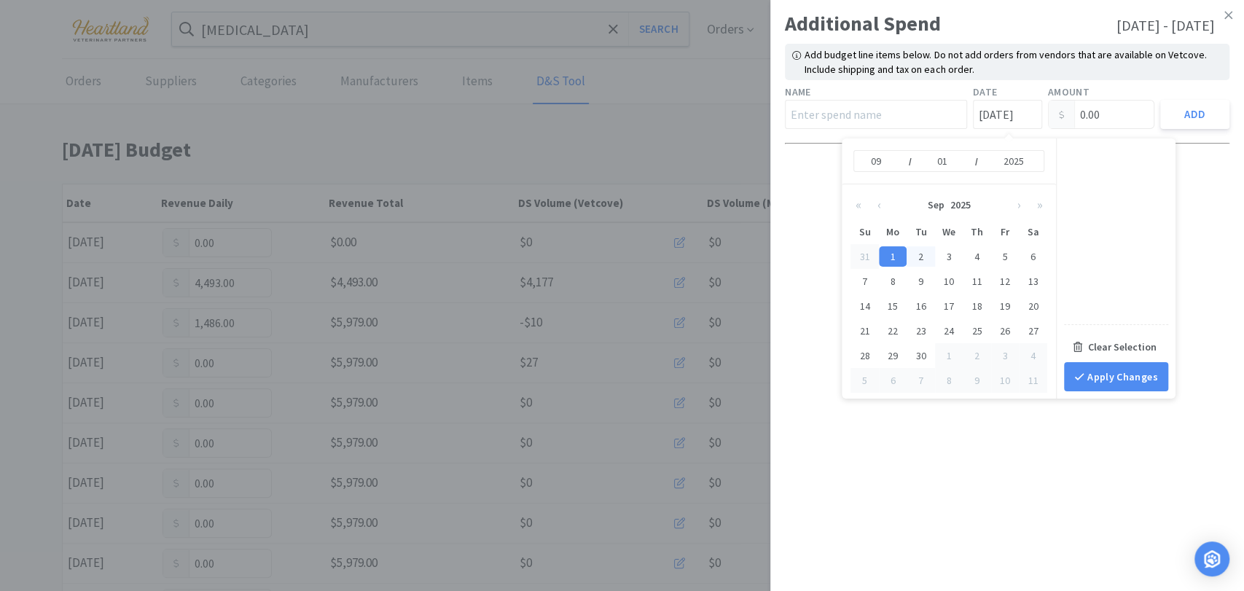
click at [915, 258] on div "2" at bounding box center [921, 256] width 28 height 20
type input "[DATE]"
type input "02"
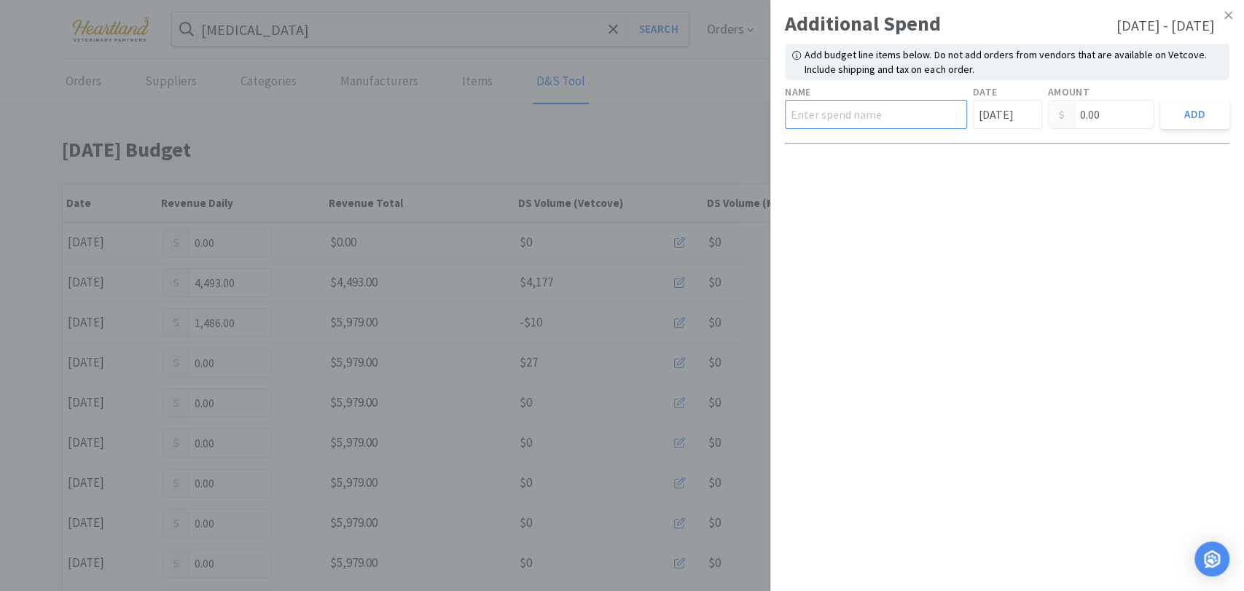
click at [932, 118] on input "text" at bounding box center [876, 114] width 182 height 29
type input "Hills"
click at [1110, 106] on input "0.00" at bounding box center [1102, 115] width 106 height 28
type input "0"
type input "162.82"
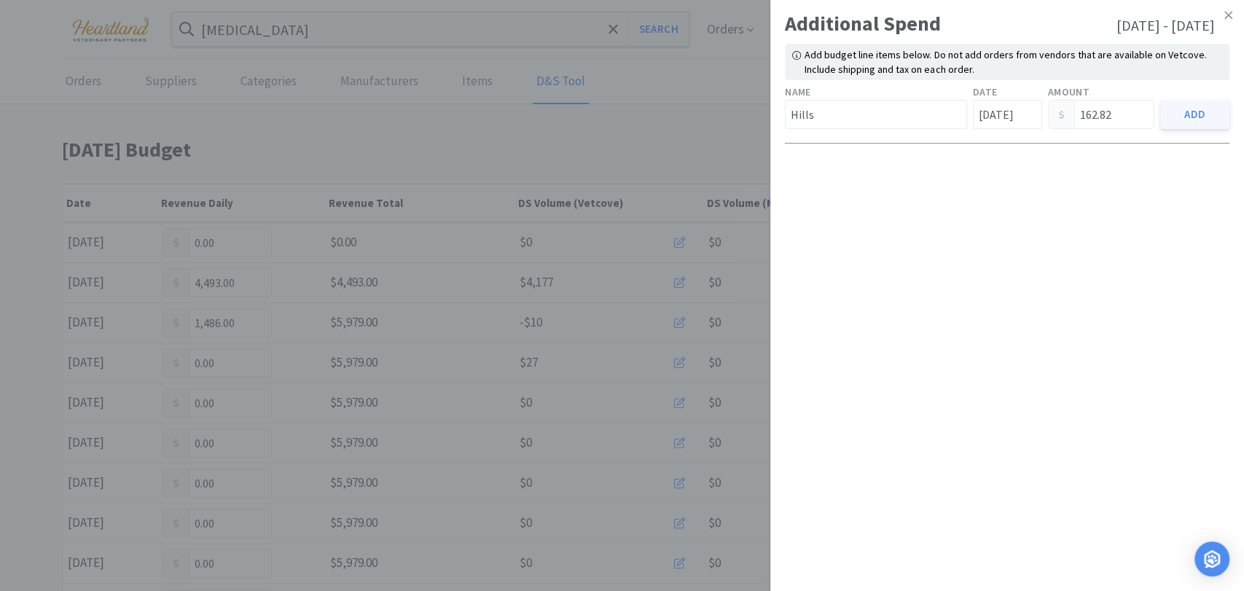
click at [1192, 117] on button "Add" at bounding box center [1194, 114] width 69 height 29
type input "[DATE]"
type input "0.00"
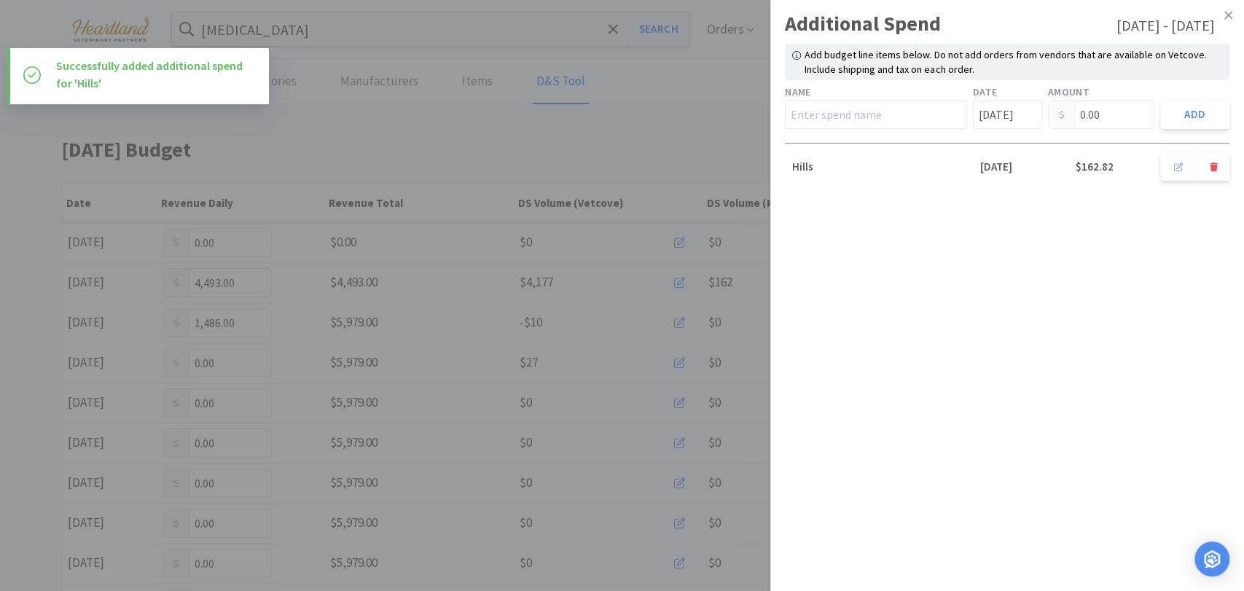
click at [1226, 17] on icon at bounding box center [1228, 15] width 8 height 13
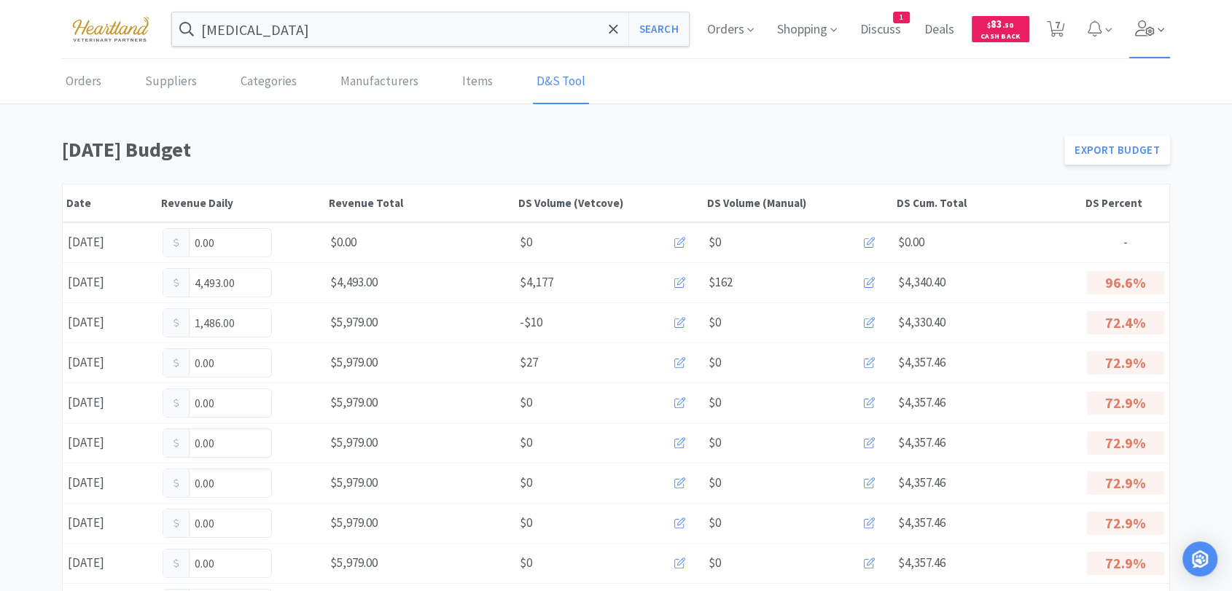
click at [1154, 29] on span at bounding box center [1150, 29] width 42 height 58
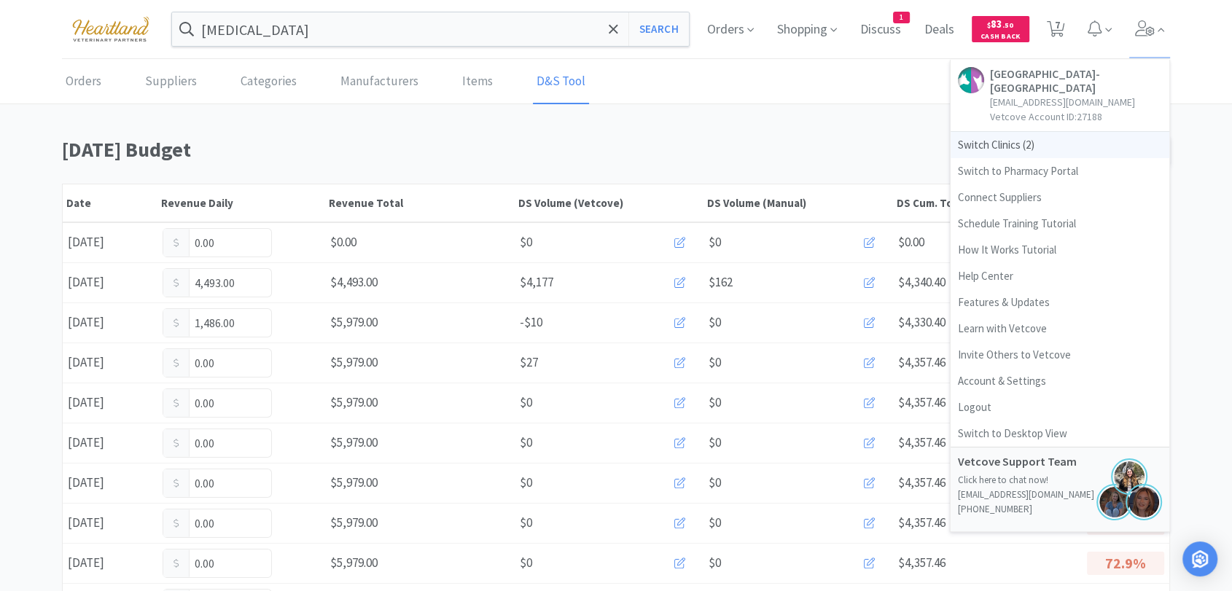
click at [993, 147] on span "Switch Clinics ( 2 )" at bounding box center [1059, 145] width 219 height 26
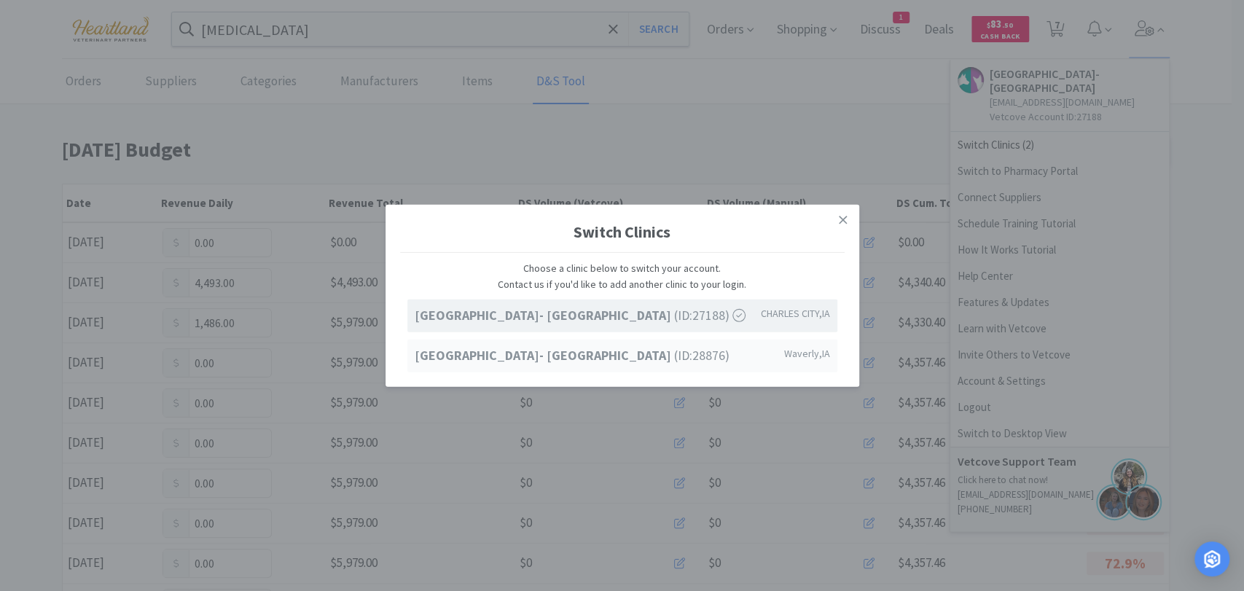
click at [629, 356] on strong "[GEOGRAPHIC_DATA]- [GEOGRAPHIC_DATA]" at bounding box center [544, 355] width 259 height 17
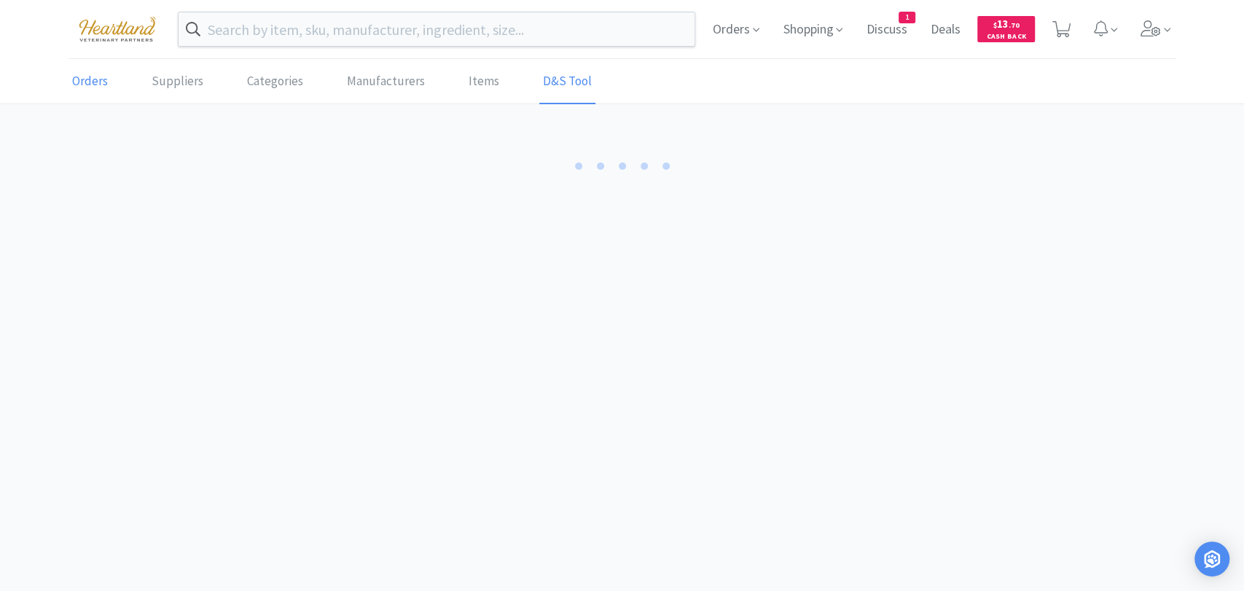
click at [91, 77] on link "Orders" at bounding box center [90, 82] width 43 height 44
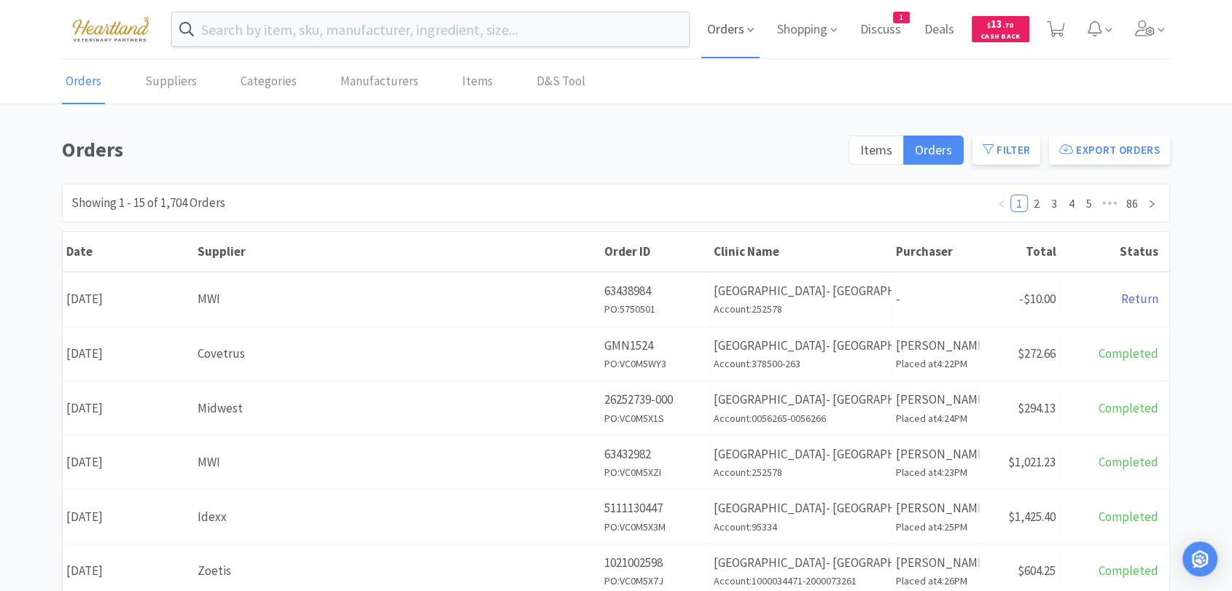
click at [721, 29] on span "Orders" at bounding box center [730, 29] width 58 height 58
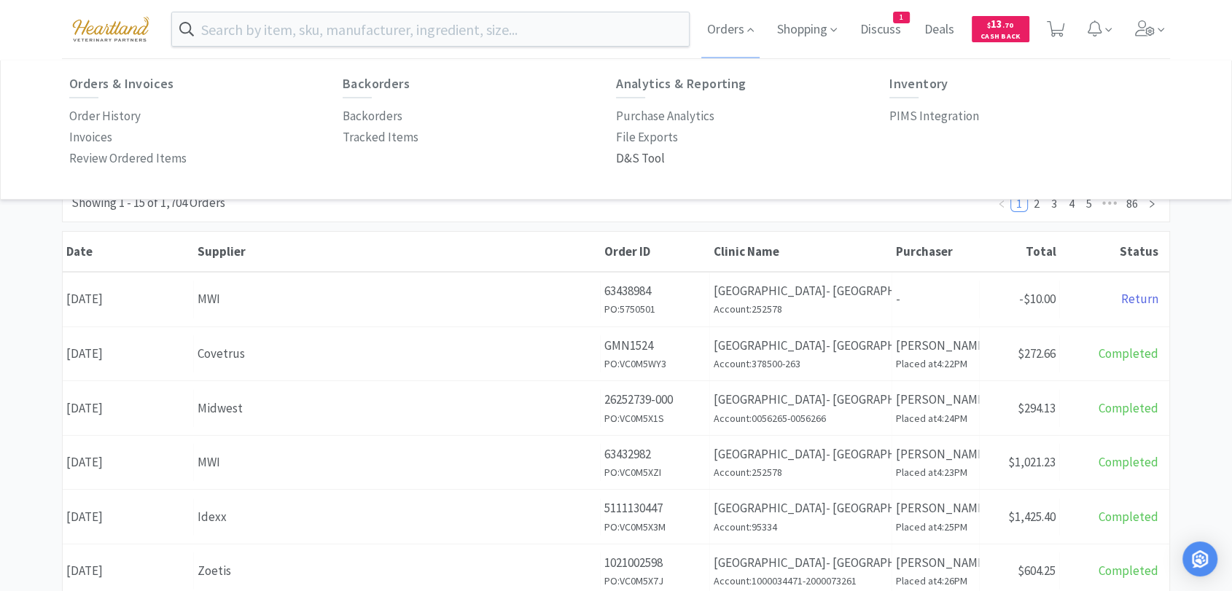
click at [641, 164] on p "D&S Tool" at bounding box center [640, 159] width 49 height 20
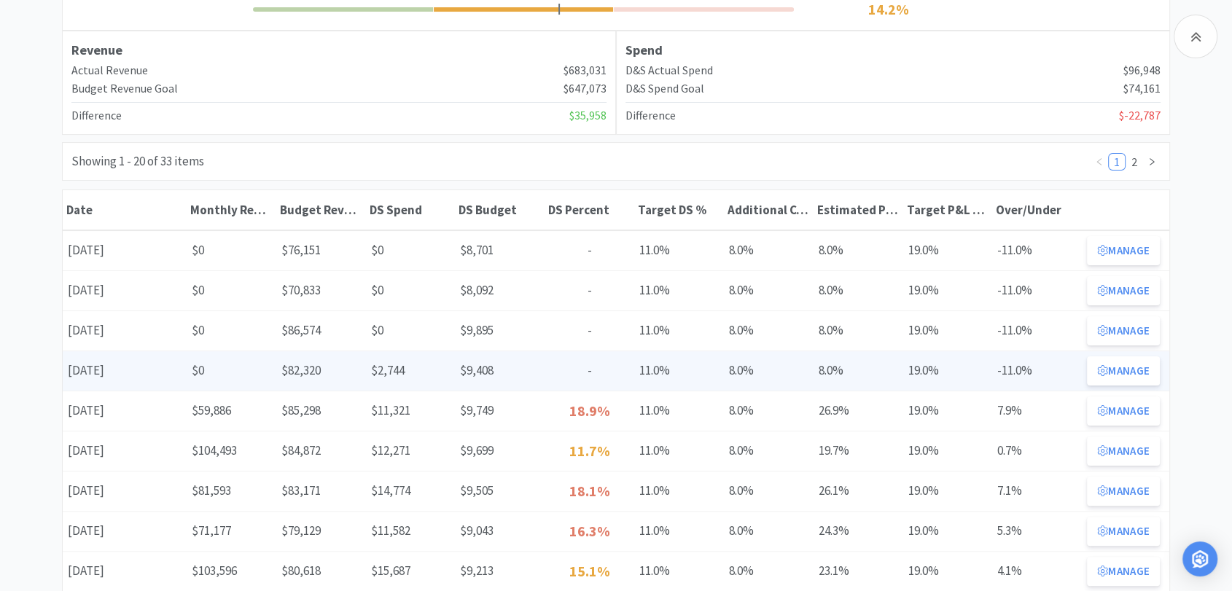
scroll to position [243, 0]
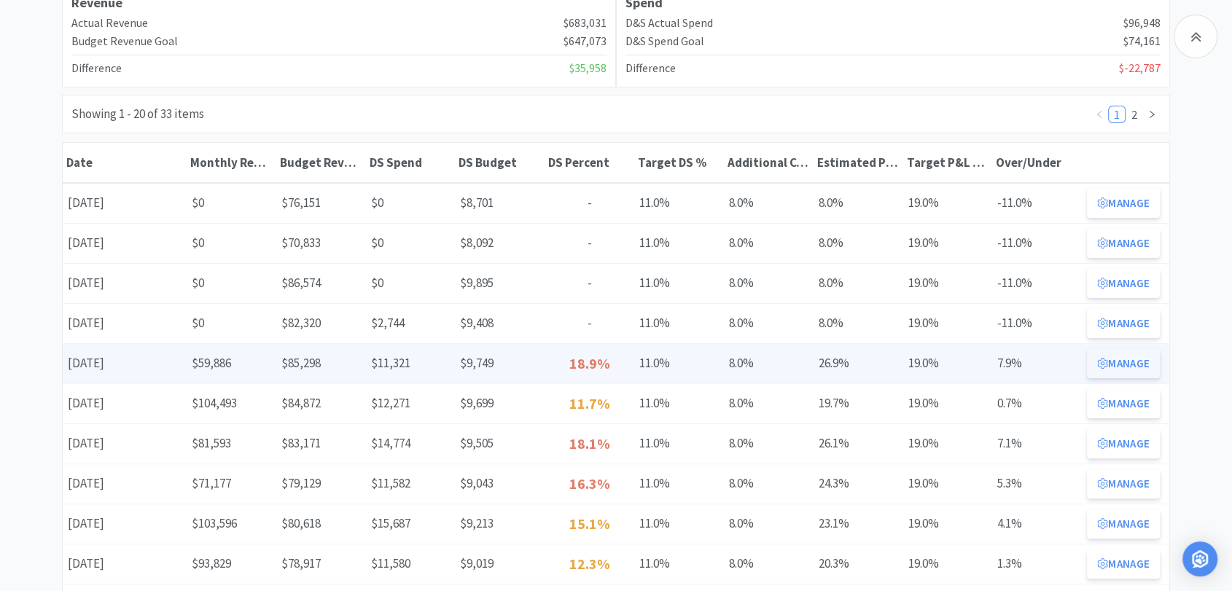
click at [1122, 357] on button "Manage" at bounding box center [1123, 363] width 73 height 29
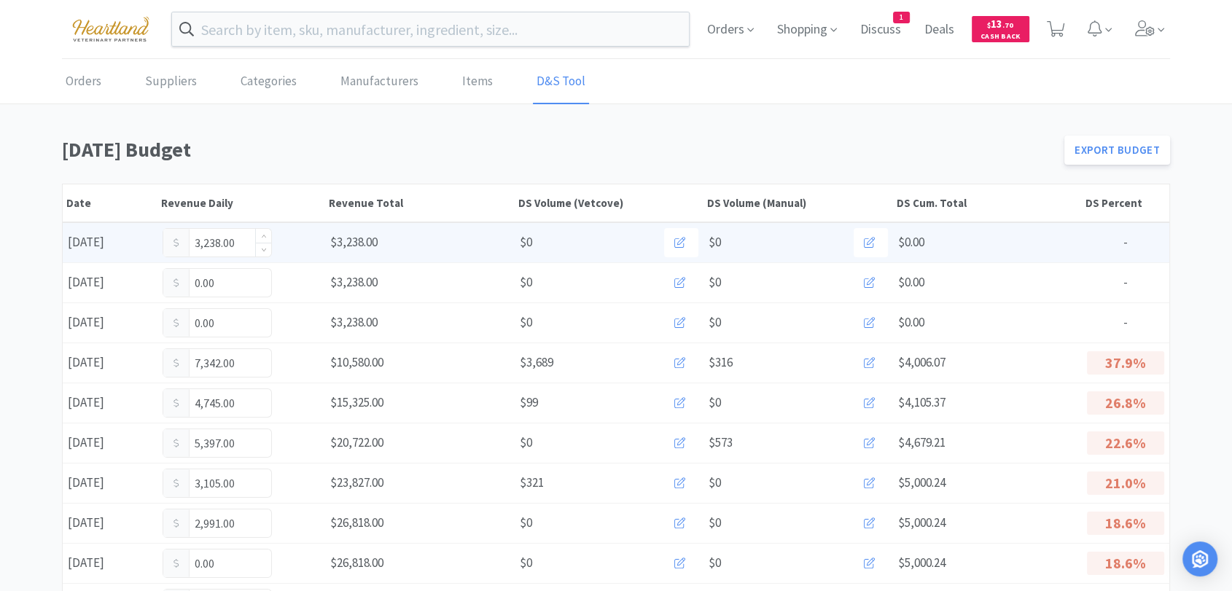
click at [248, 247] on input "3,238.00" at bounding box center [217, 243] width 108 height 28
type input "3"
type input "5,471"
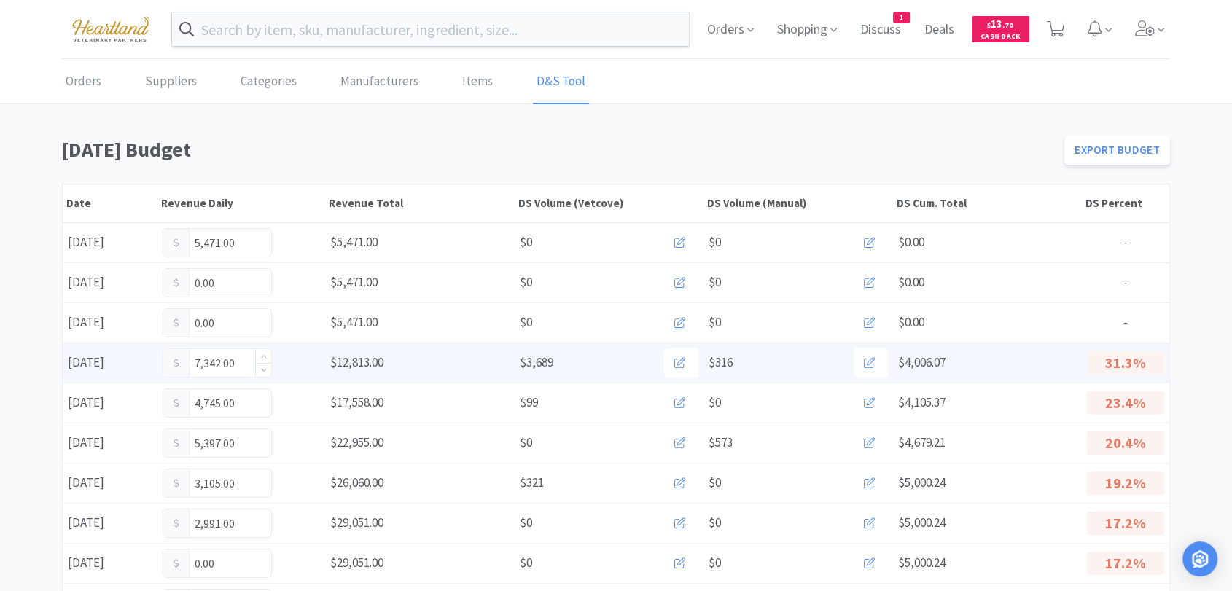
click at [238, 364] on input "7,342.00" at bounding box center [217, 363] width 108 height 28
type input "7,647"
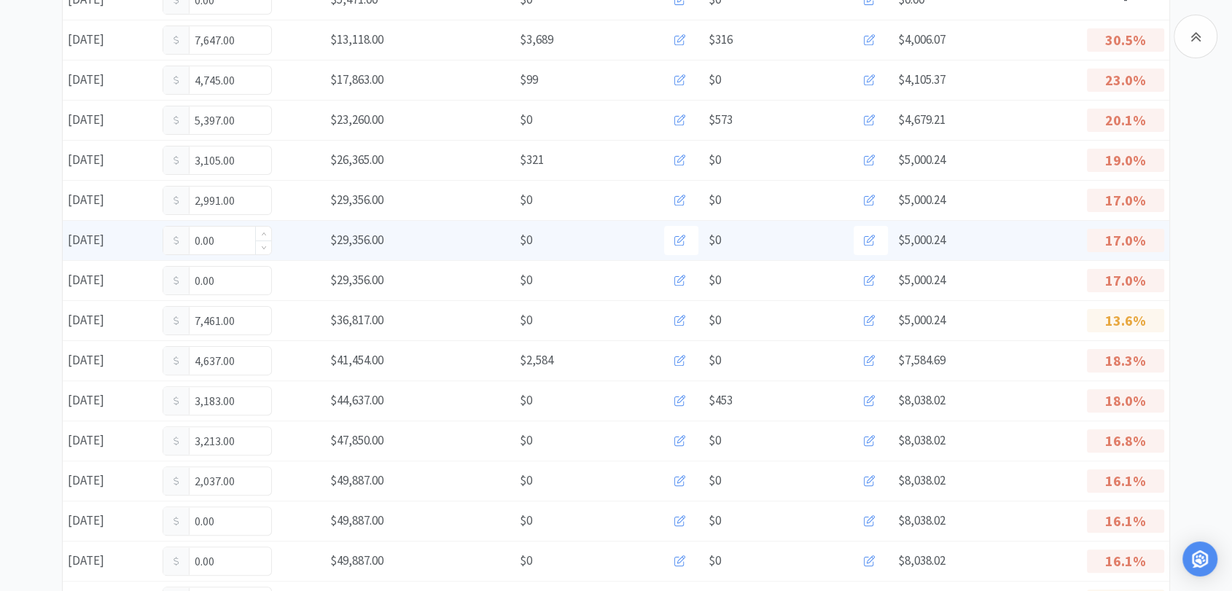
scroll to position [324, 0]
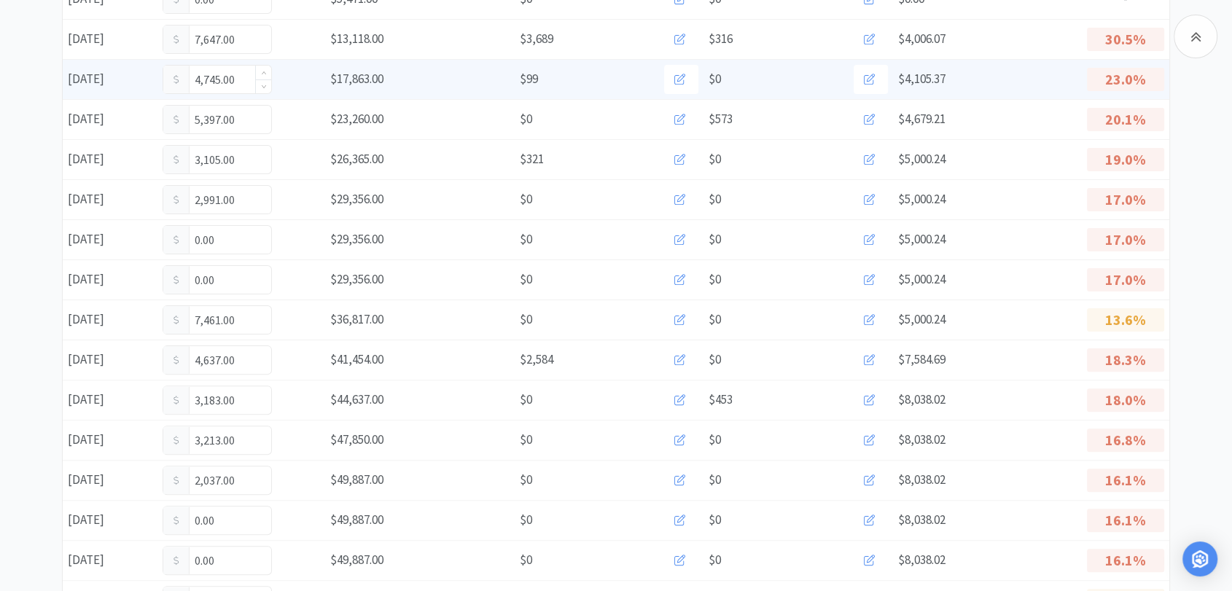
click at [242, 74] on input "4,745.00" at bounding box center [217, 80] width 108 height 28
type input "4"
type input "6,149"
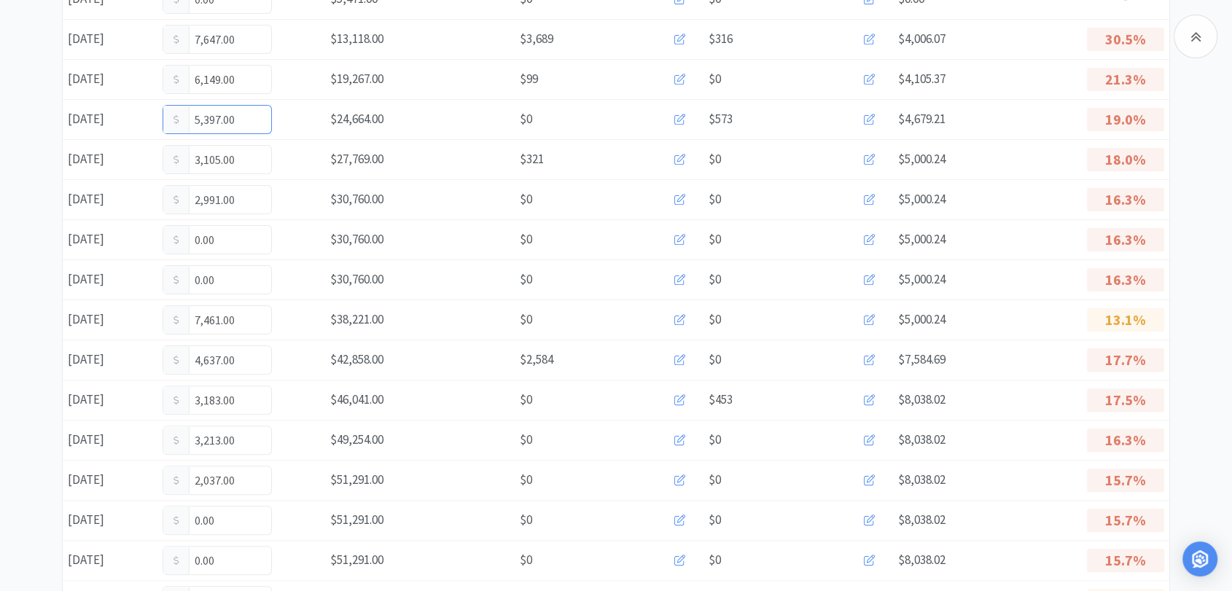
click at [247, 118] on input "5,397.00" at bounding box center [217, 120] width 108 height 28
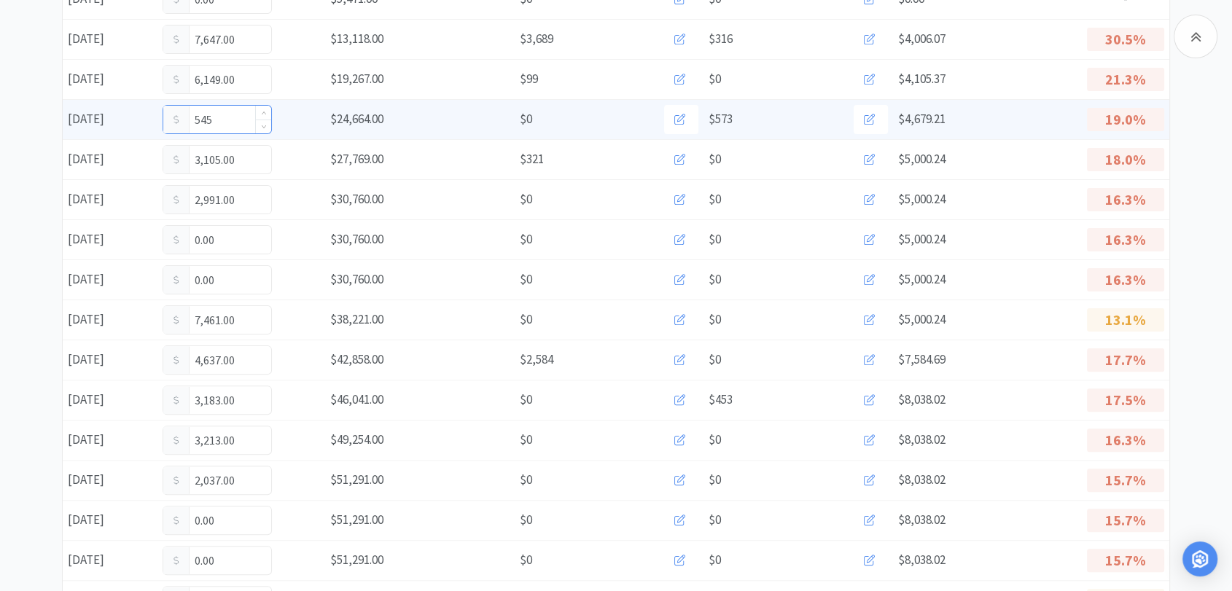
type input "5,457"
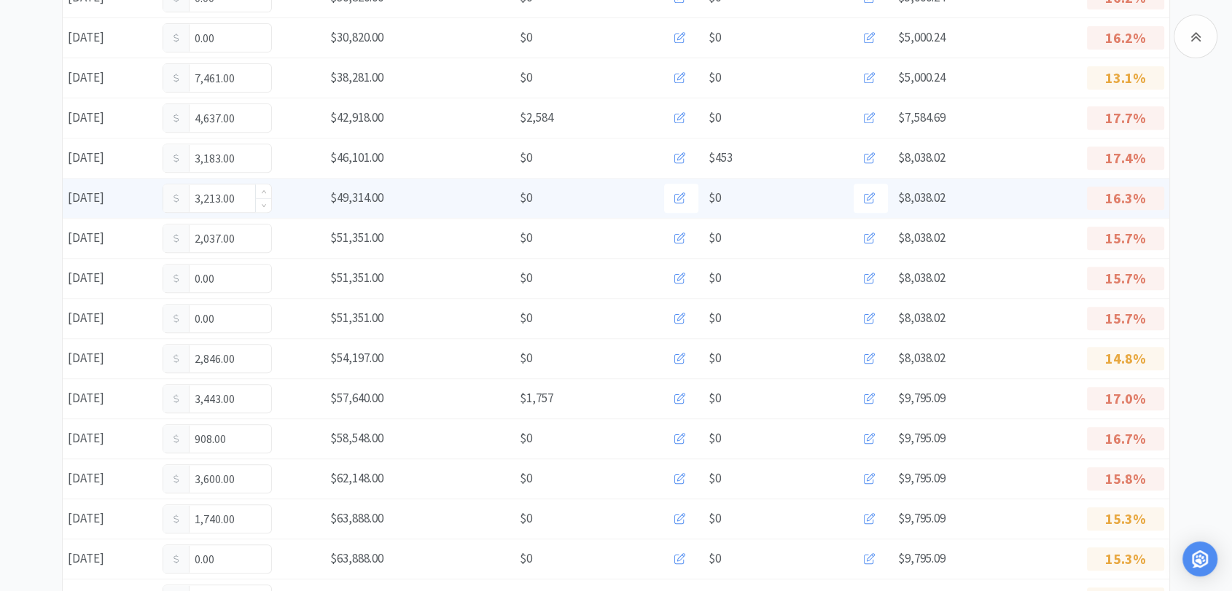
scroll to position [566, 0]
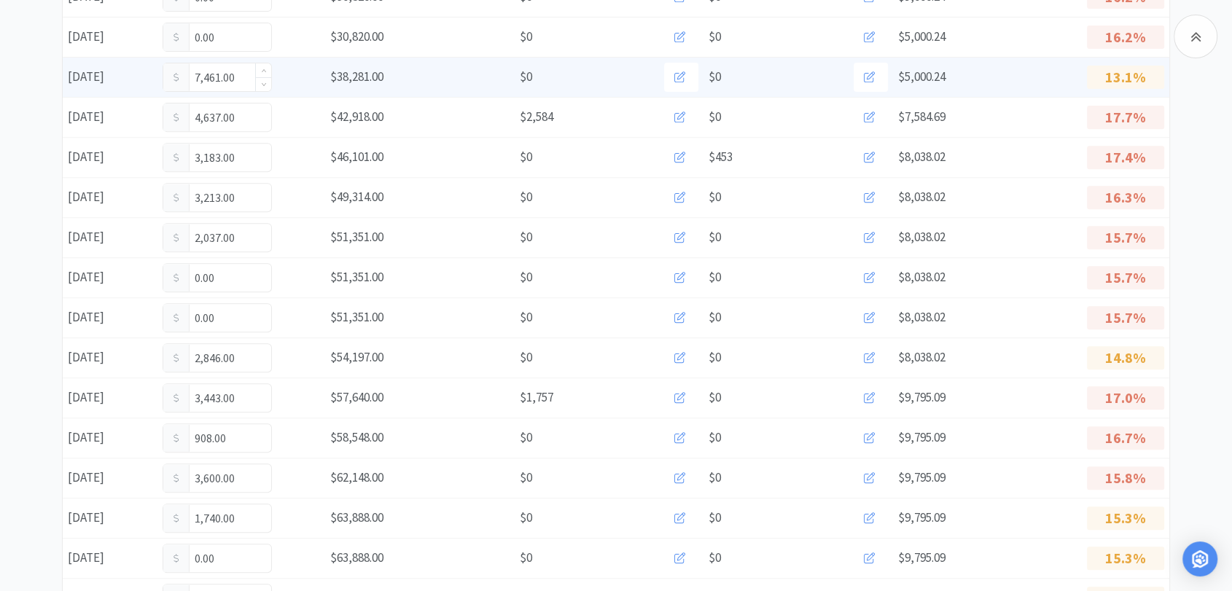
click at [240, 78] on input "7,461.00" at bounding box center [217, 77] width 108 height 28
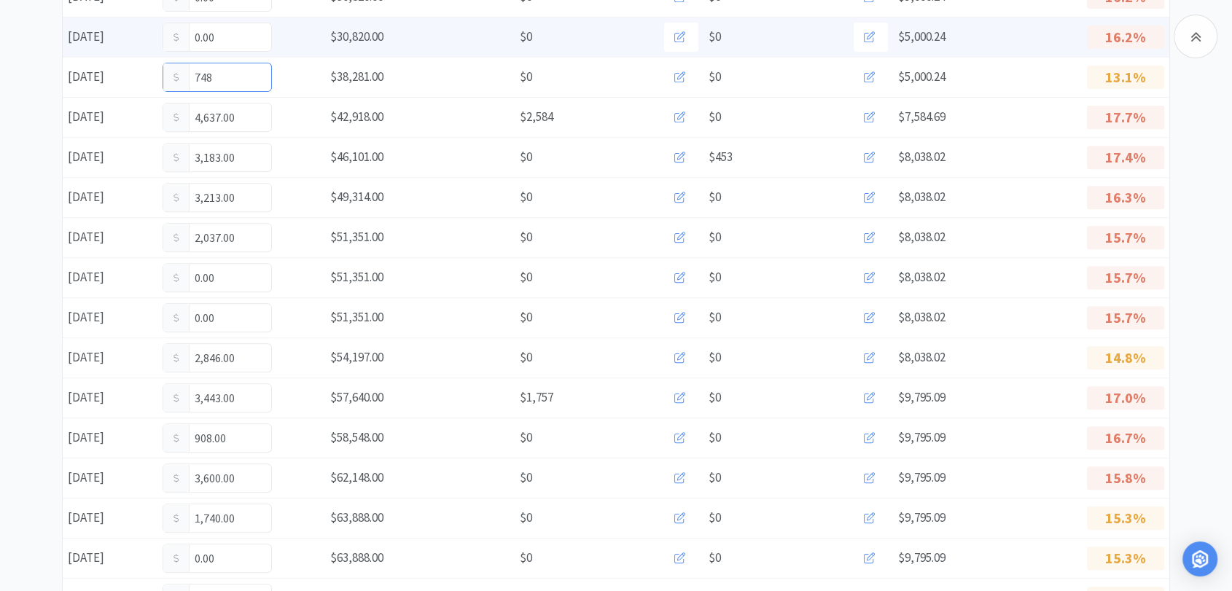
type input "7,482"
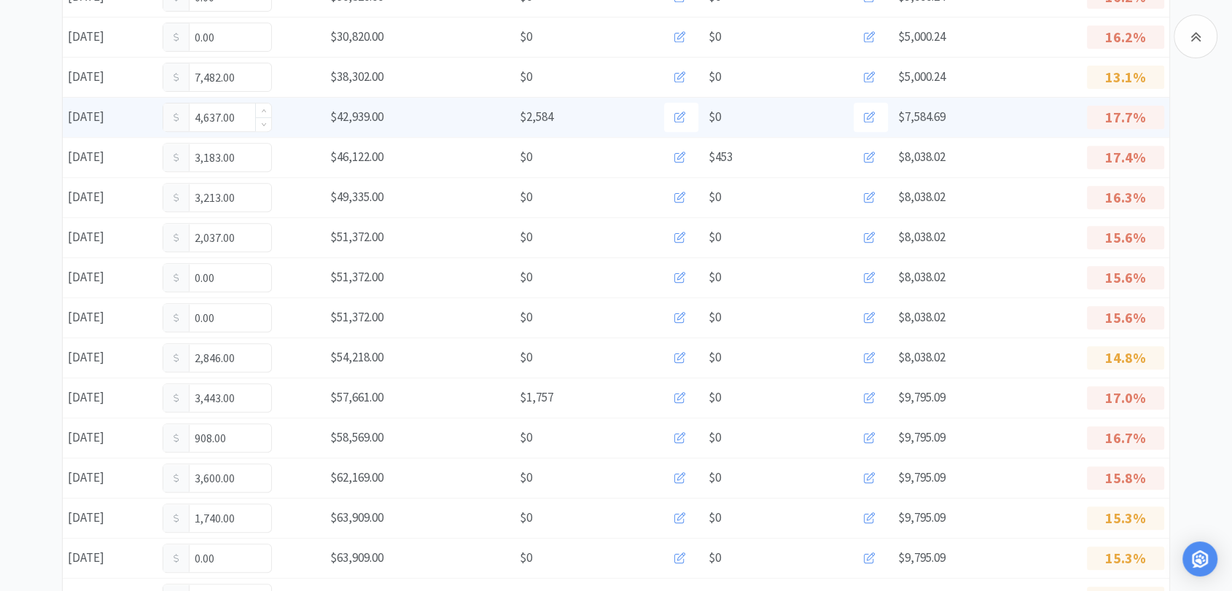
click at [243, 118] on input "4,637.00" at bounding box center [217, 117] width 108 height 28
type input "4"
type input "5,033"
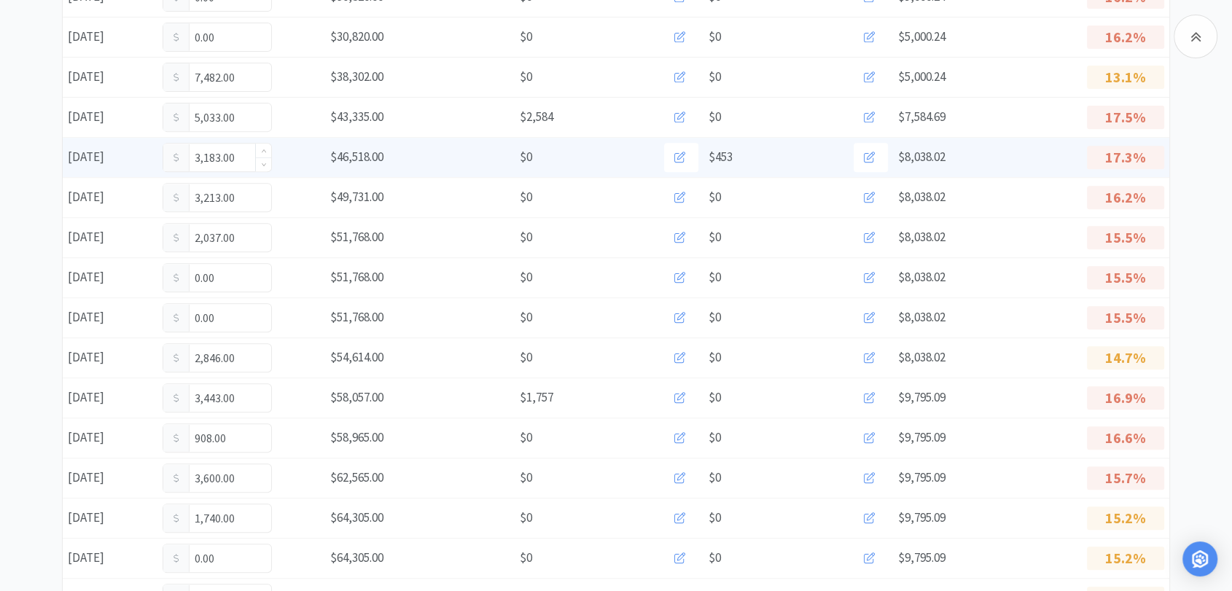
click at [231, 159] on input "3,183.00" at bounding box center [217, 158] width 108 height 28
type input "3,794.00"
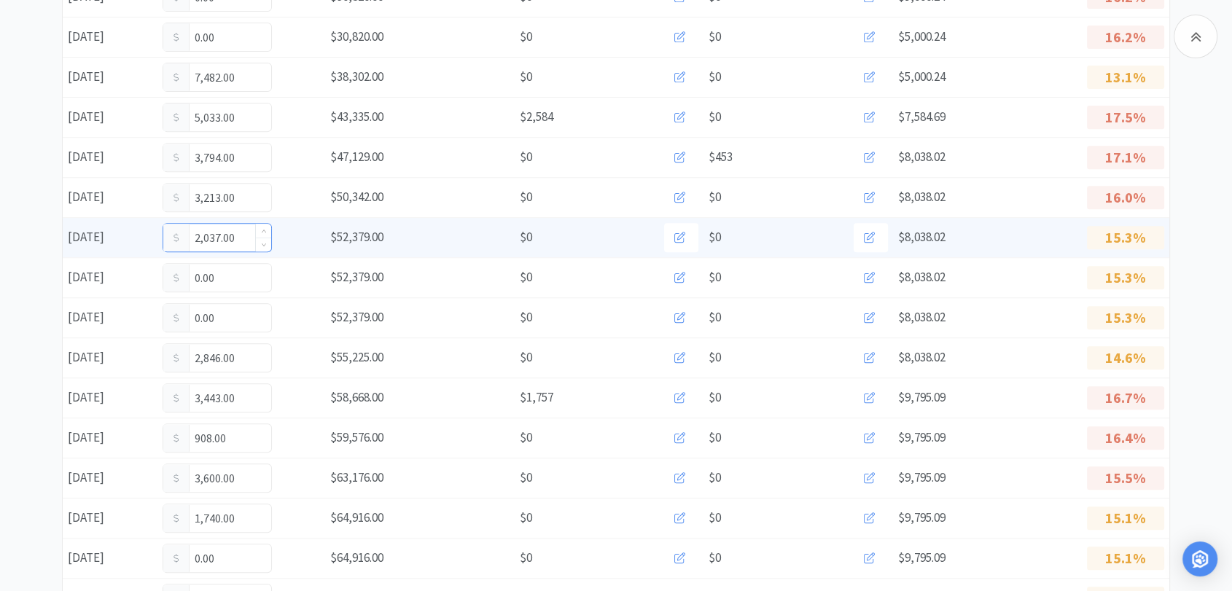
click at [240, 240] on input "2,037.00" at bounding box center [217, 238] width 108 height 28
type input "2,266"
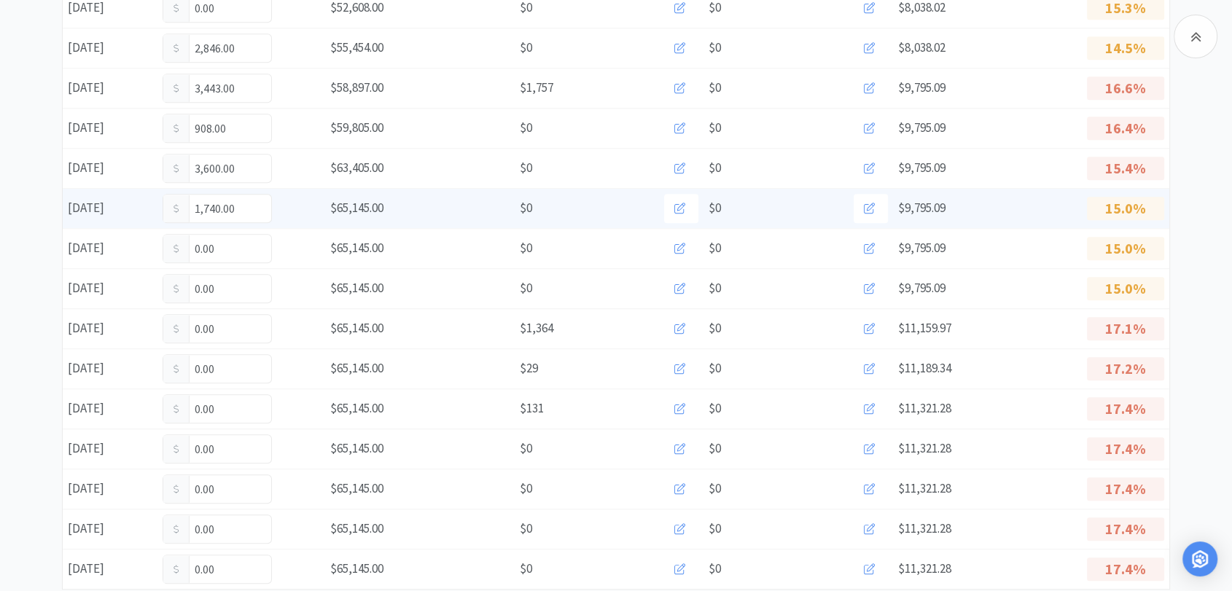
scroll to position [891, 0]
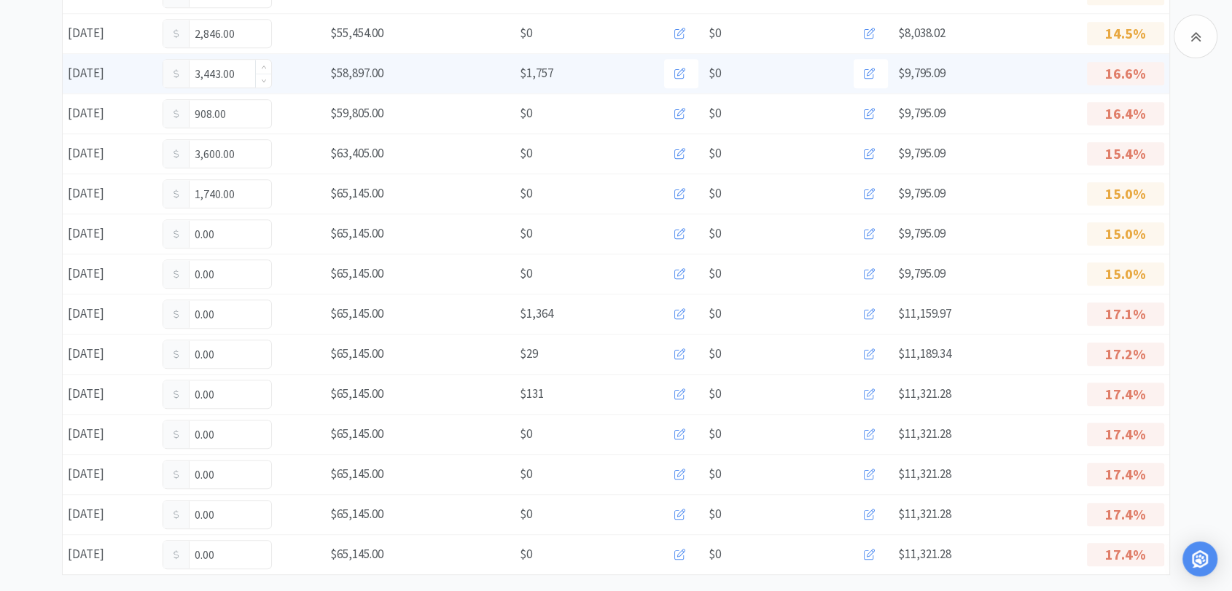
click at [245, 71] on input "3,443.00" at bounding box center [217, 74] width 108 height 28
type input "3"
type input "4,485"
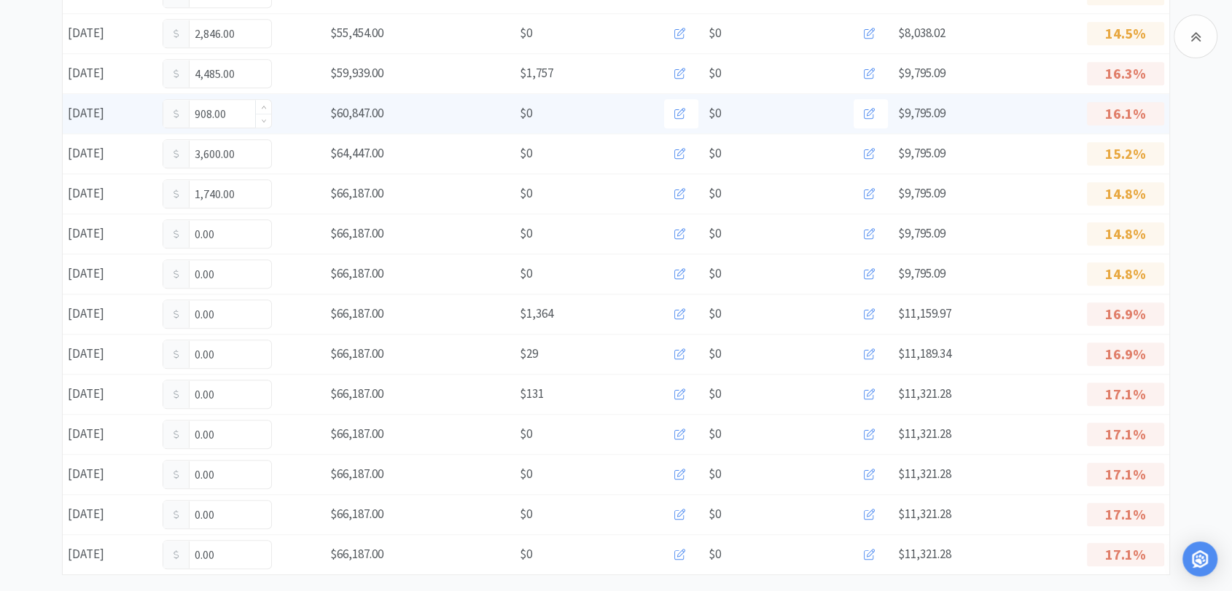
click at [247, 109] on input "908.00" at bounding box center [217, 114] width 108 height 28
type input "9"
type input "1,222"
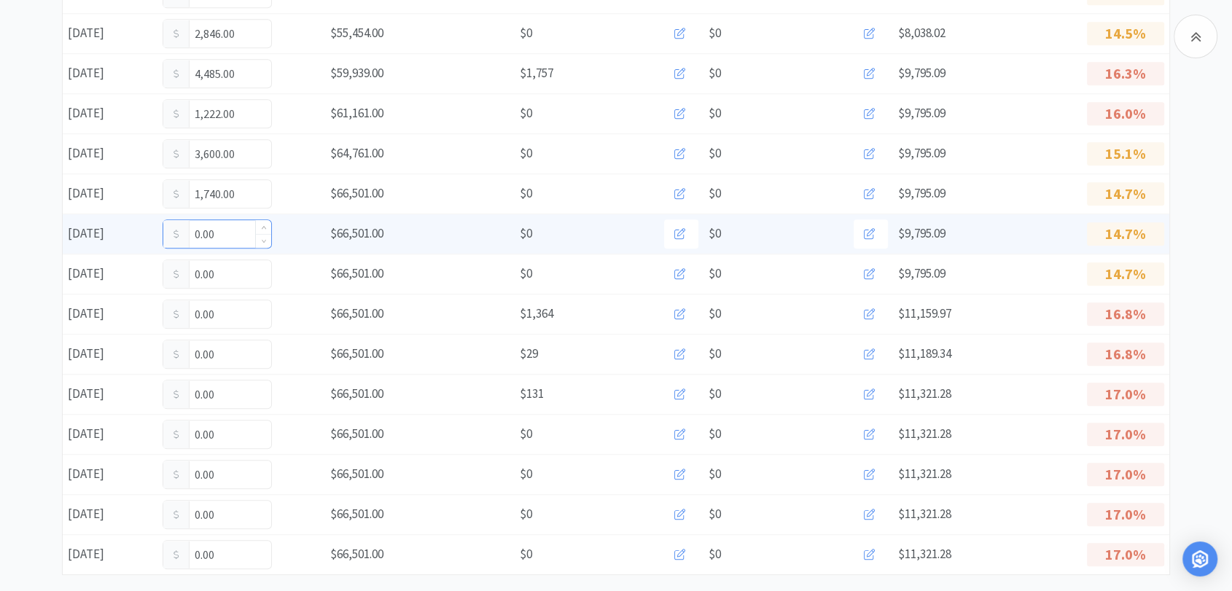
click at [230, 230] on input "0.00" at bounding box center [217, 234] width 108 height 28
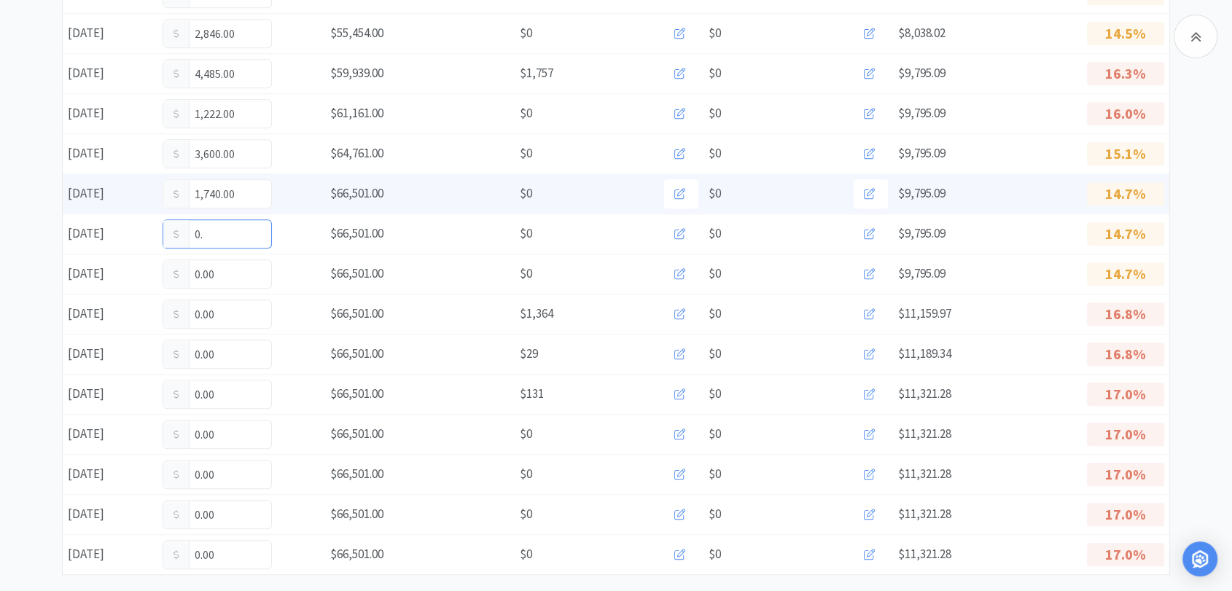
type input "0"
type input "336"
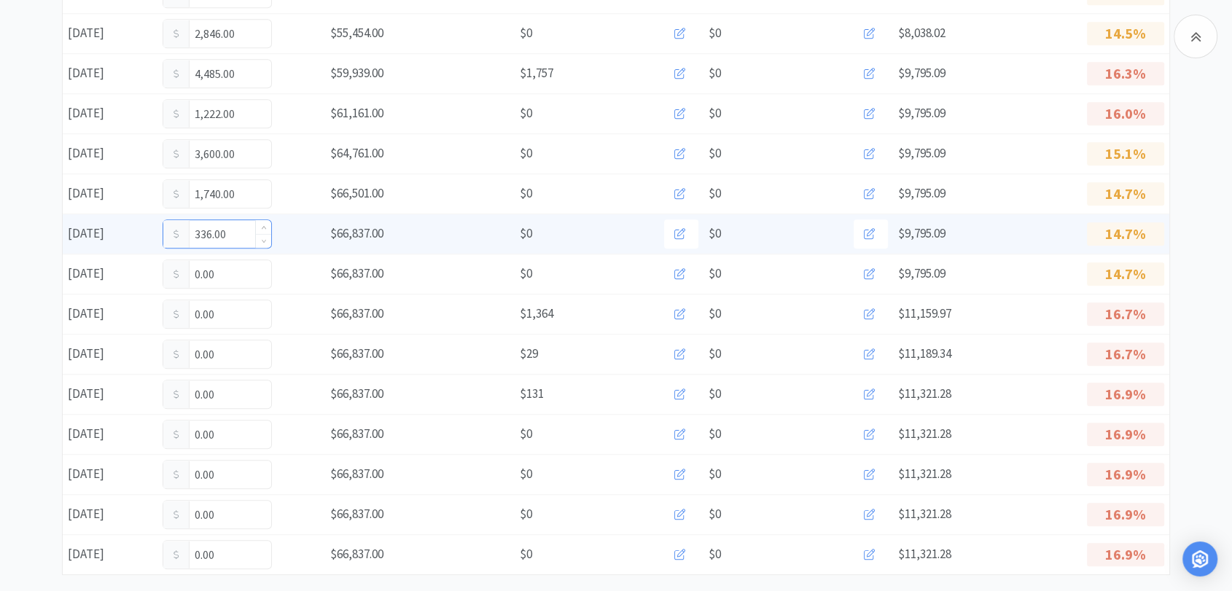
click at [238, 235] on input "336.00" at bounding box center [217, 234] width 108 height 28
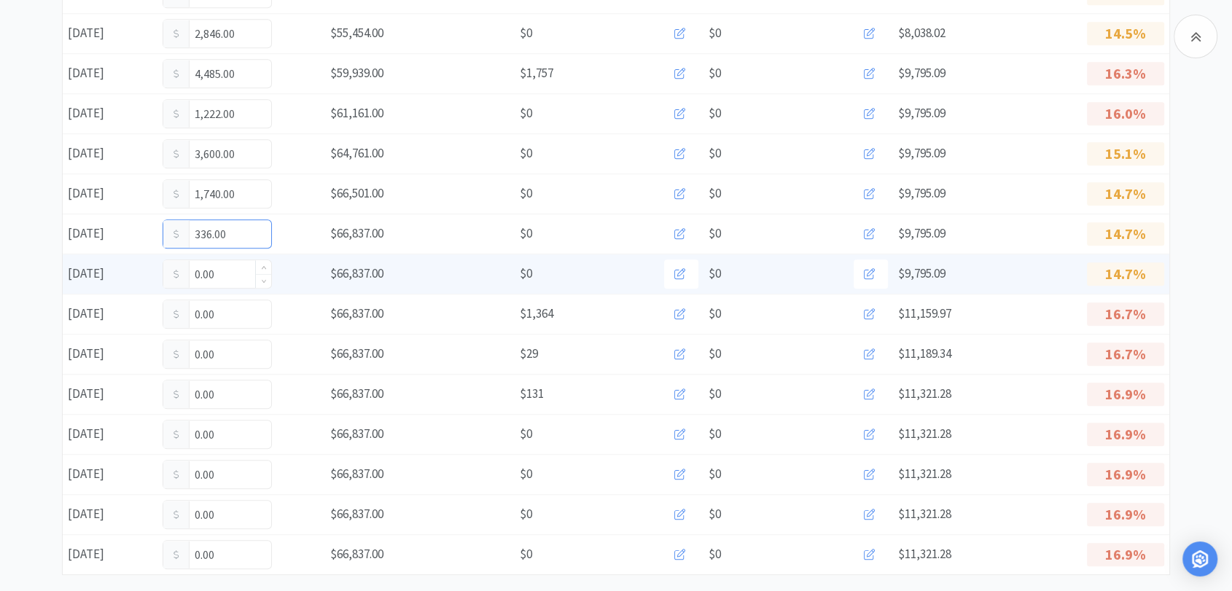
click at [232, 266] on input "0.00" at bounding box center [217, 274] width 108 height 28
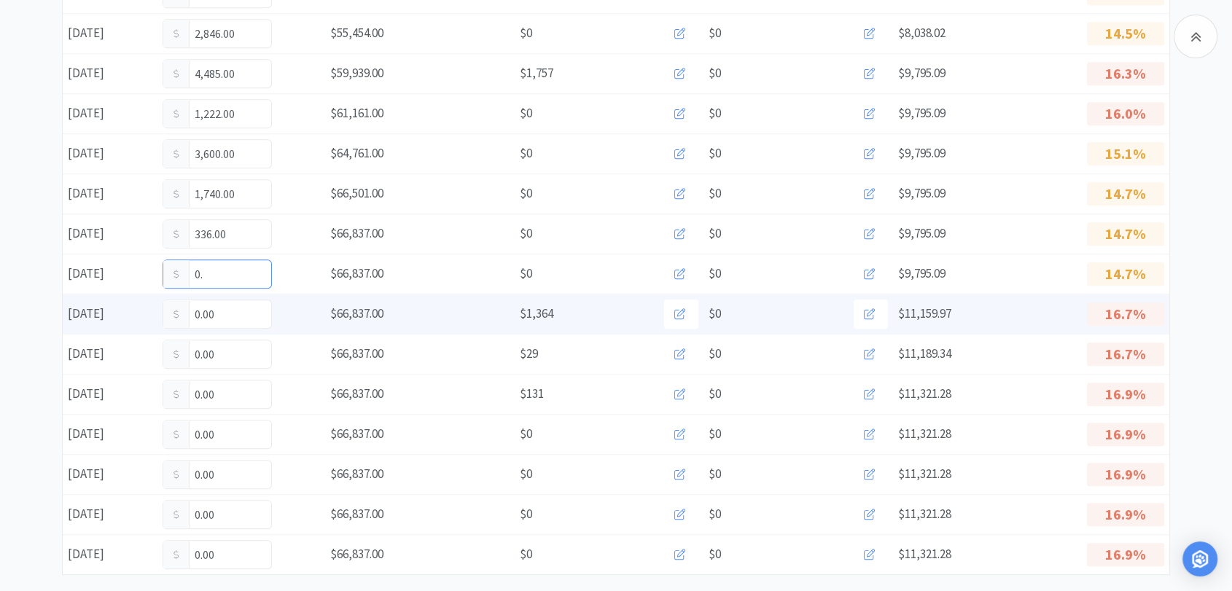
type input "0"
type input "452"
click at [234, 312] on input "0.00" at bounding box center [217, 314] width 108 height 28
type input "0"
type input "5,611"
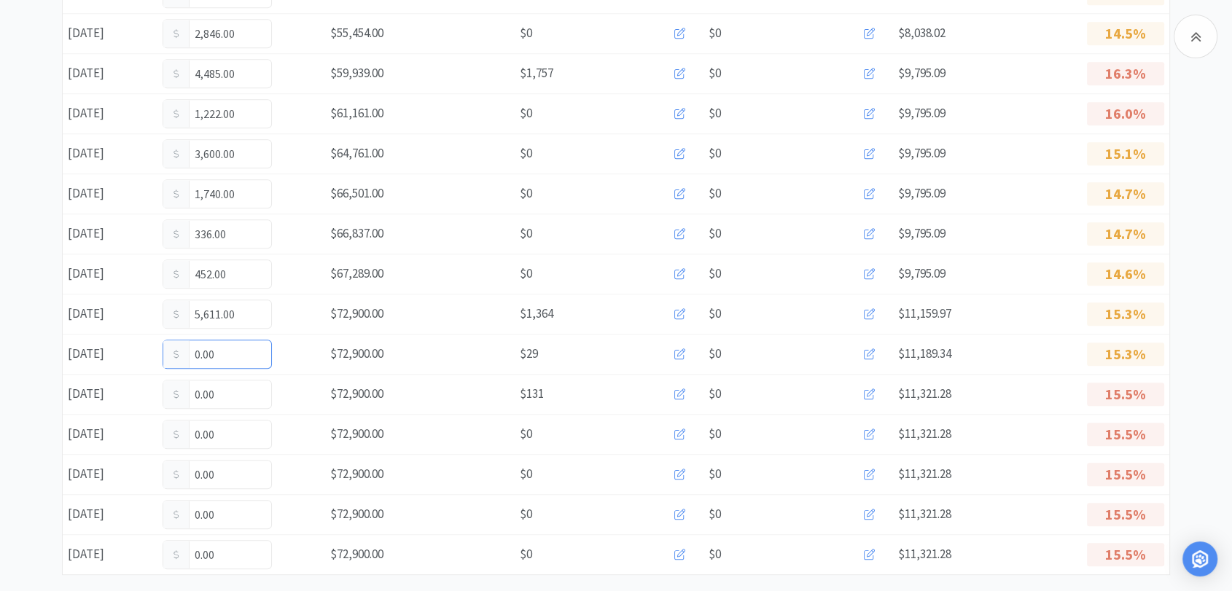
click at [221, 351] on input "0.00" at bounding box center [217, 354] width 108 height 28
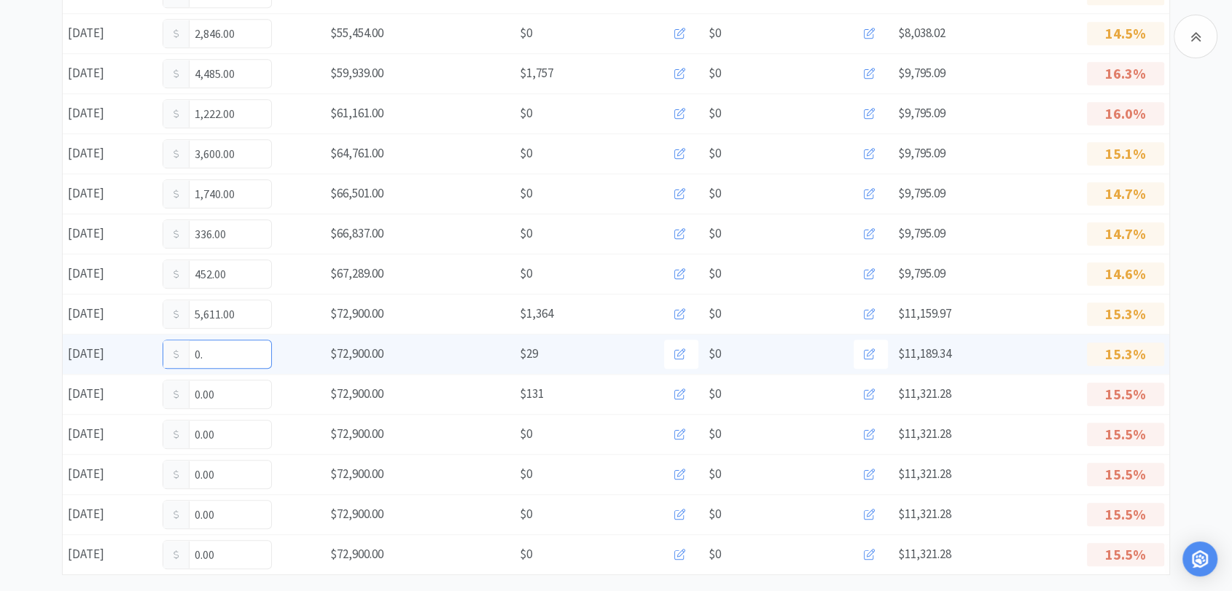
type input "0"
type input "5,740"
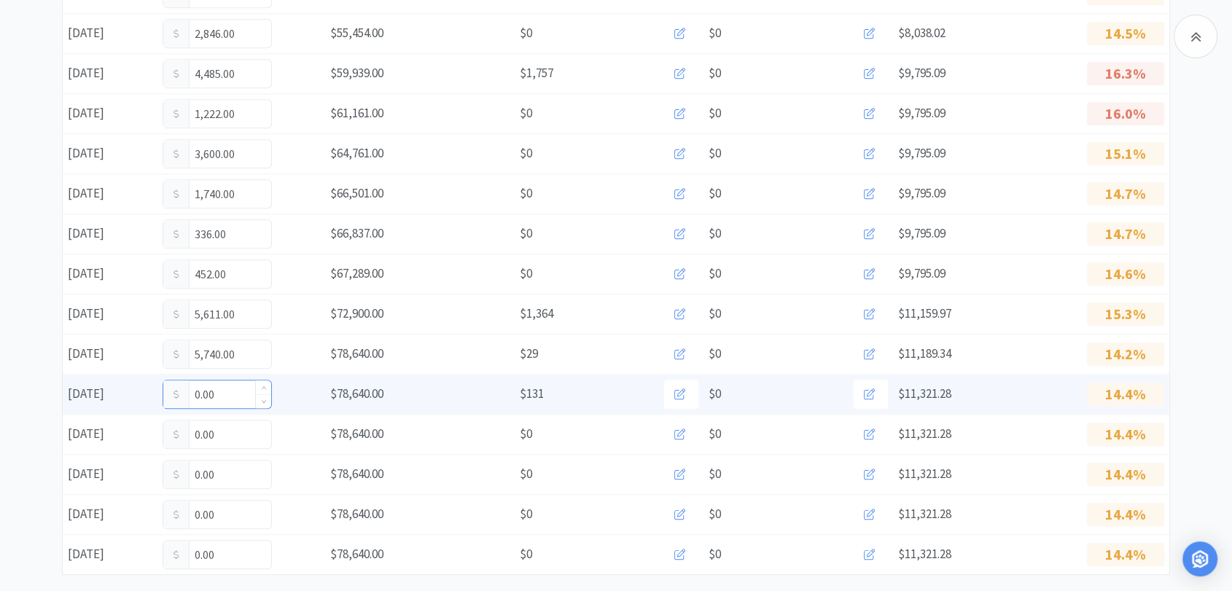
click at [232, 391] on input "0.00" at bounding box center [217, 394] width 108 height 28
type input "0"
type input "4,493"
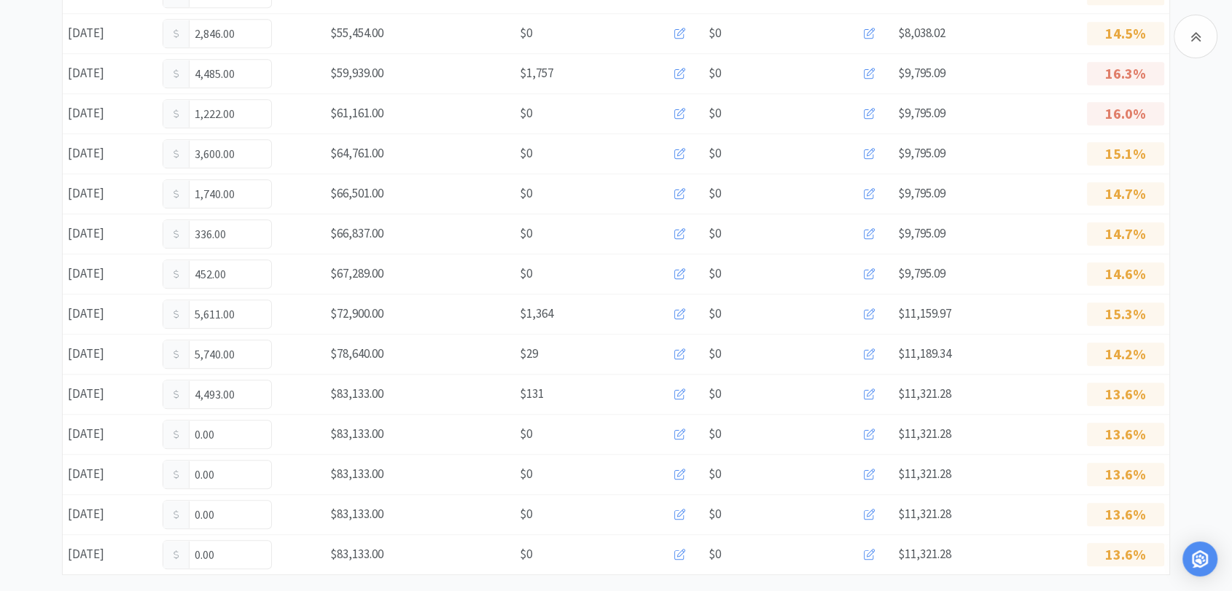
click at [228, 432] on input "0.00" at bounding box center [217, 435] width 108 height 28
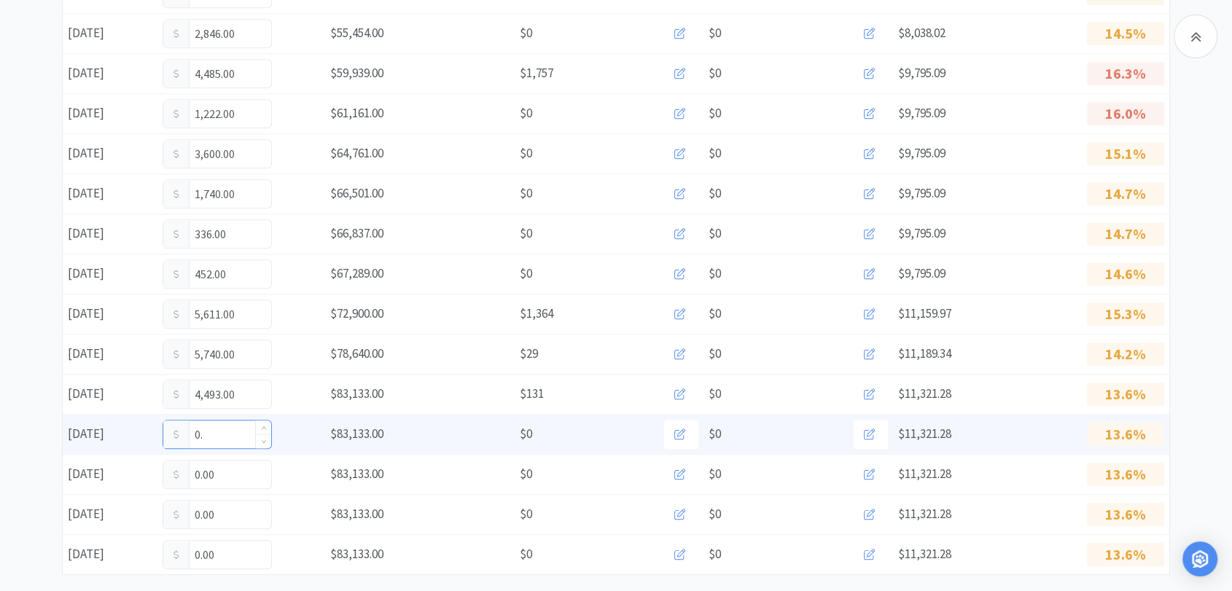
type input "0"
type input "1,746"
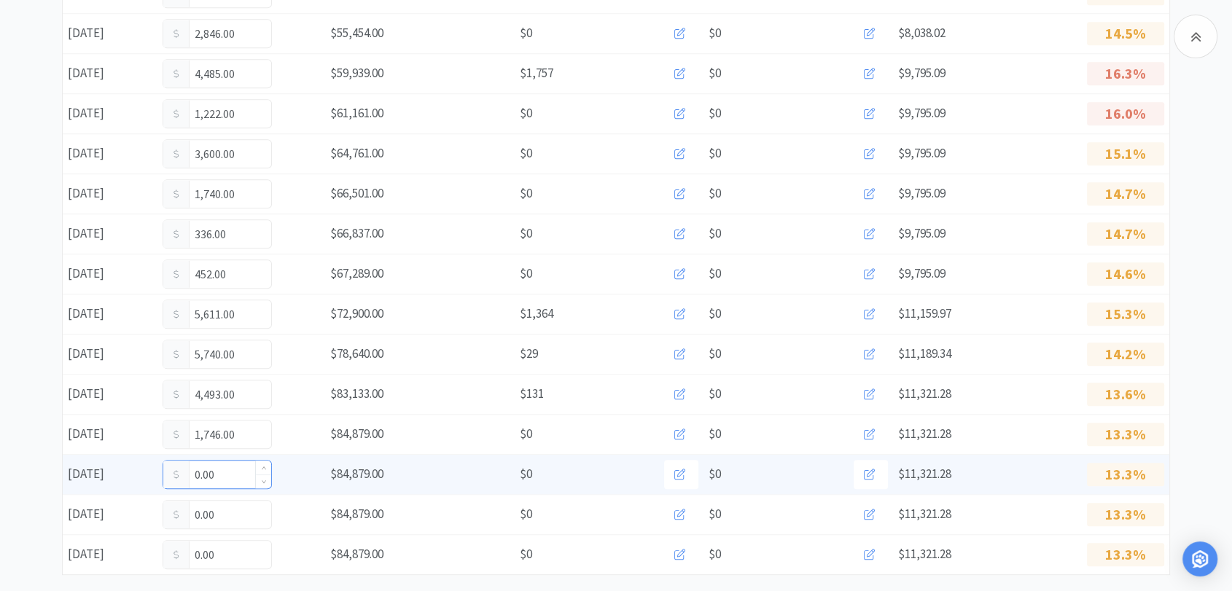
click at [217, 472] on input "0.00" at bounding box center [217, 475] width 108 height 28
type input "0"
type input "2,641"
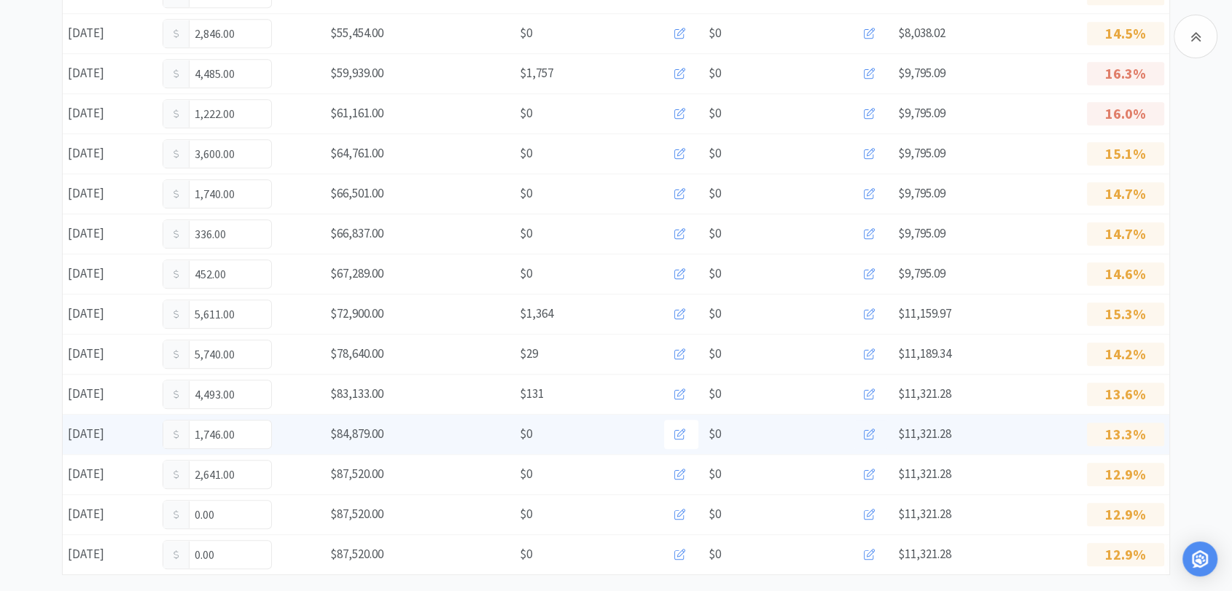
click at [870, 431] on icon at bounding box center [869, 434] width 11 height 11
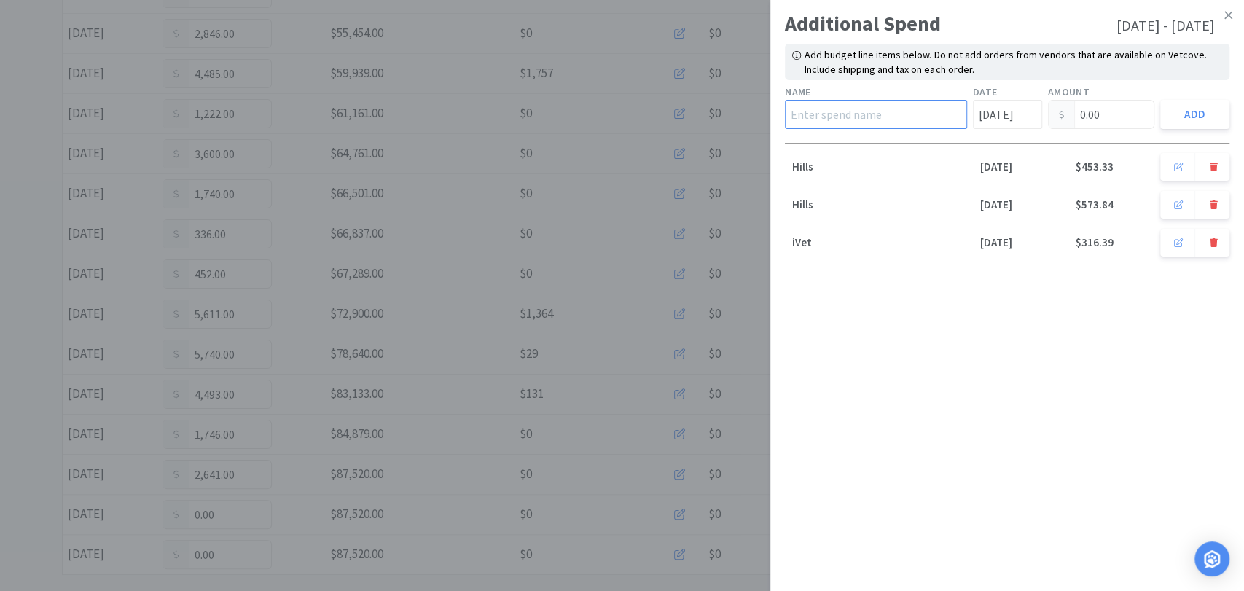
click at [886, 113] on input "text" at bounding box center [876, 114] width 182 height 29
type input "Hills"
click at [1016, 114] on input "[DATE]" at bounding box center [1007, 114] width 69 height 29
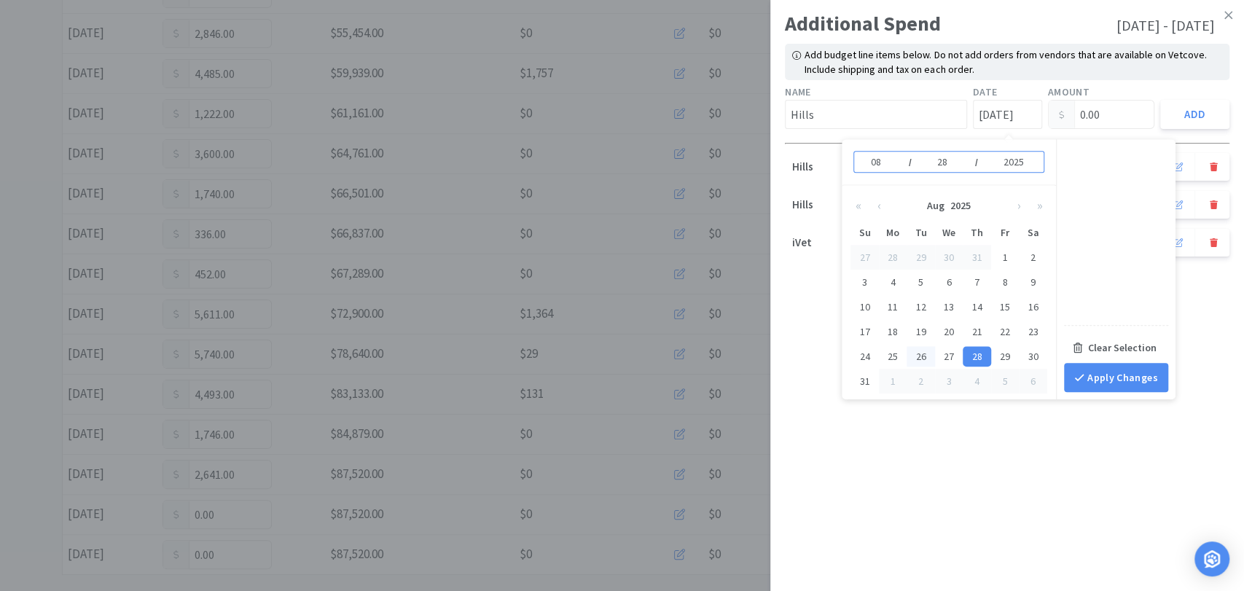
click at [919, 357] on div "26" at bounding box center [921, 356] width 28 height 20
type input "[DATE]"
type input "26"
click at [1125, 114] on input "0.00" at bounding box center [1102, 115] width 106 height 28
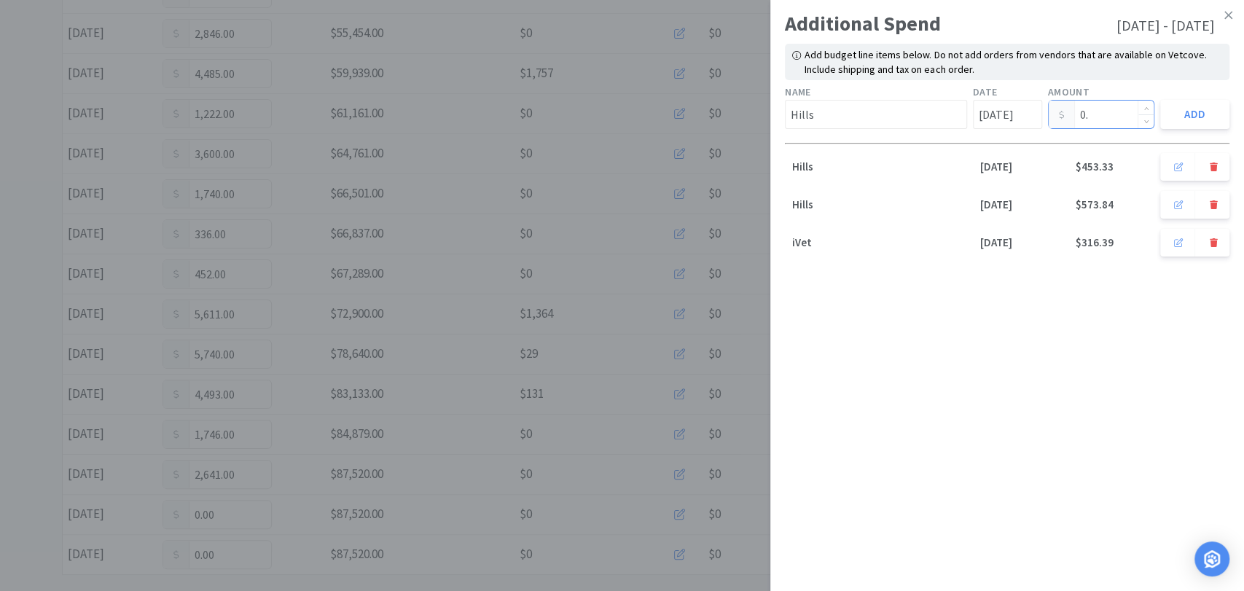
type input "0"
type input "444.26"
click at [1186, 109] on button "Add" at bounding box center [1194, 114] width 69 height 29
type input "[DATE]"
type input "0.00"
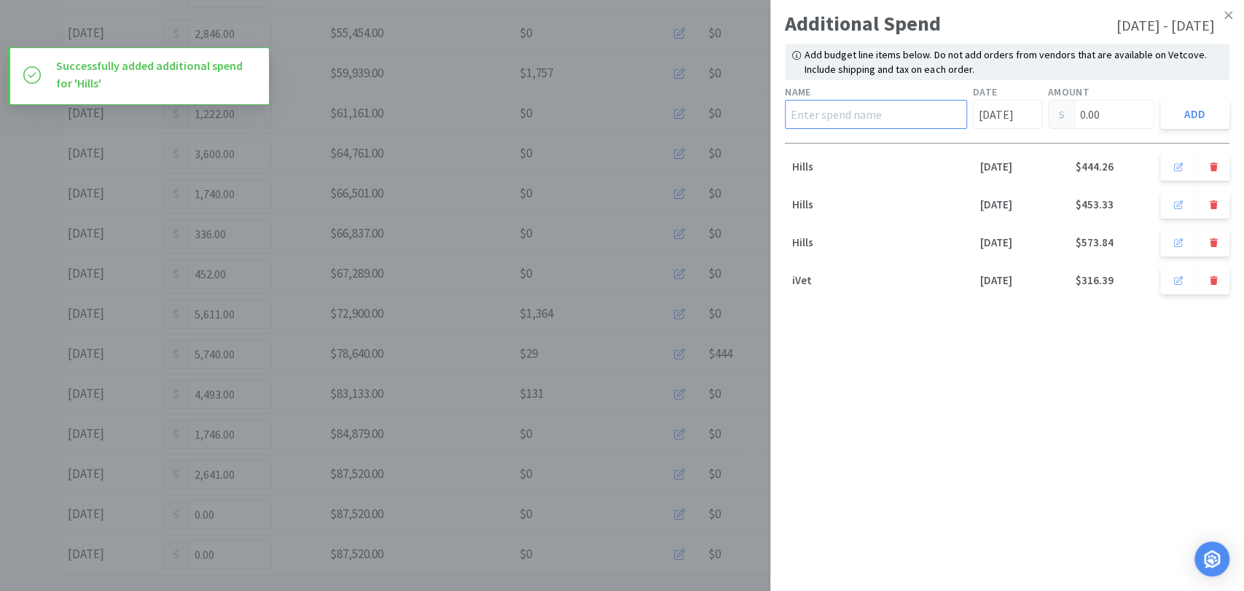
click at [918, 117] on input "text" at bounding box center [876, 114] width 182 height 29
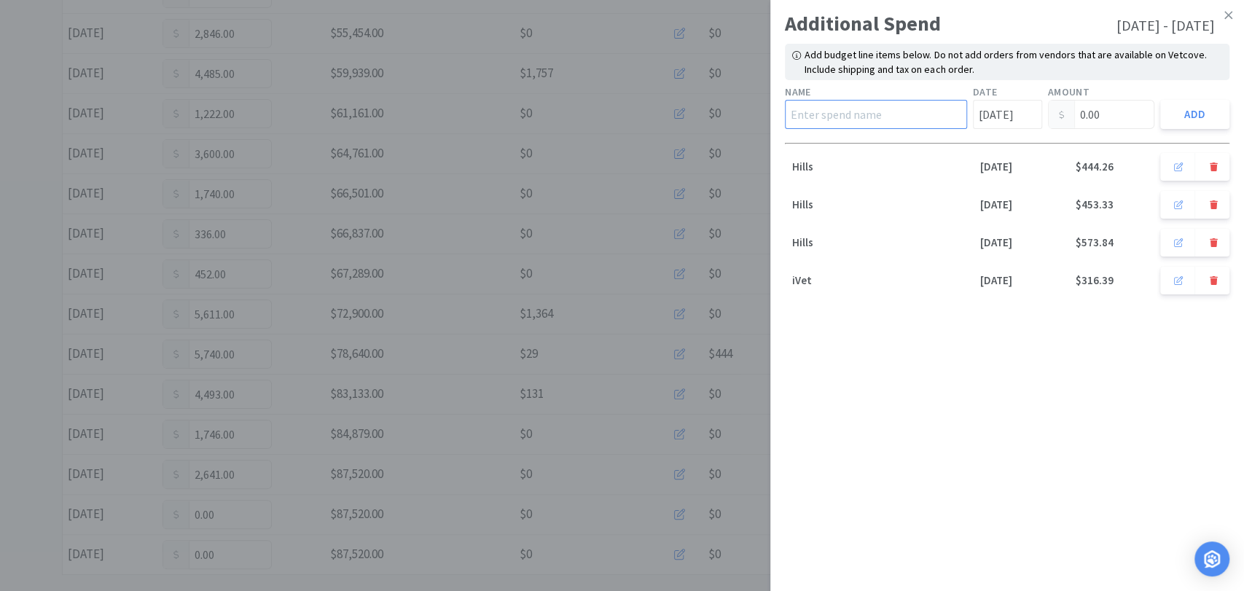
type input "iVet"
click at [1007, 114] on input "[DATE]" at bounding box center [1007, 114] width 69 height 29
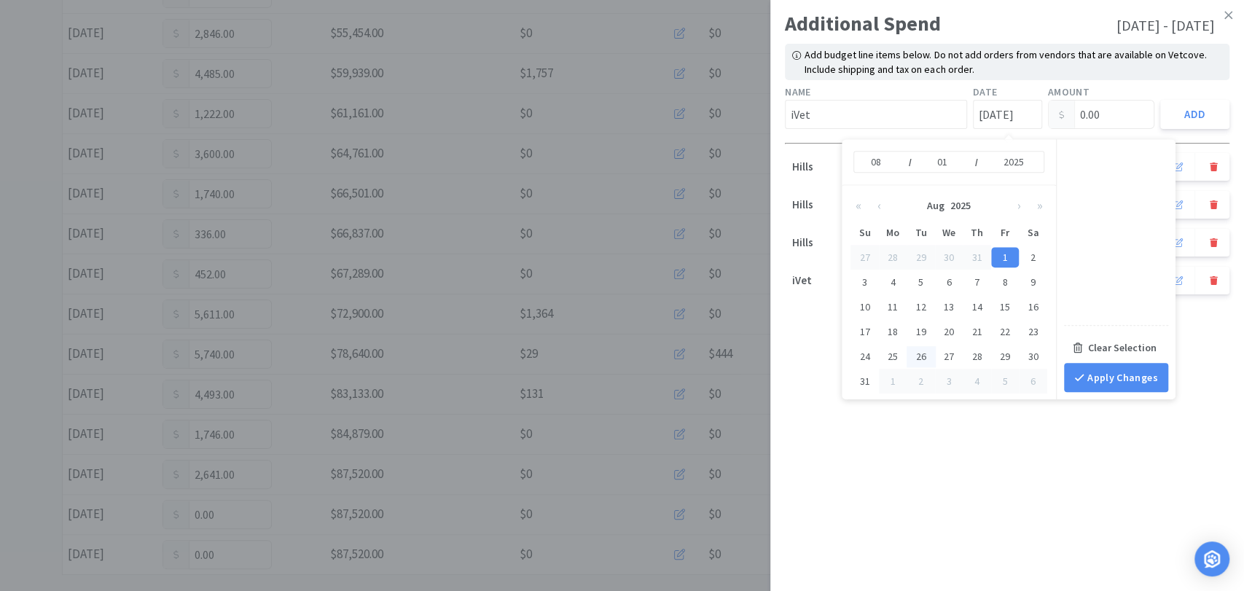
click at [921, 353] on div "26" at bounding box center [921, 356] width 28 height 20
type input "[DATE]"
type input "26"
click at [1122, 116] on input "0.00" at bounding box center [1102, 115] width 106 height 28
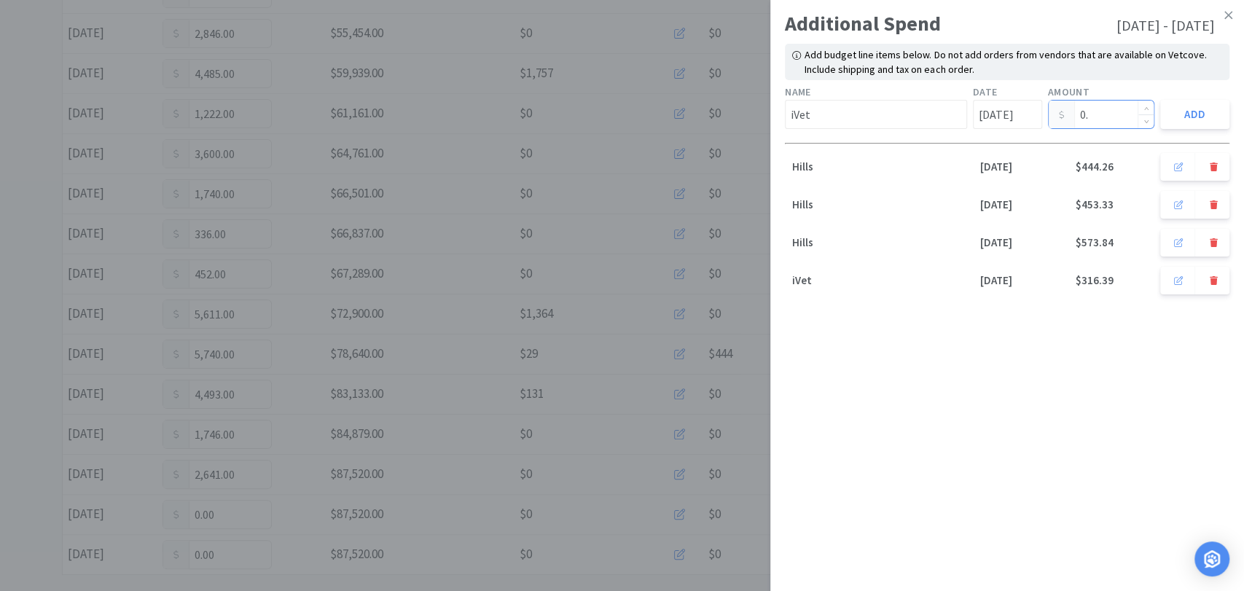
type input "0"
type input "415.97"
click at [1192, 121] on button "Add" at bounding box center [1194, 114] width 69 height 29
type input "[DATE]"
type input "0.00"
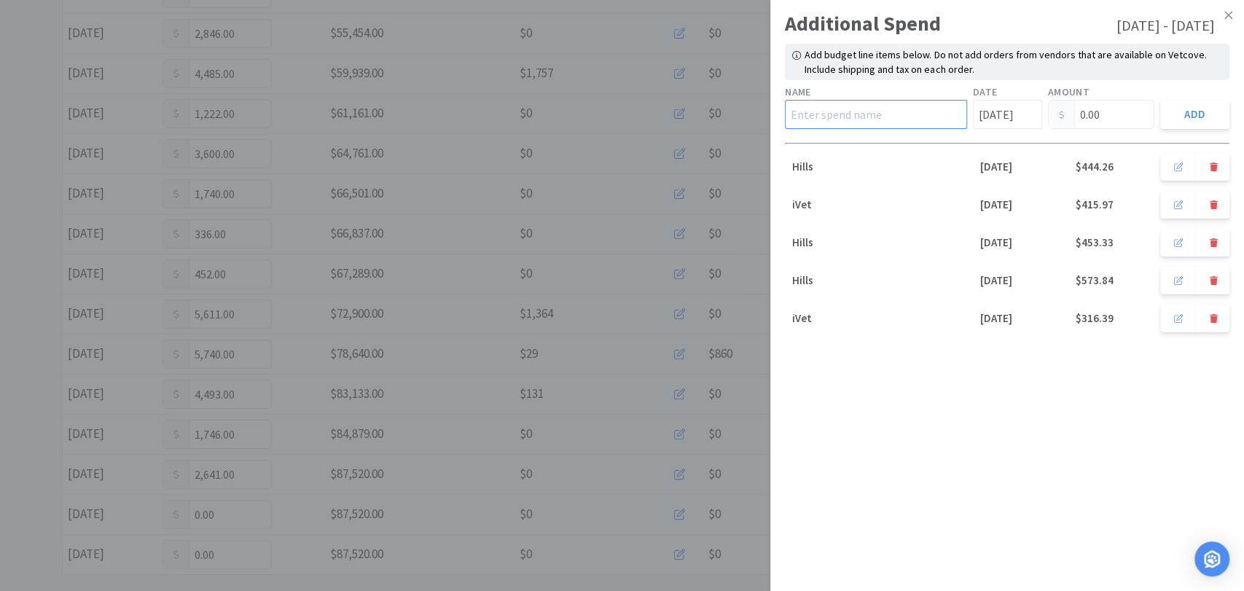
click at [856, 111] on input "text" at bounding box center [876, 114] width 182 height 29
type input "Hills"
click at [994, 107] on input "[DATE]" at bounding box center [1007, 114] width 69 height 29
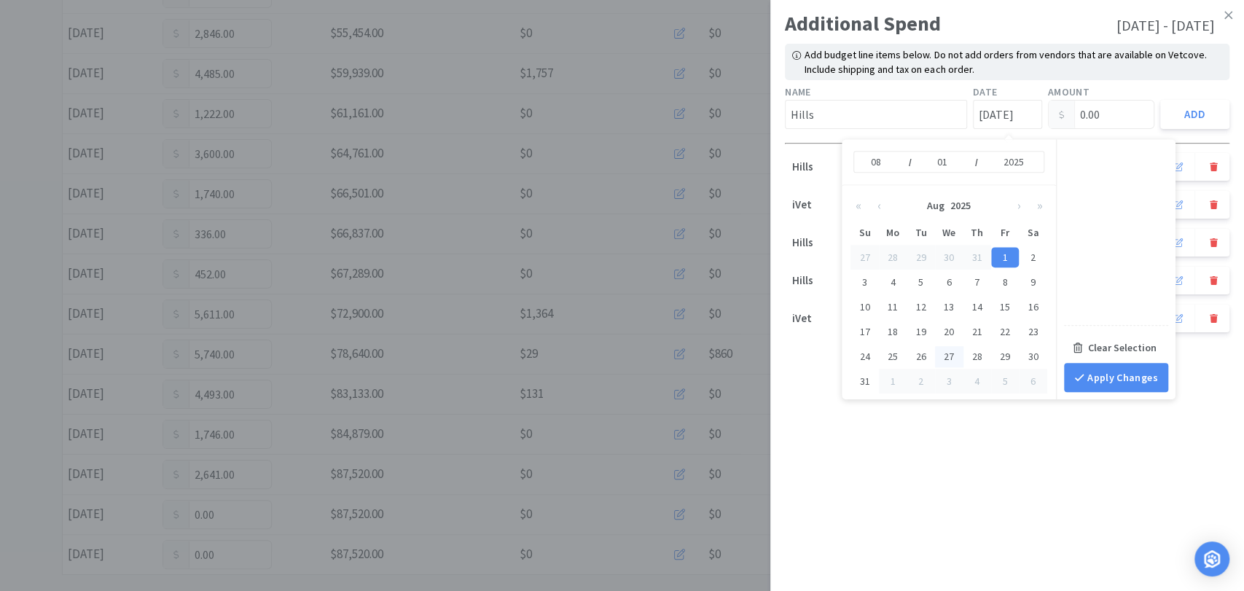
click at [955, 353] on div "27" at bounding box center [949, 356] width 28 height 20
type input "[DATE]"
type input "27"
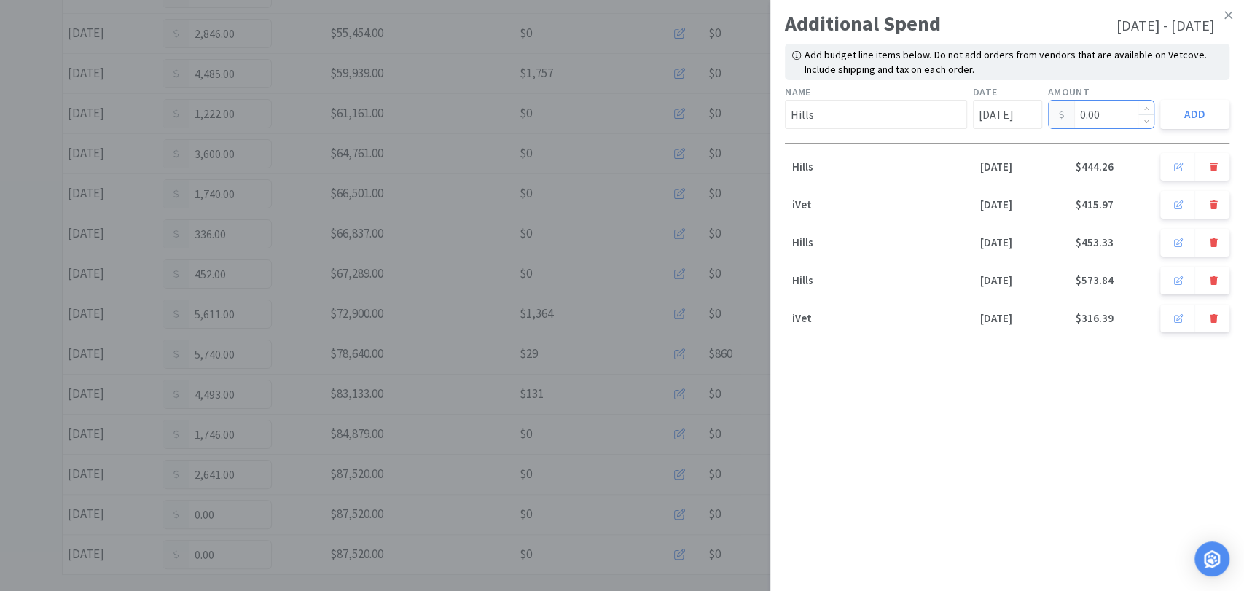
click at [1096, 112] on input "0.00" at bounding box center [1102, 115] width 106 height 28
type input "0"
type input "159.63"
click at [1194, 119] on button "Add" at bounding box center [1194, 114] width 69 height 29
type input "[DATE]"
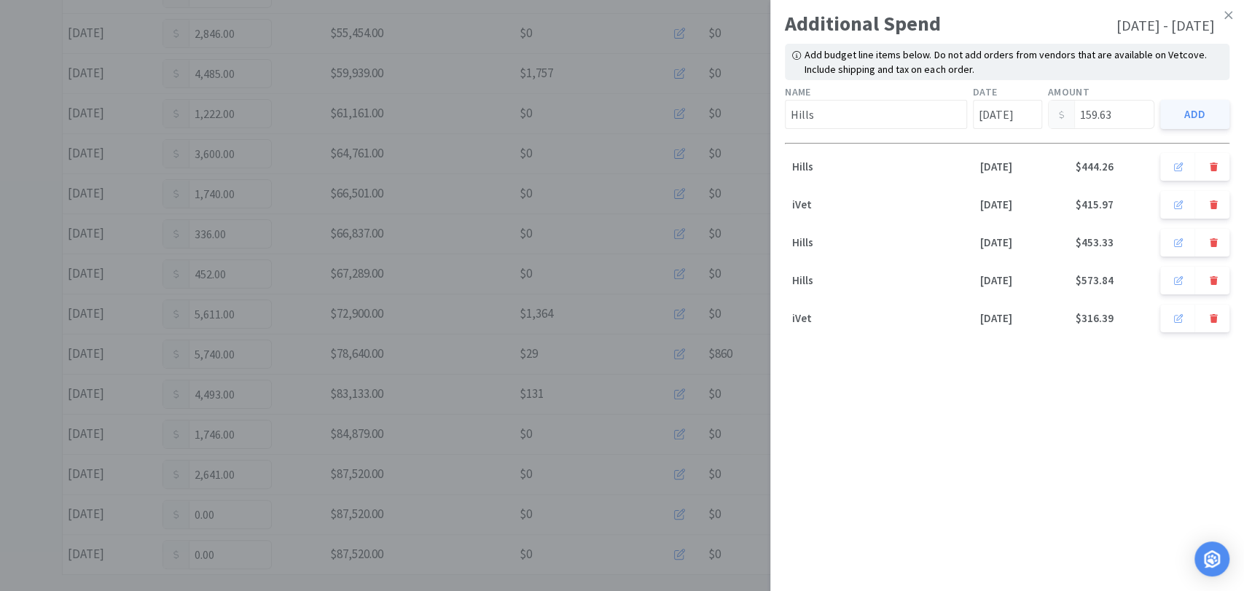
type input "0.00"
click at [1227, 15] on icon at bounding box center [1228, 15] width 8 height 8
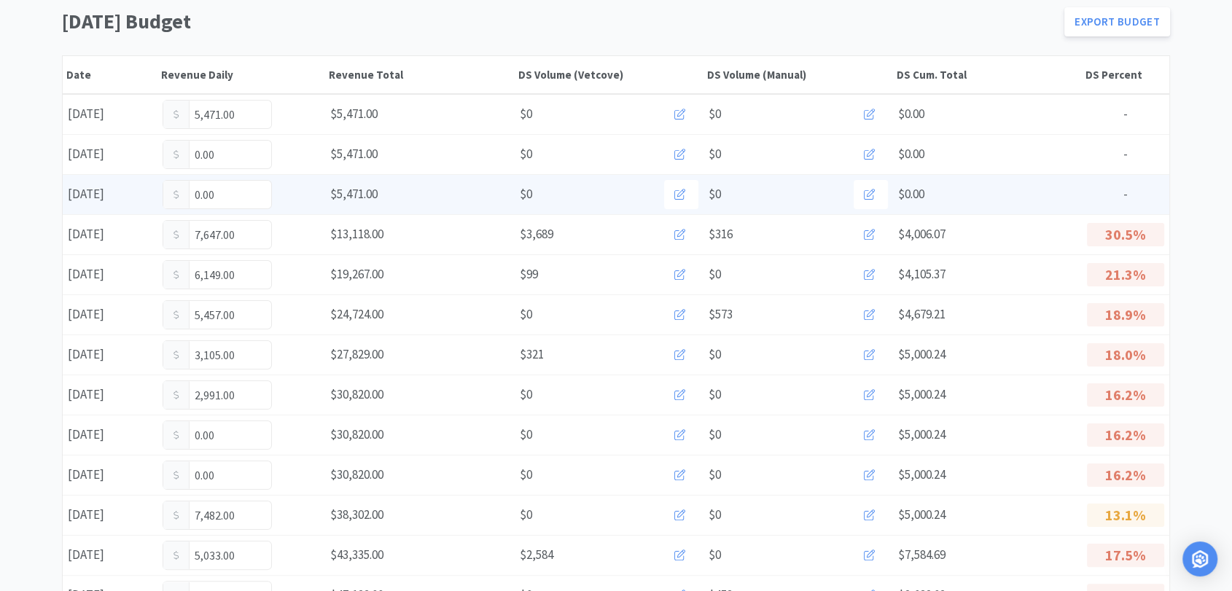
scroll to position [0, 0]
